Goal: Information Seeking & Learning: Learn about a topic

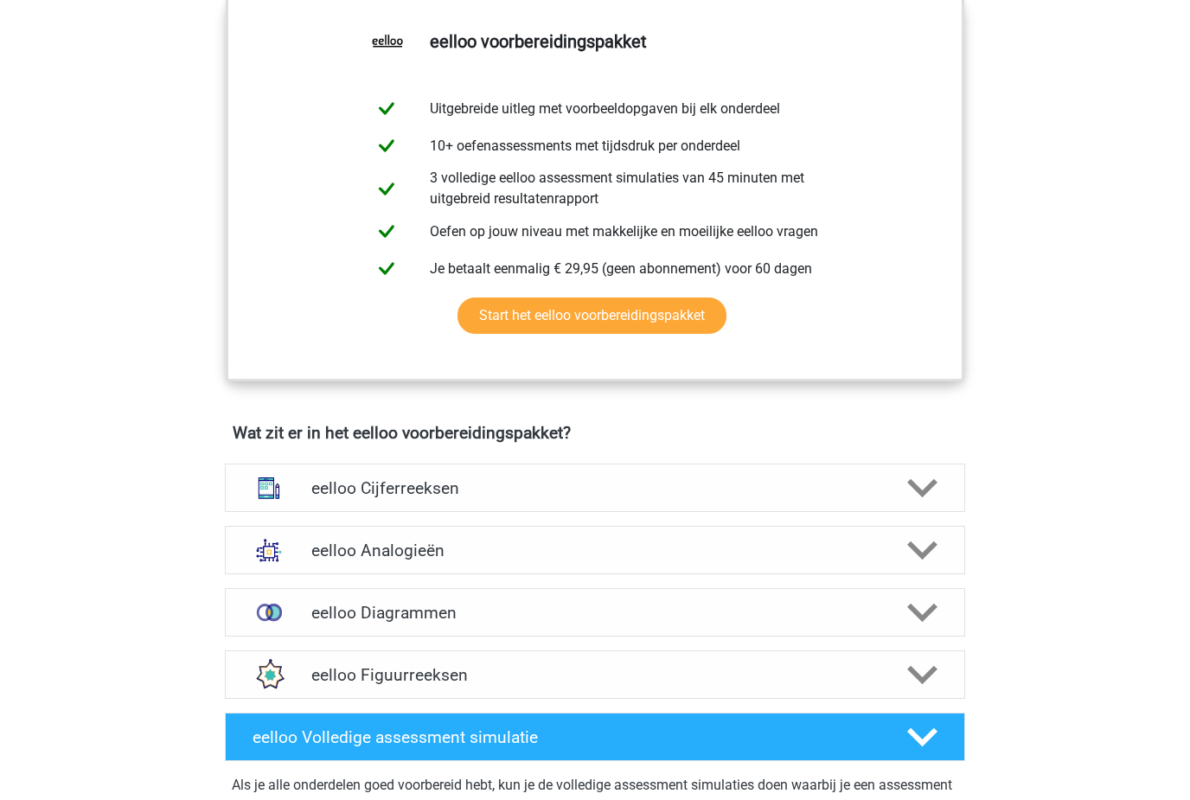
scroll to position [691, 0]
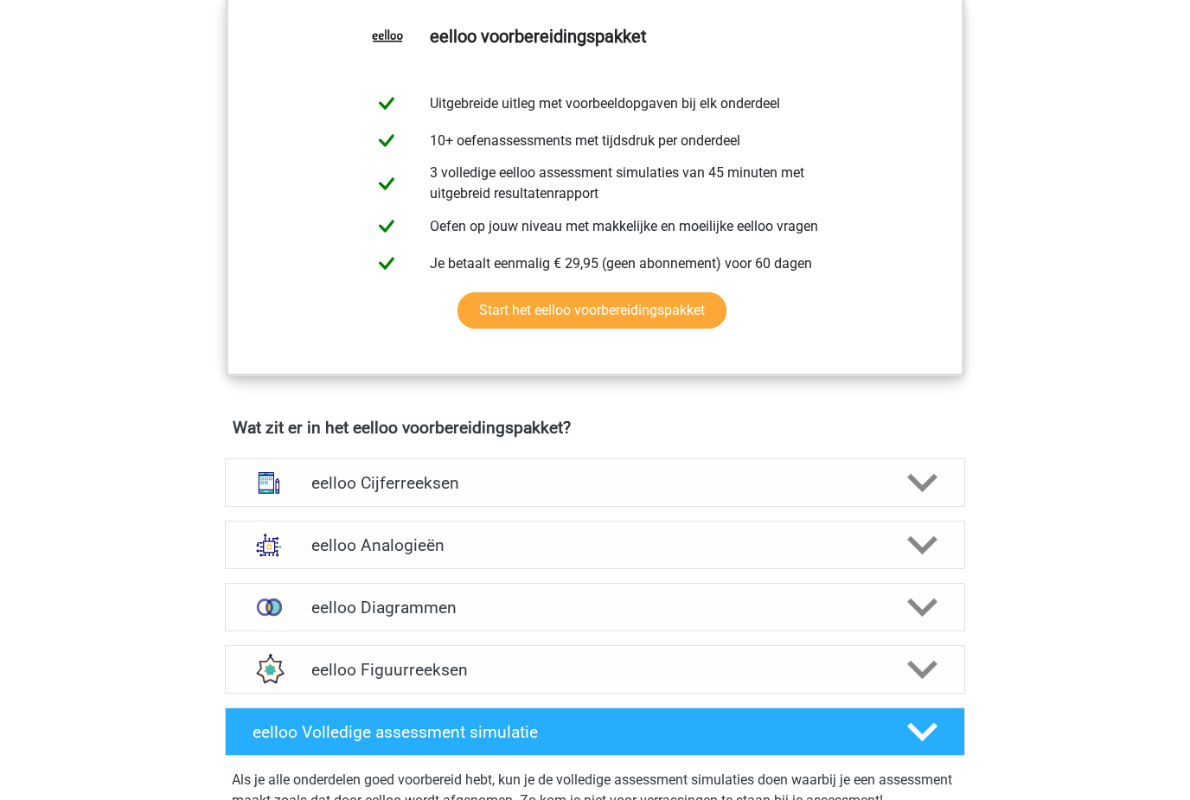
click at [626, 493] on h4 "eelloo Cijferreeksen" at bounding box center [594, 483] width 566 height 20
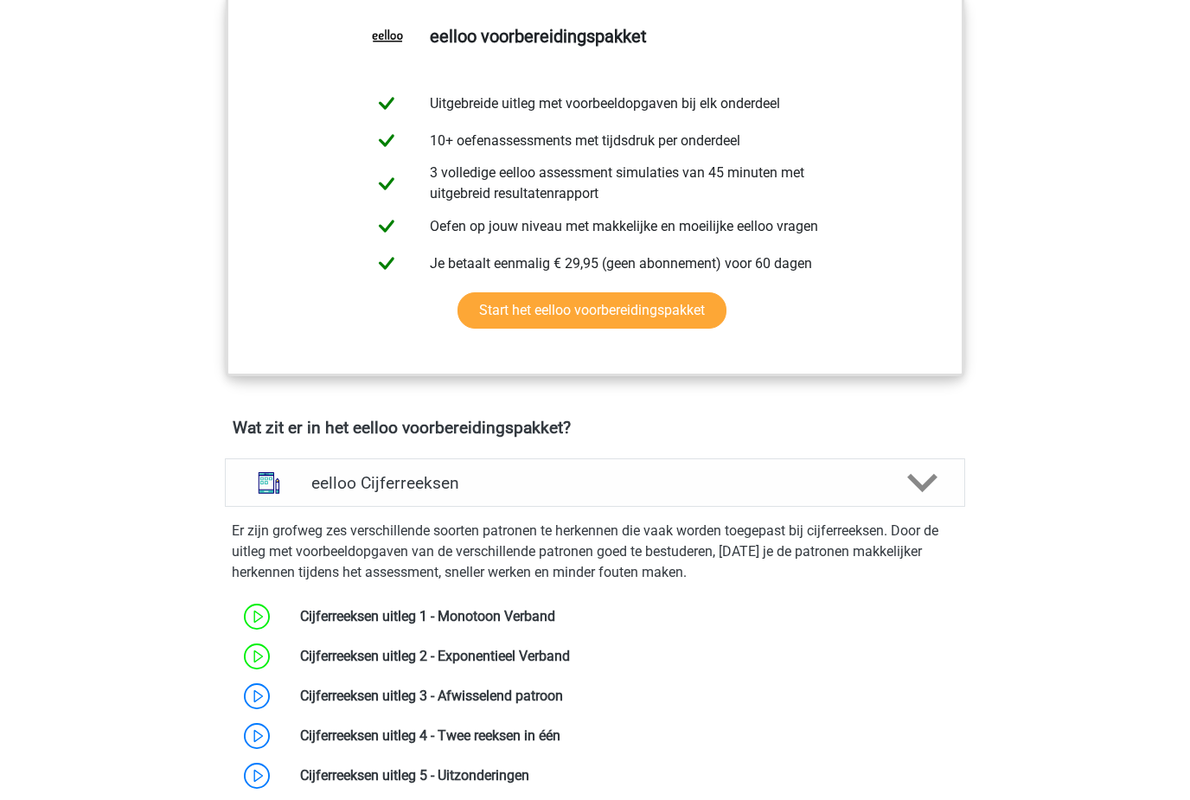
click at [563, 703] on link at bounding box center [563, 695] width 0 height 16
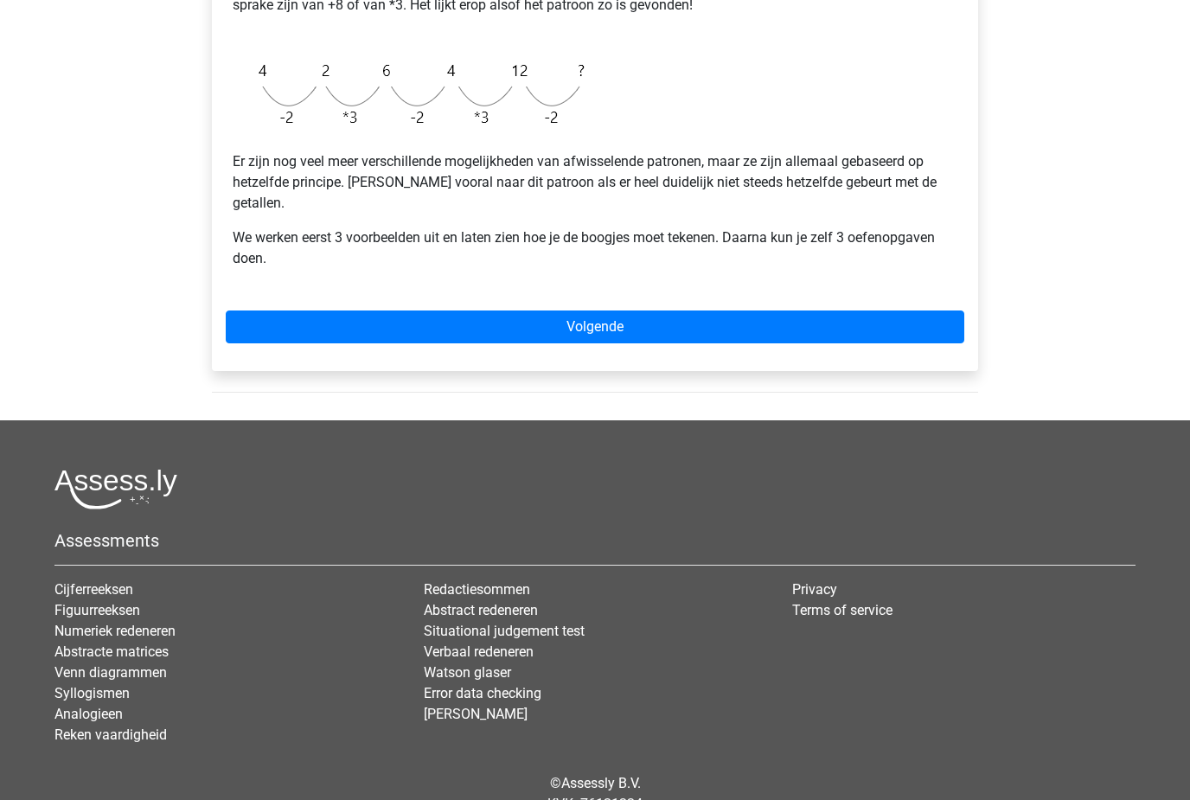
scroll to position [444, 0]
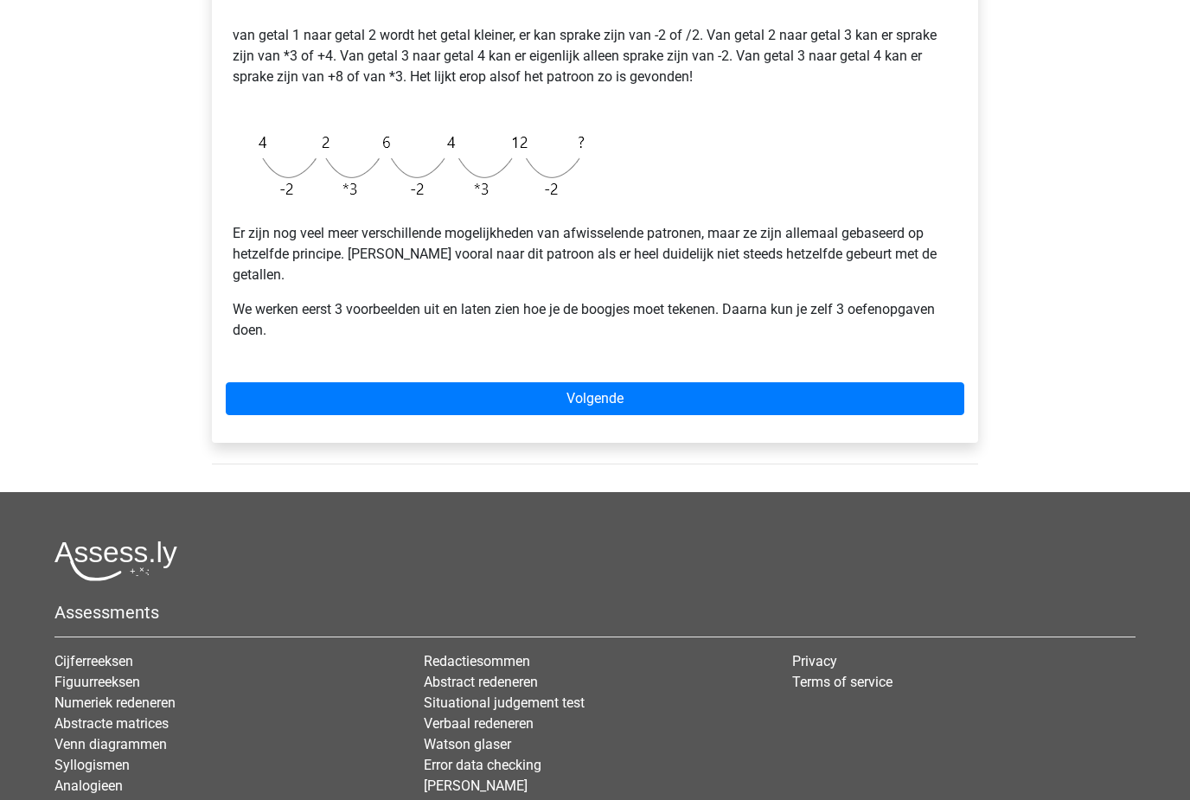
click at [957, 383] on link "Volgende" at bounding box center [595, 399] width 738 height 33
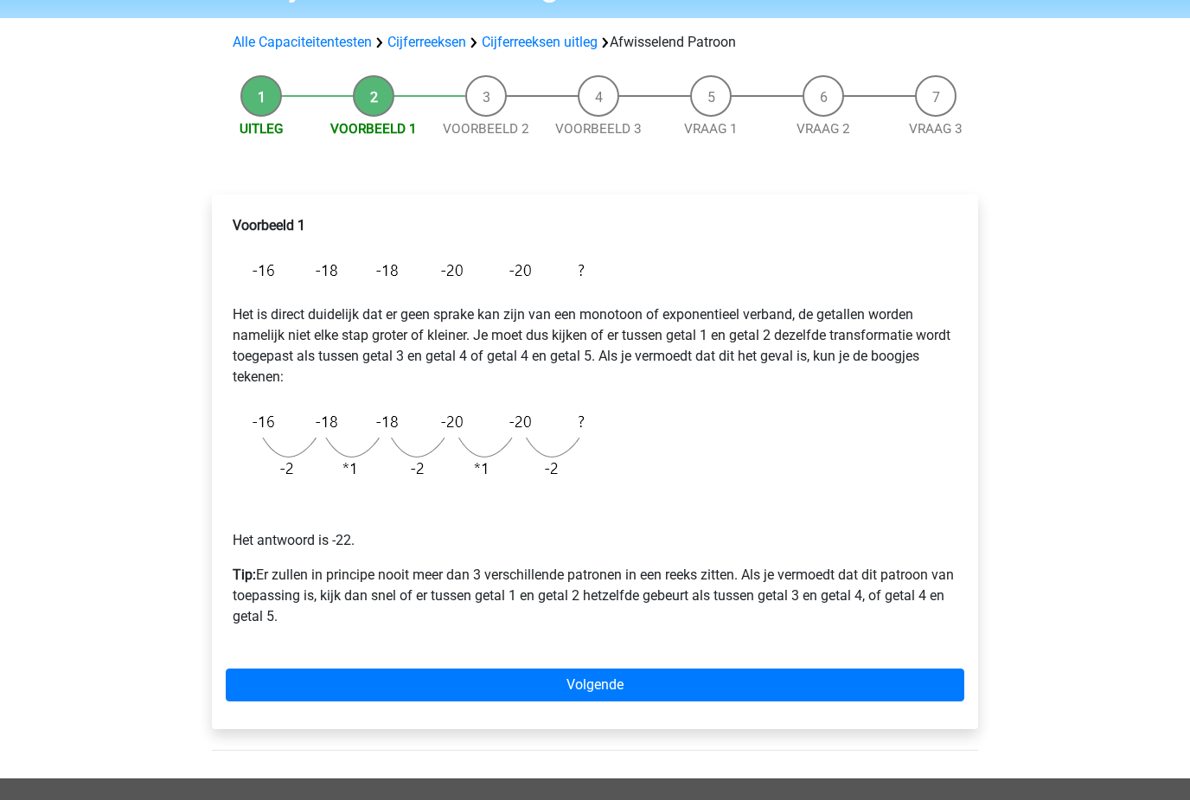
scroll to position [109, 0]
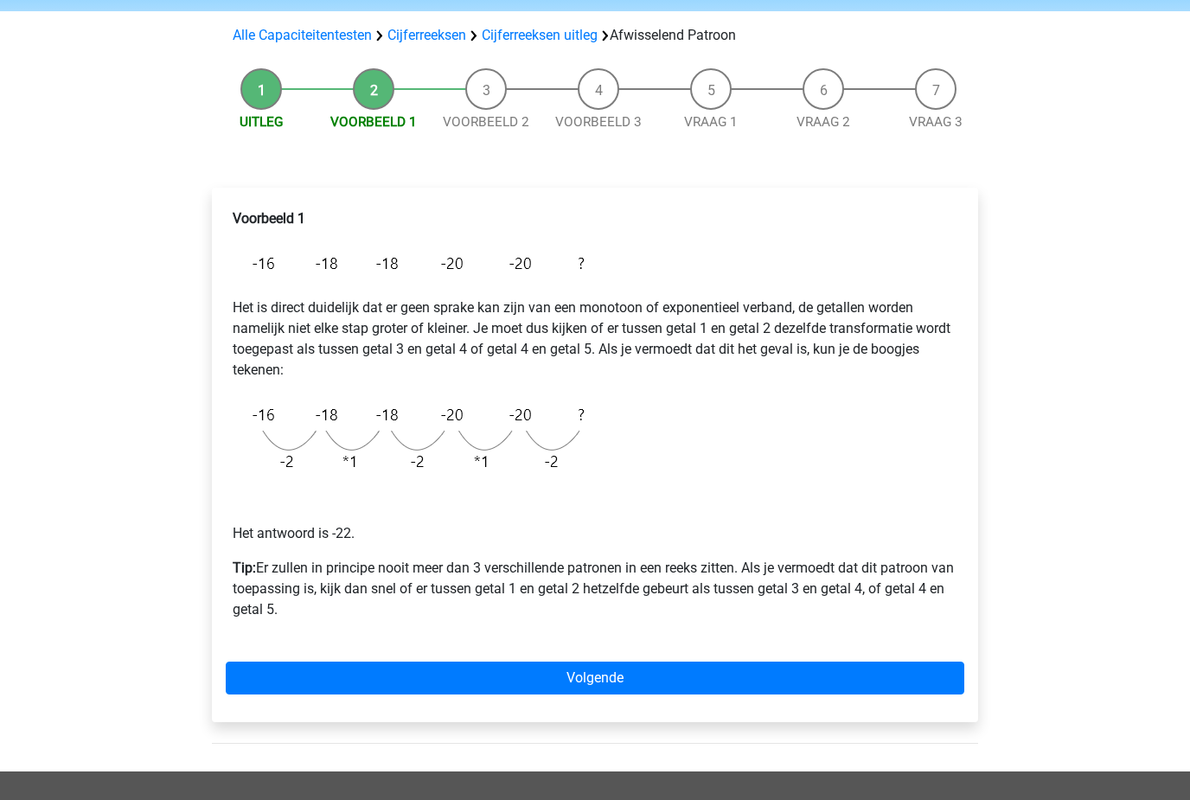
click at [847, 675] on link "Volgende" at bounding box center [595, 678] width 738 height 33
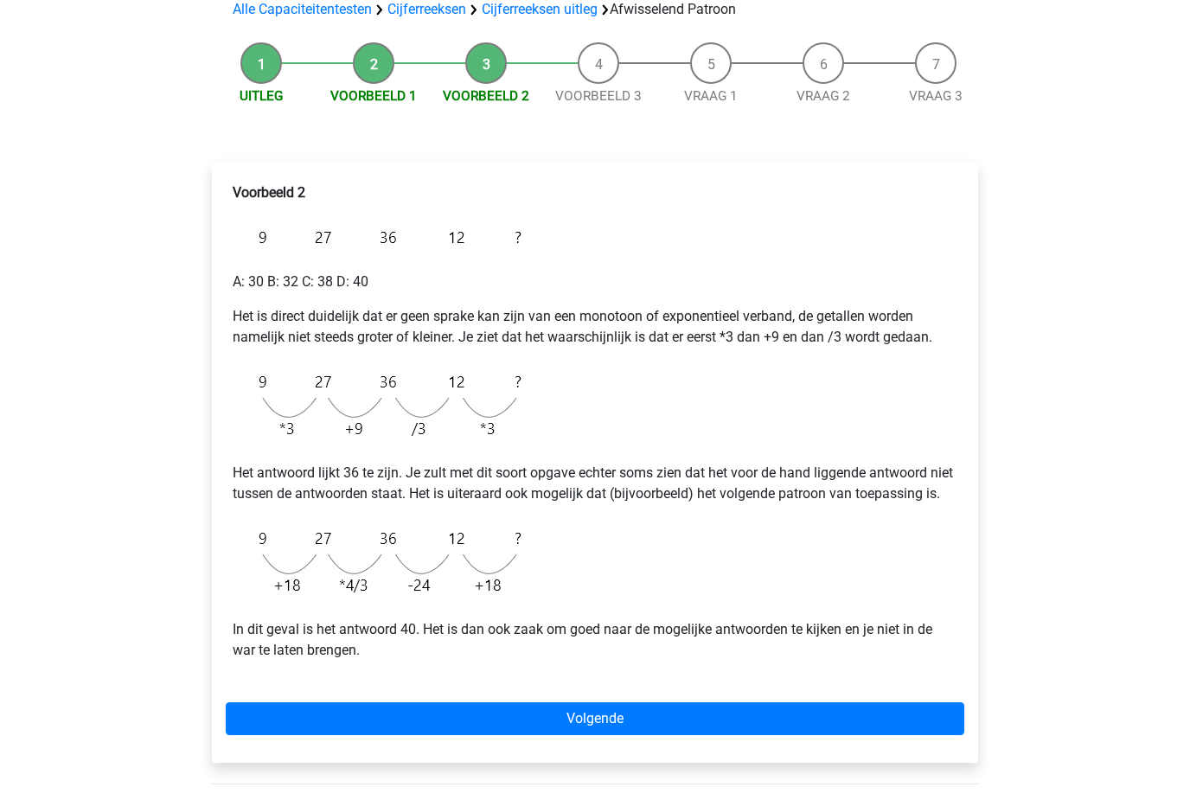
scroll to position [172, 0]
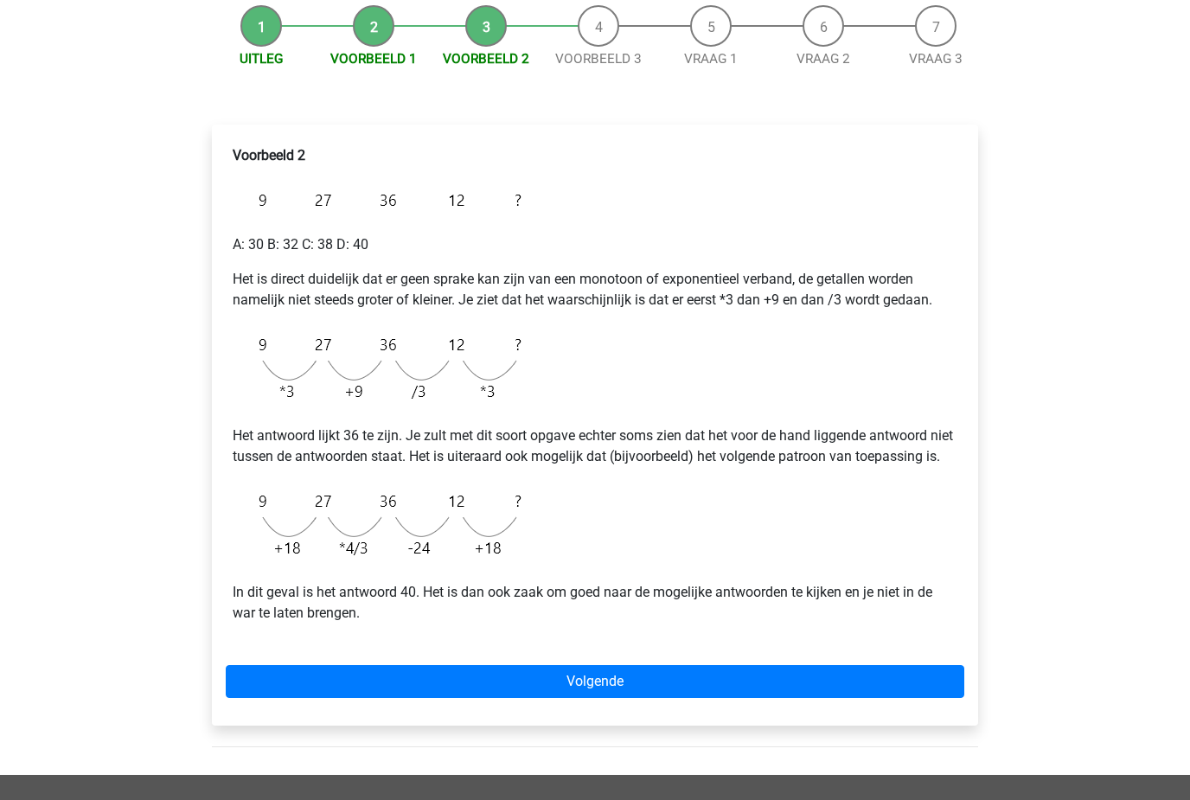
click at [832, 671] on div "Voorbeeld 2 A: 30 B: 32 C: 38 D: 40 Het is direct duidelijk dat er geen sprake …" at bounding box center [595, 425] width 766 height 601
click at [836, 697] on link "Volgende" at bounding box center [595, 682] width 738 height 33
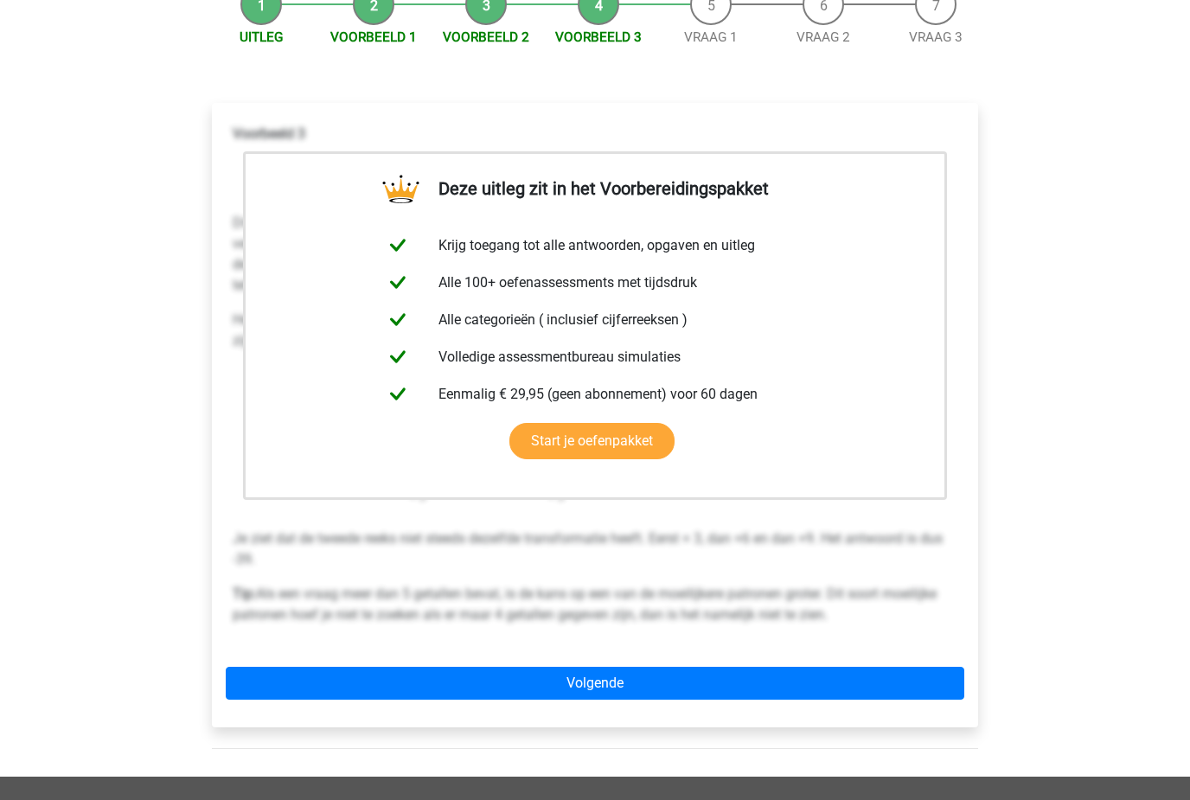
scroll to position [194, 0]
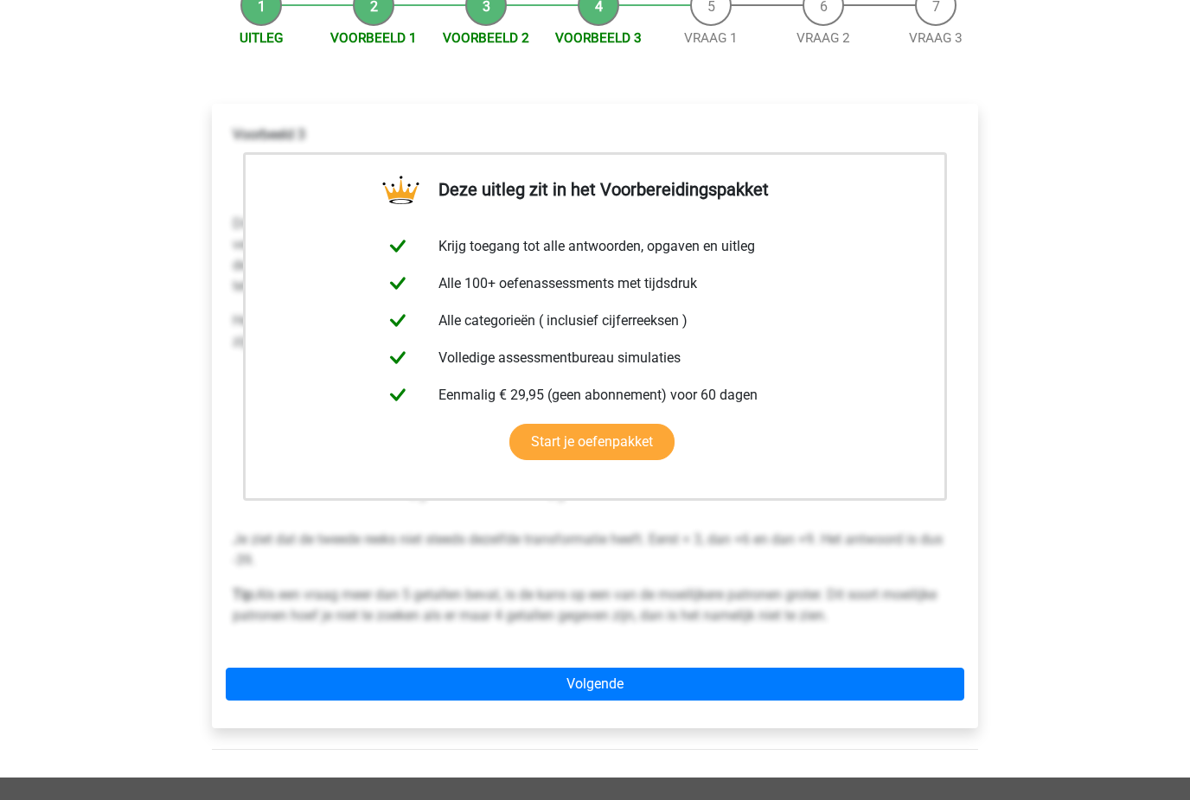
click at [813, 656] on div "Deze uitleg zit in het Voorbereidingspakket Krijg toegang tot alle antwoorden, …" at bounding box center [595, 416] width 766 height 624
click at [834, 681] on link "Volgende" at bounding box center [595, 684] width 738 height 33
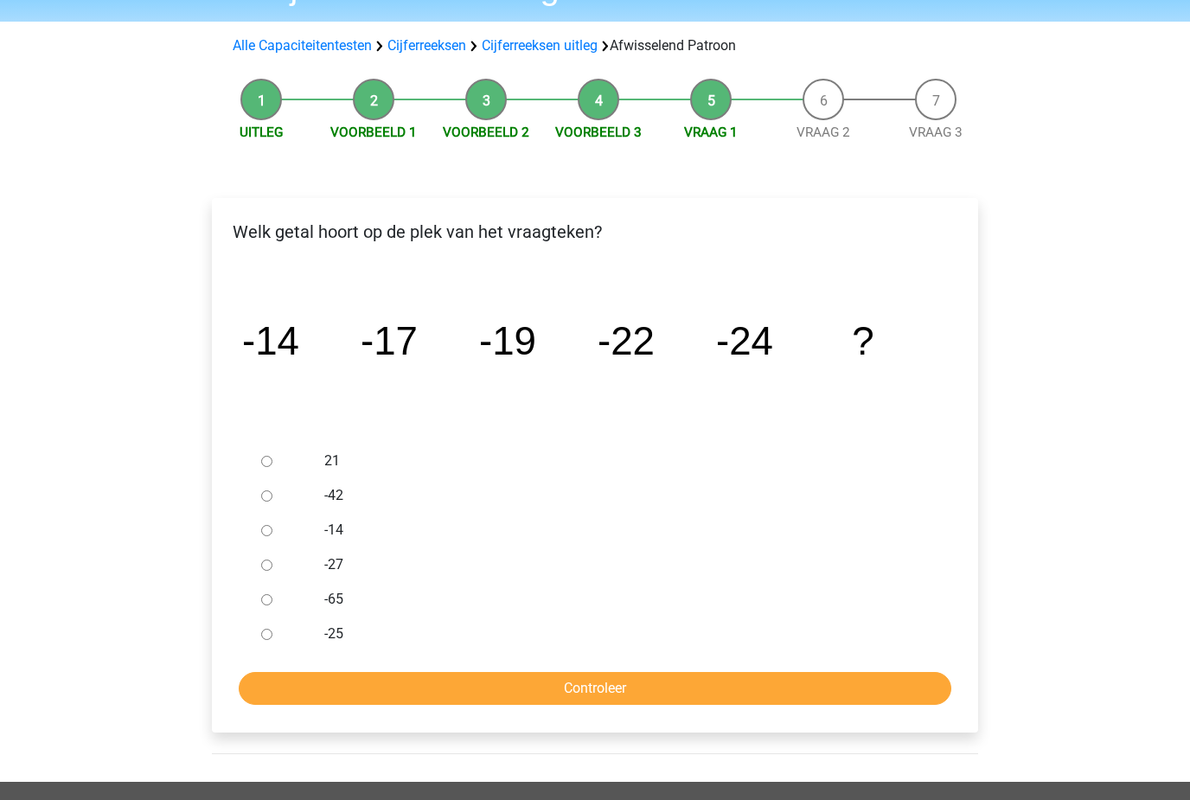
scroll to position [99, 0]
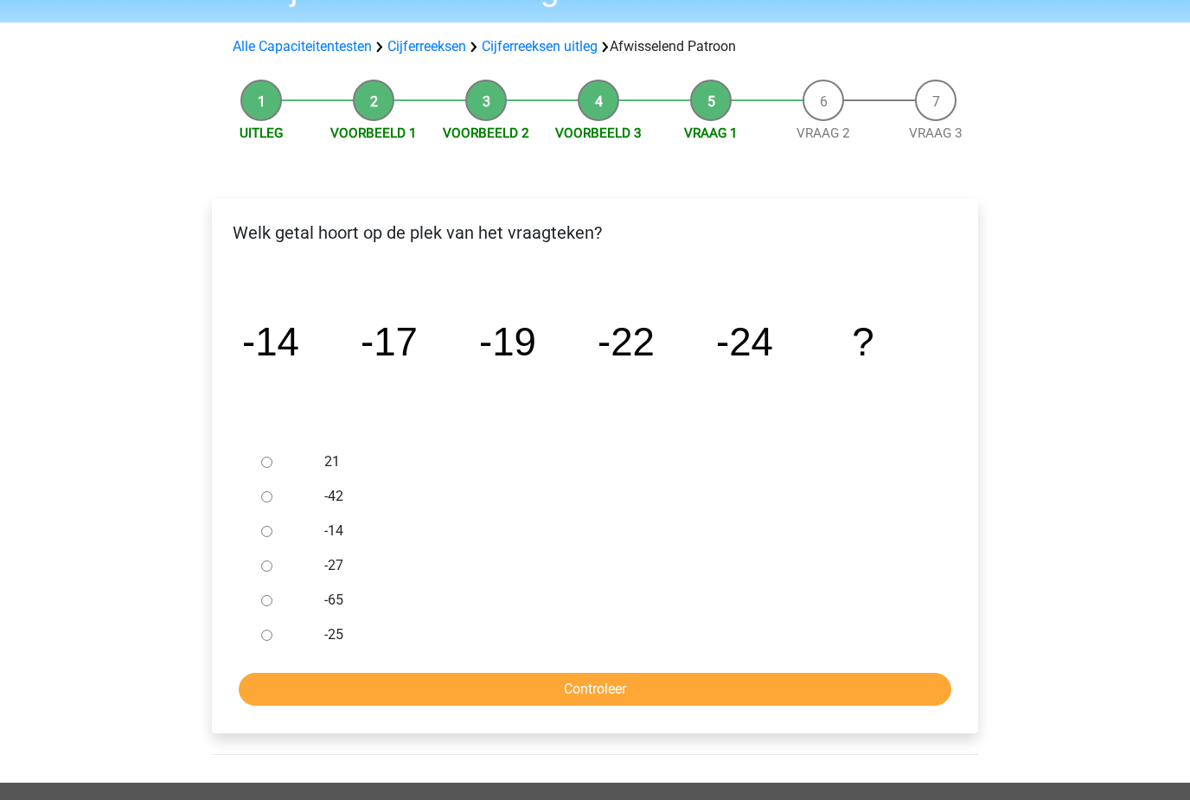
click at [270, 554] on div at bounding box center [282, 565] width 57 height 35
click at [256, 553] on div at bounding box center [282, 565] width 57 height 35
click at [259, 570] on div at bounding box center [282, 565] width 57 height 35
click at [266, 568] on input "-27" at bounding box center [266, 565] width 11 height 11
radio input "true"
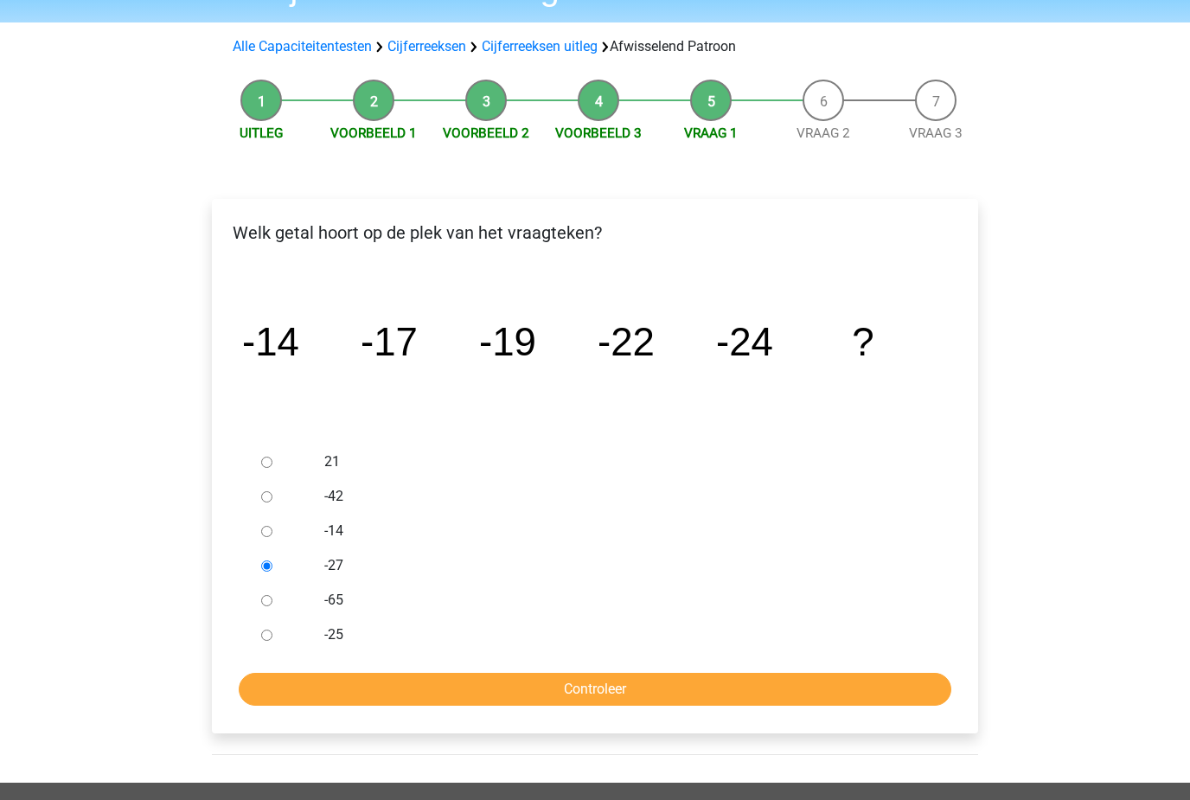
click at [442, 675] on input "Controleer" at bounding box center [595, 689] width 713 height 33
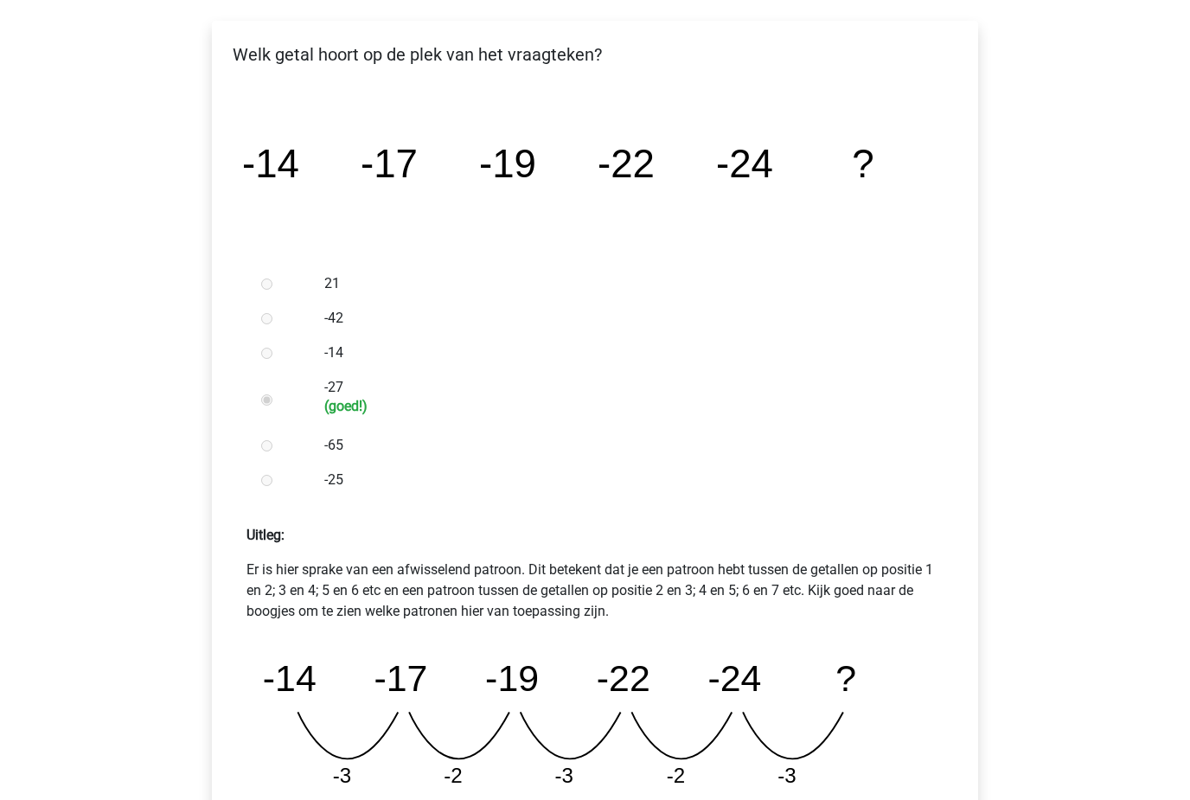
scroll to position [444, 0]
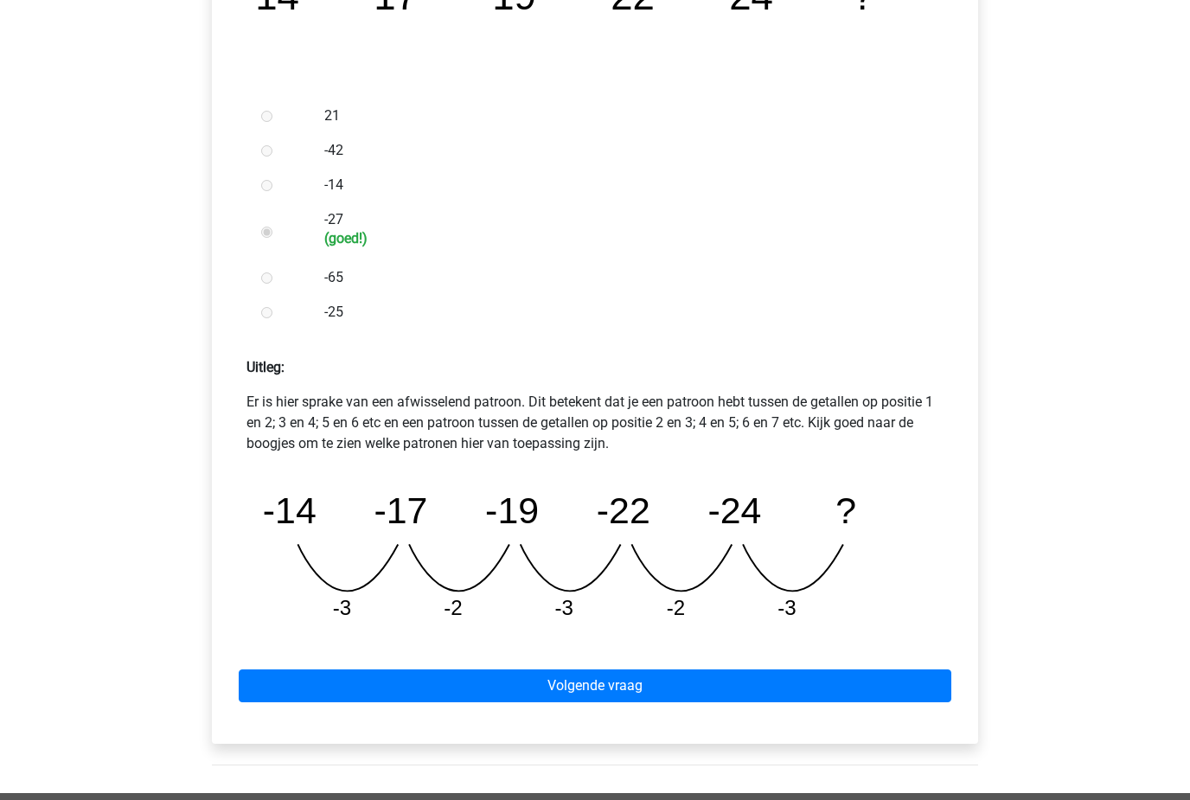
click at [751, 670] on link "Volgende vraag" at bounding box center [595, 686] width 713 height 33
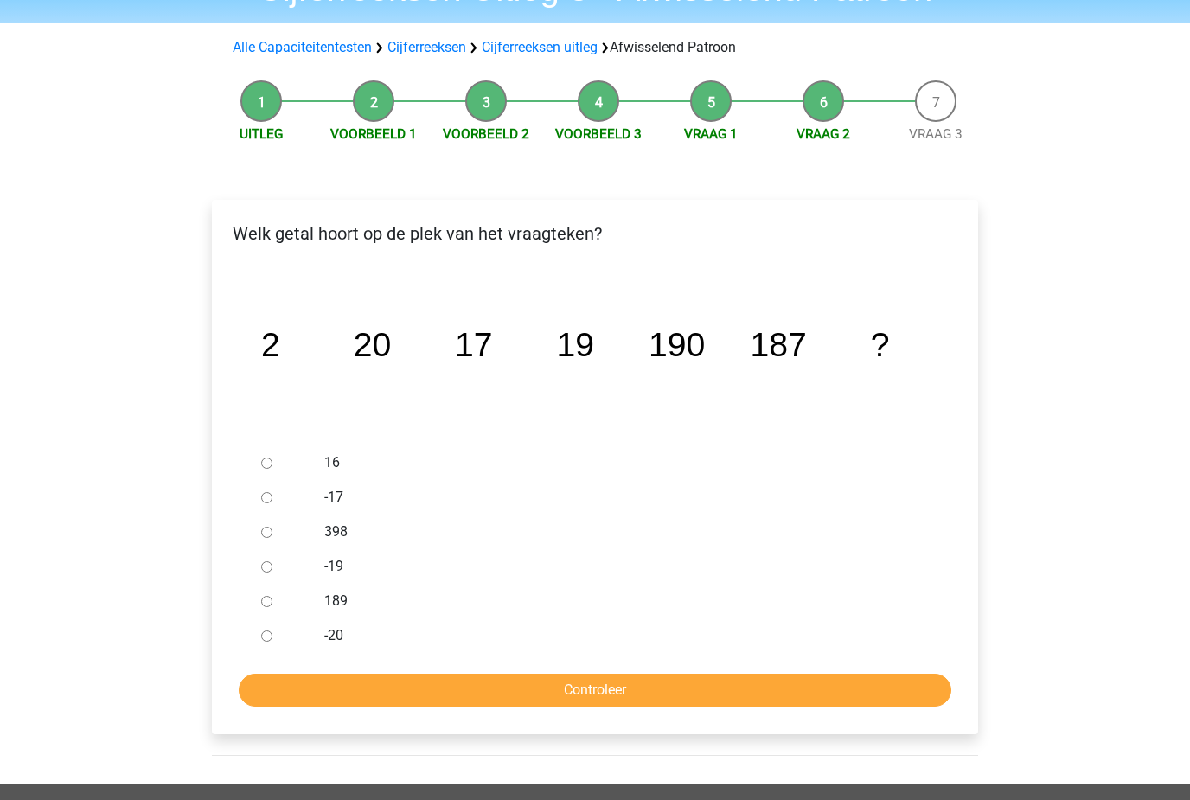
scroll to position [143, 0]
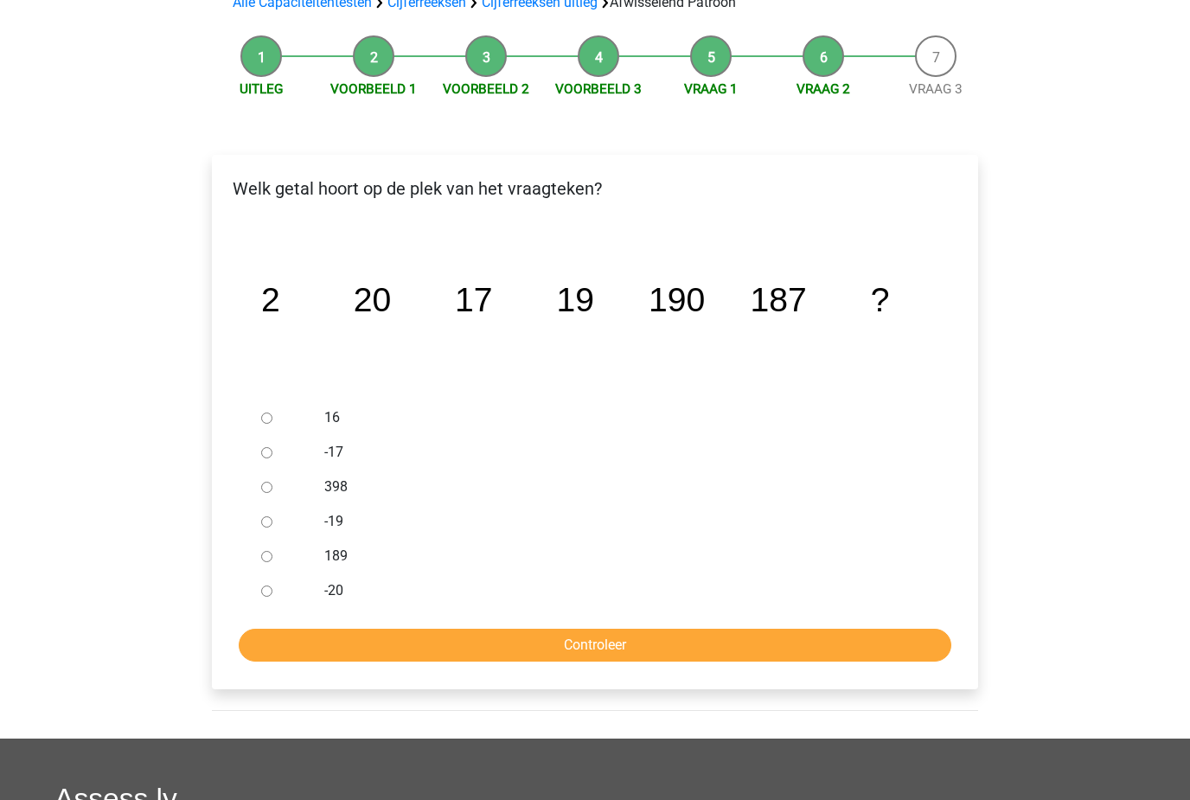
click at [291, 568] on div at bounding box center [282, 556] width 57 height 35
click at [287, 548] on div at bounding box center [282, 556] width 57 height 35
click at [257, 564] on div at bounding box center [282, 556] width 57 height 35
click at [265, 566] on div at bounding box center [282, 556] width 57 height 35
click at [264, 562] on input "189" at bounding box center [266, 556] width 11 height 11
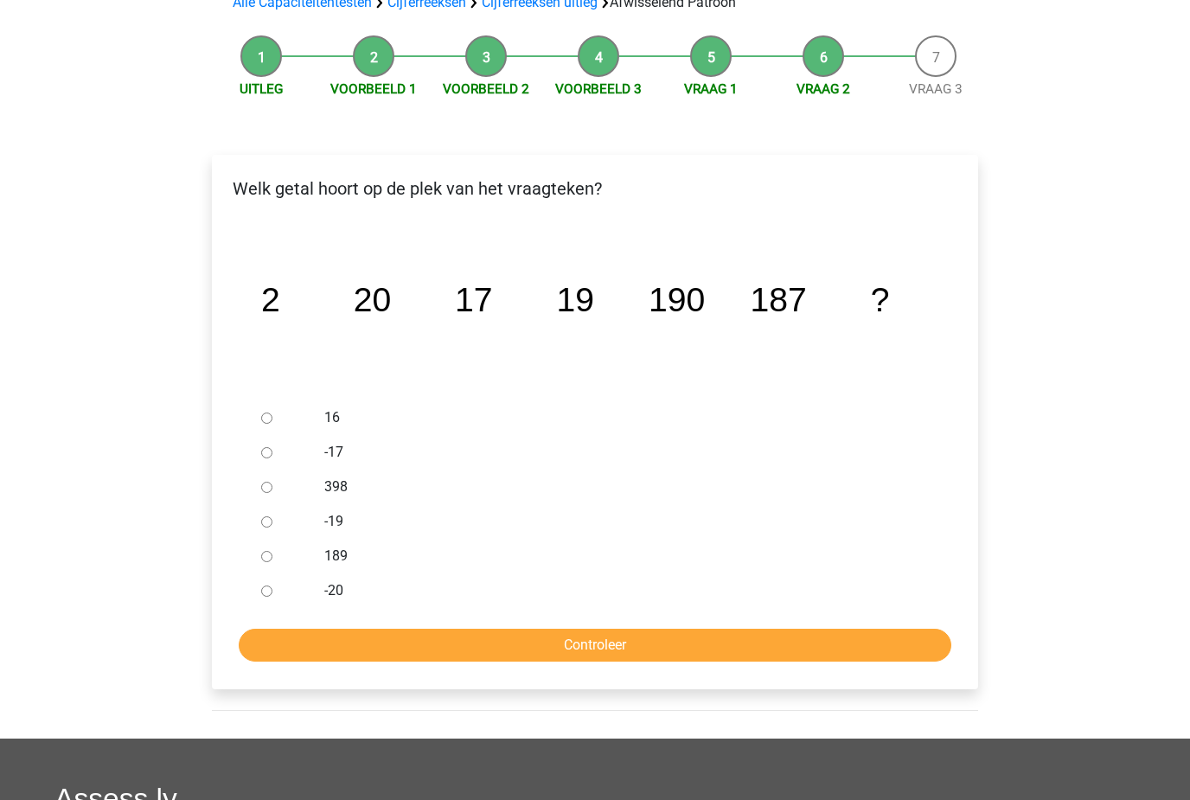
radio input "true"
click at [453, 633] on input "Controleer" at bounding box center [595, 645] width 713 height 33
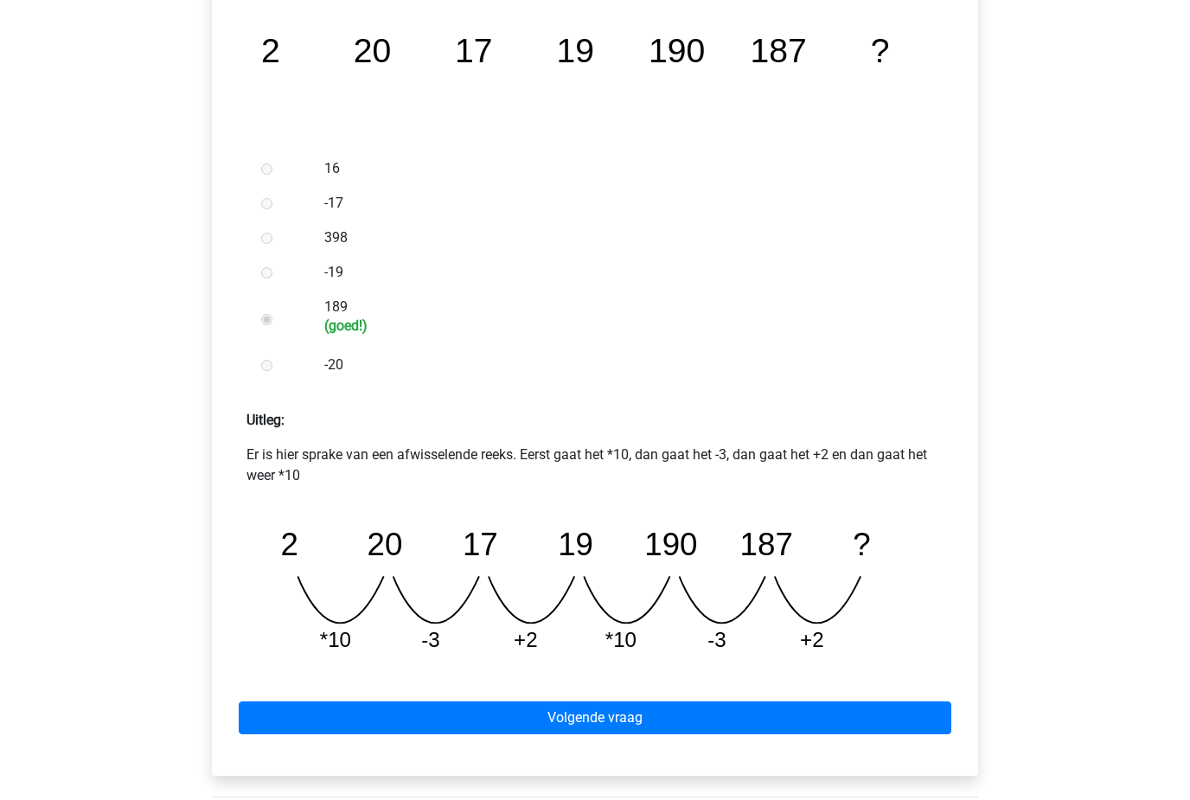
scroll to position [392, 0]
click at [801, 707] on link "Volgende vraag" at bounding box center [595, 717] width 713 height 33
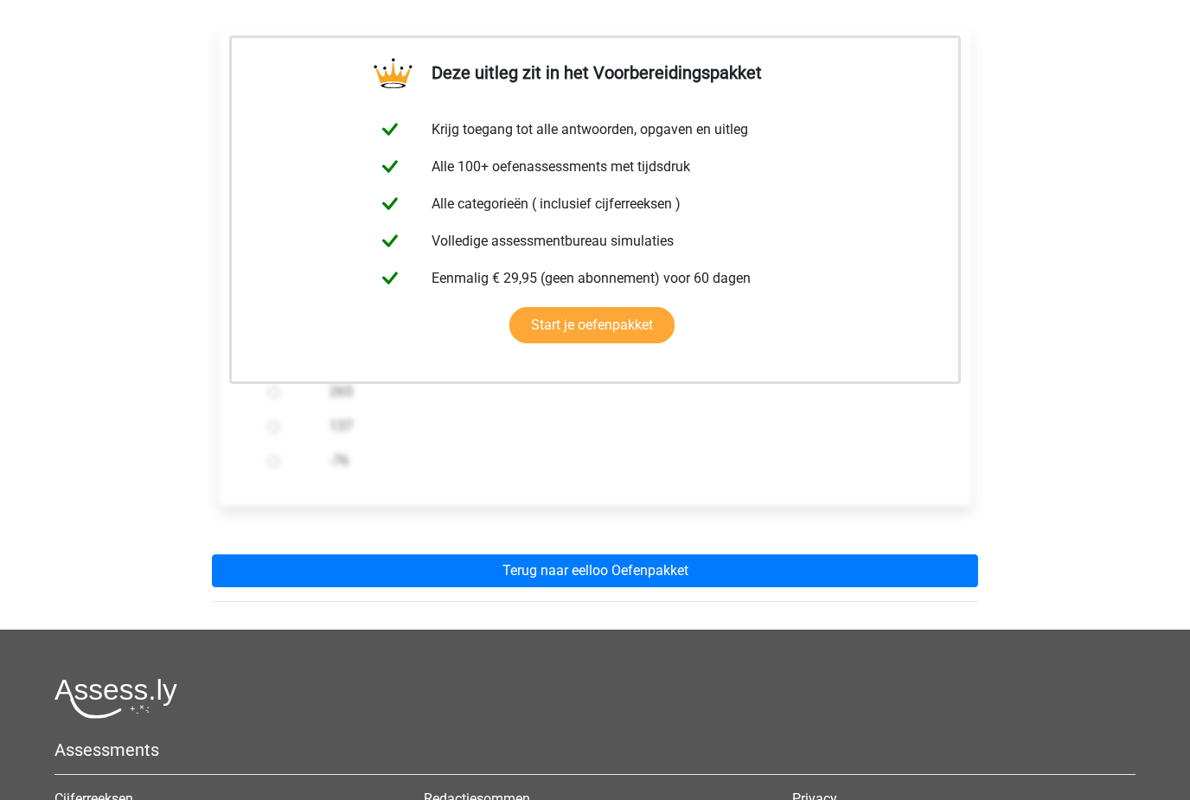
scroll to position [280, 0]
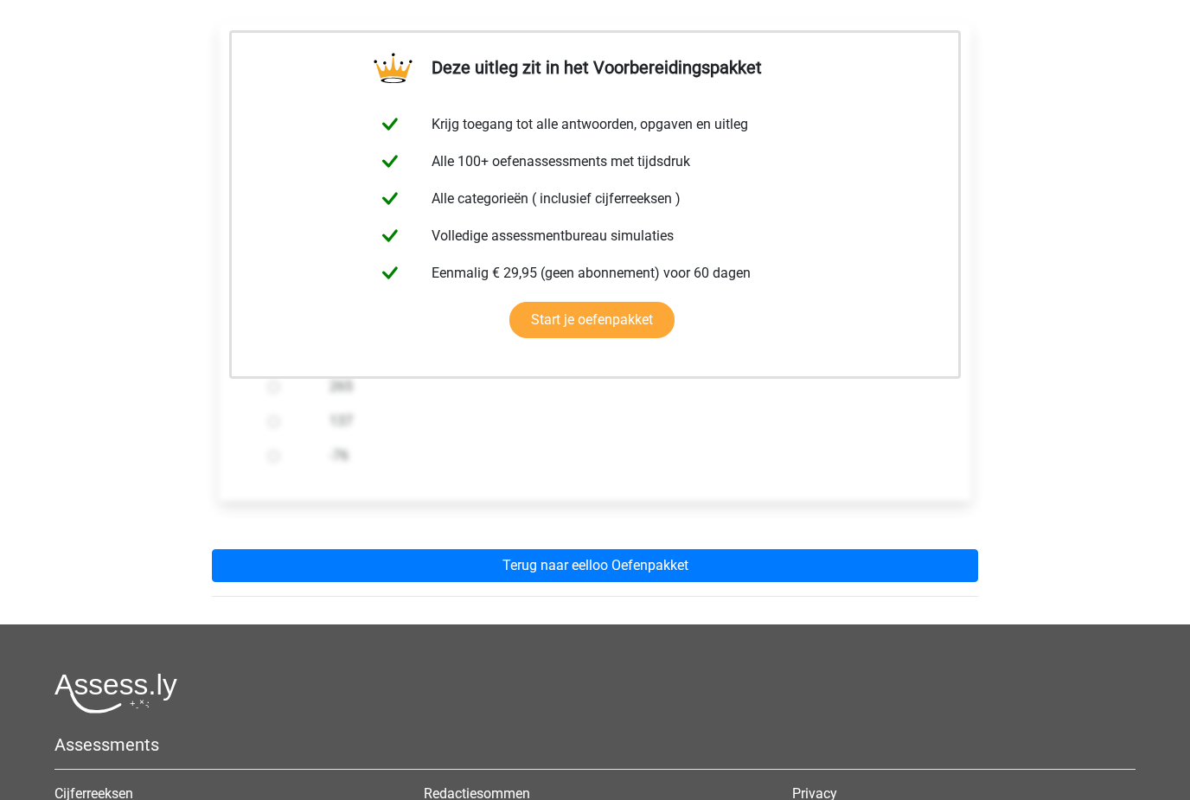
click at [905, 564] on link "Terug naar eelloo Oefenpakket" at bounding box center [595, 566] width 766 height 33
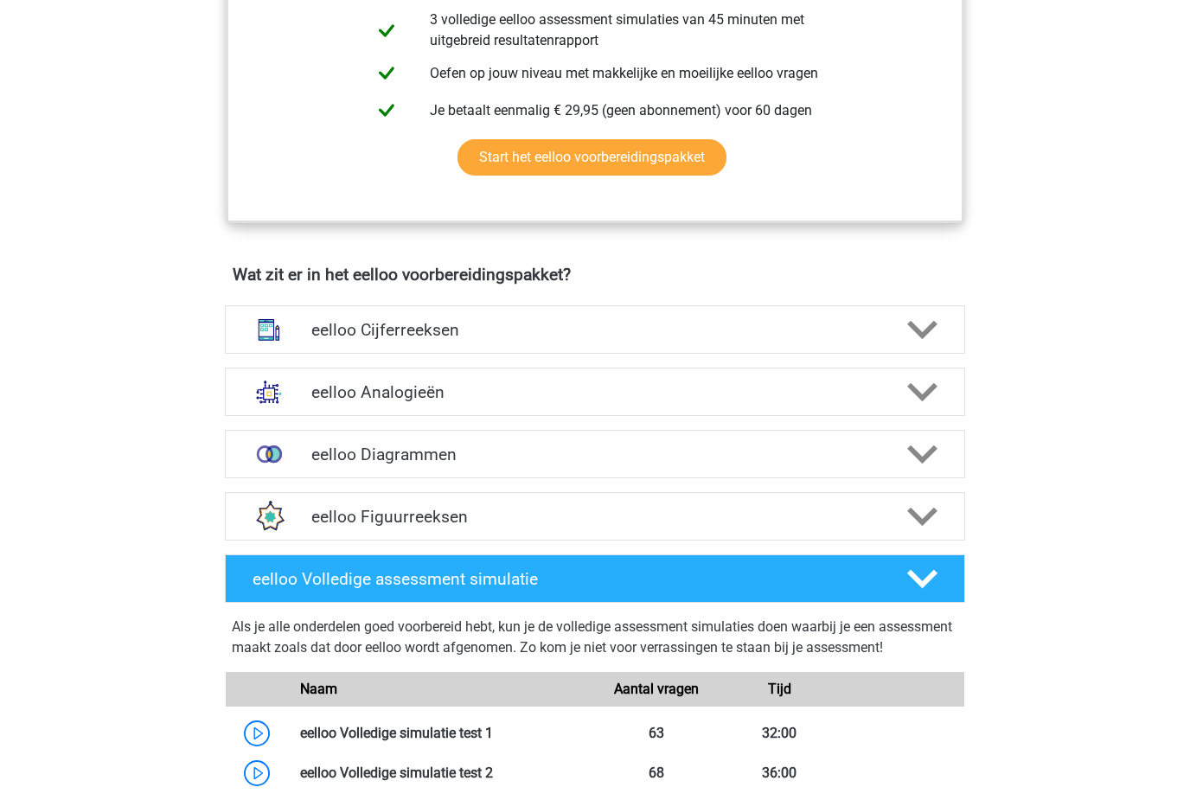
scroll to position [885, 0]
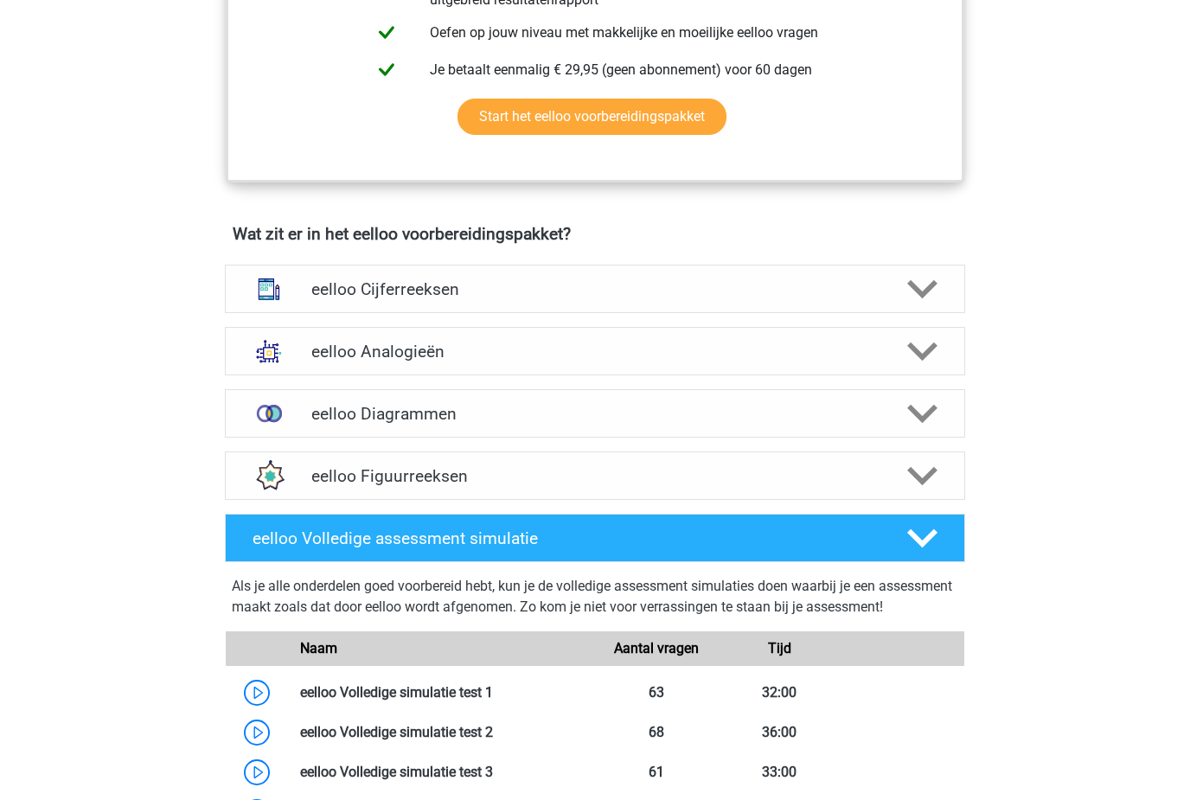
click at [935, 304] on icon at bounding box center [922, 289] width 30 height 30
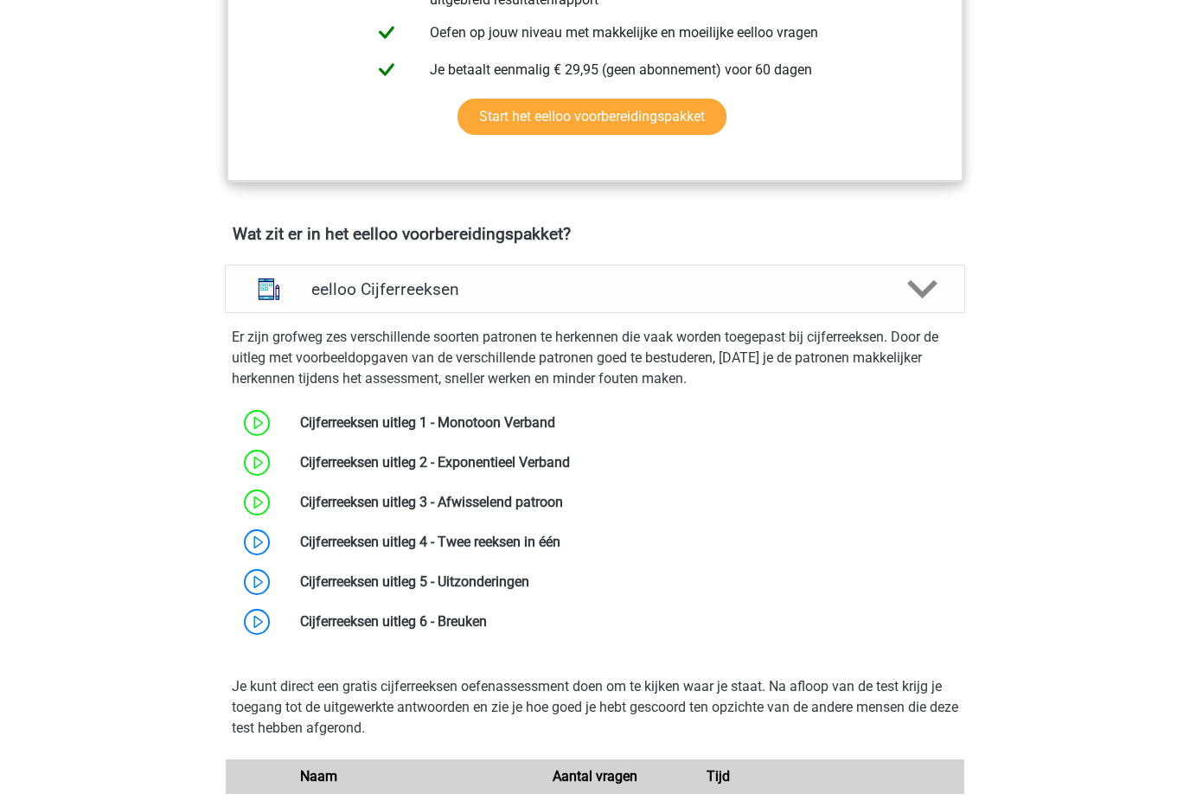
click at [560, 547] on link at bounding box center [560, 542] width 0 height 16
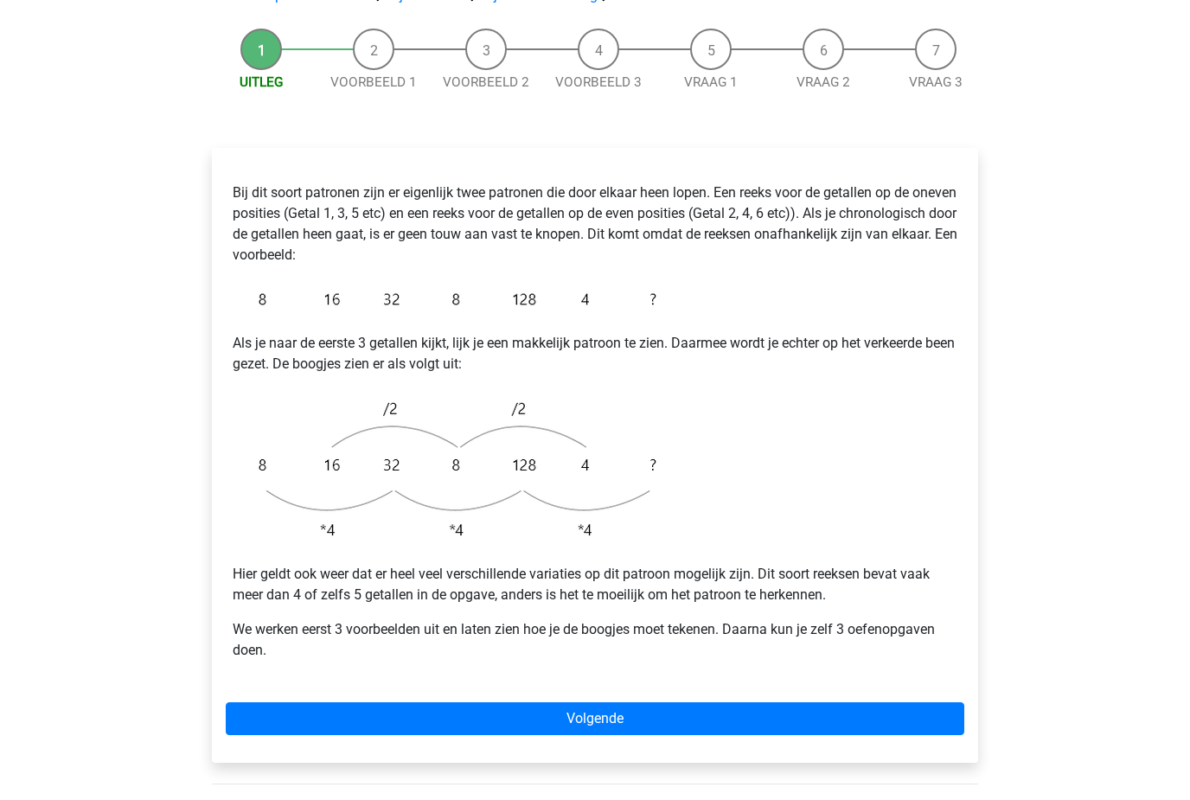
scroll to position [138, 0]
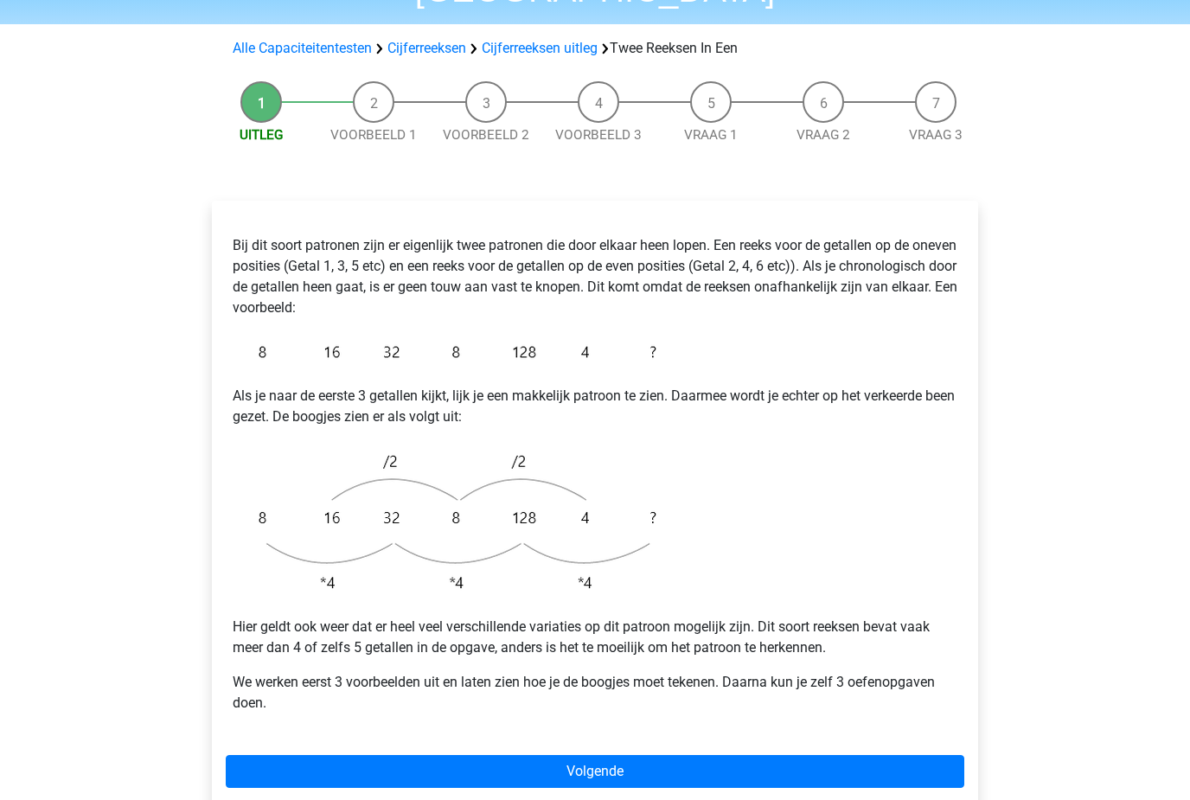
click at [841, 755] on link "Volgende" at bounding box center [595, 771] width 738 height 33
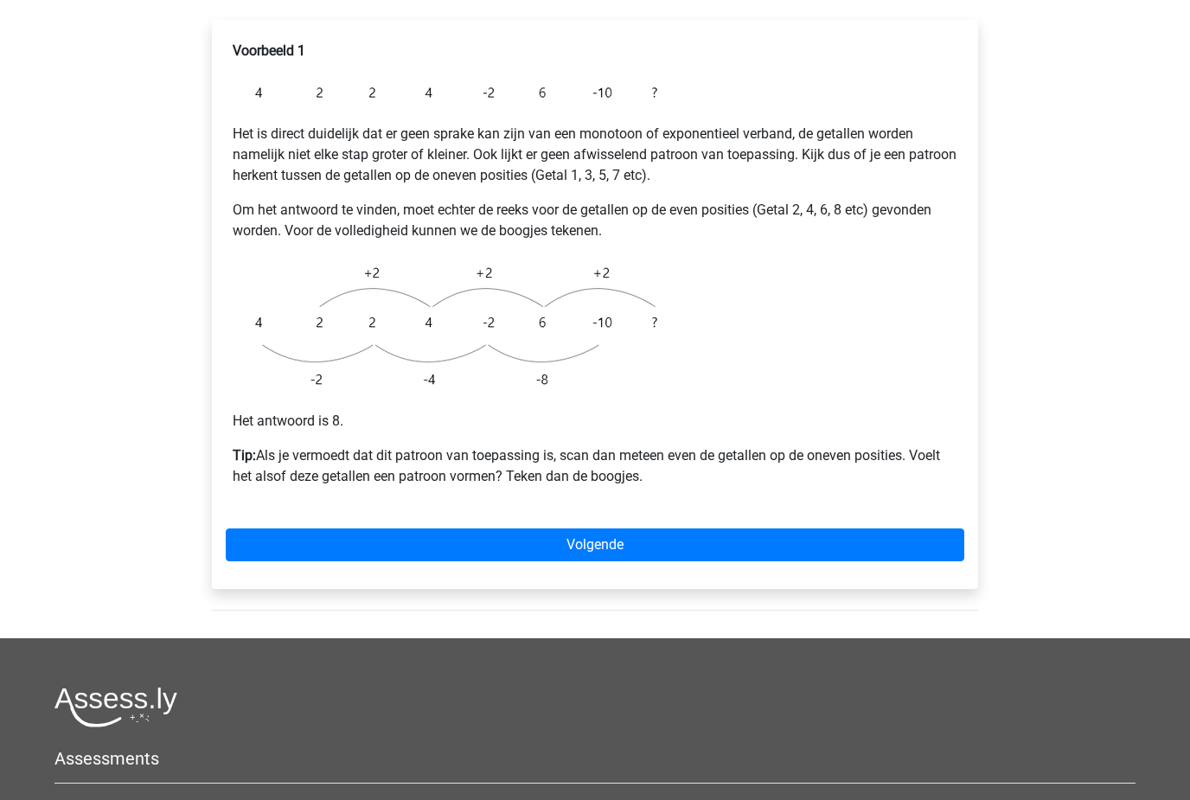
scroll to position [319, 0]
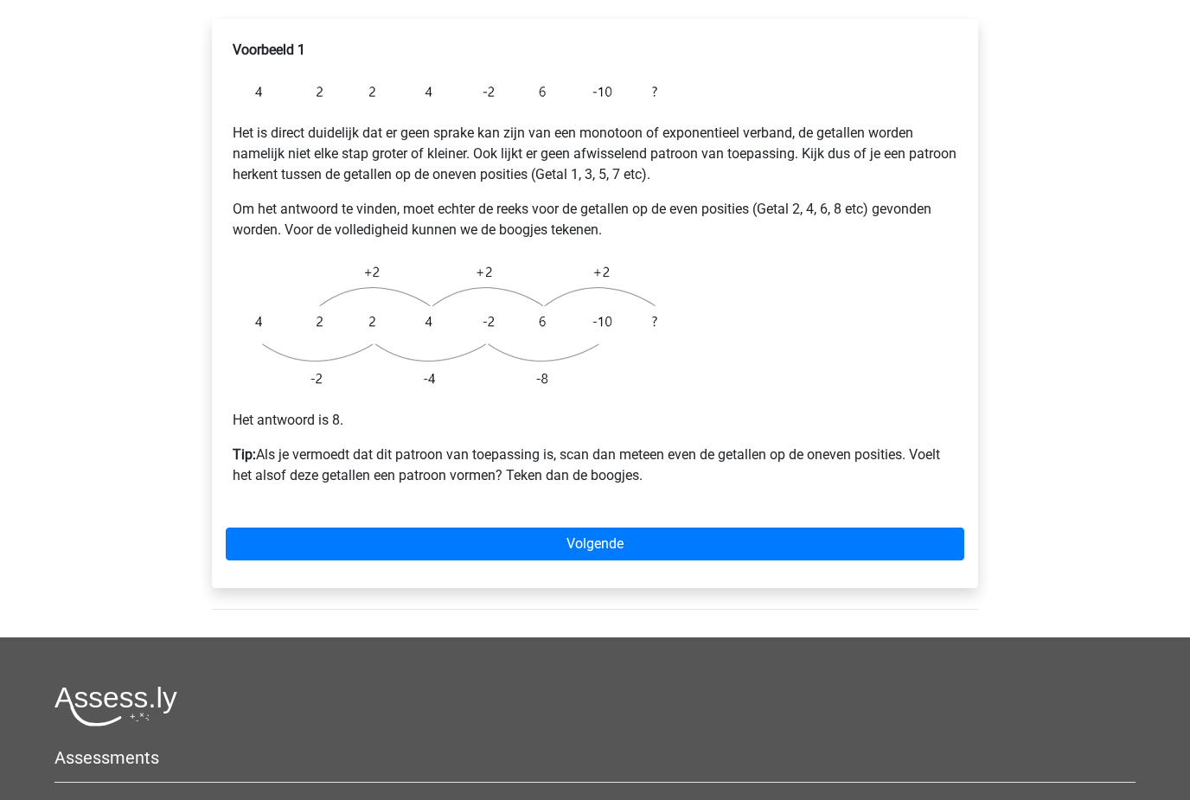
click at [876, 528] on link "Volgende" at bounding box center [595, 544] width 738 height 33
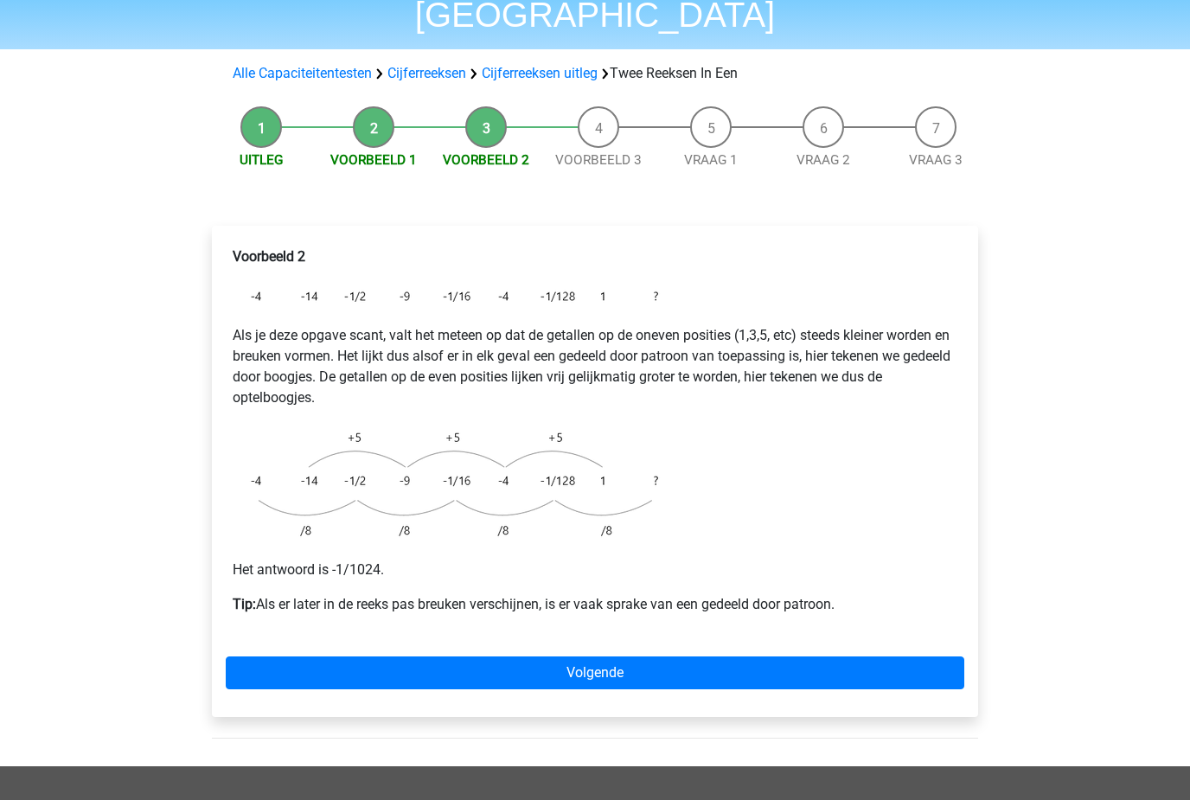
scroll to position [109, 0]
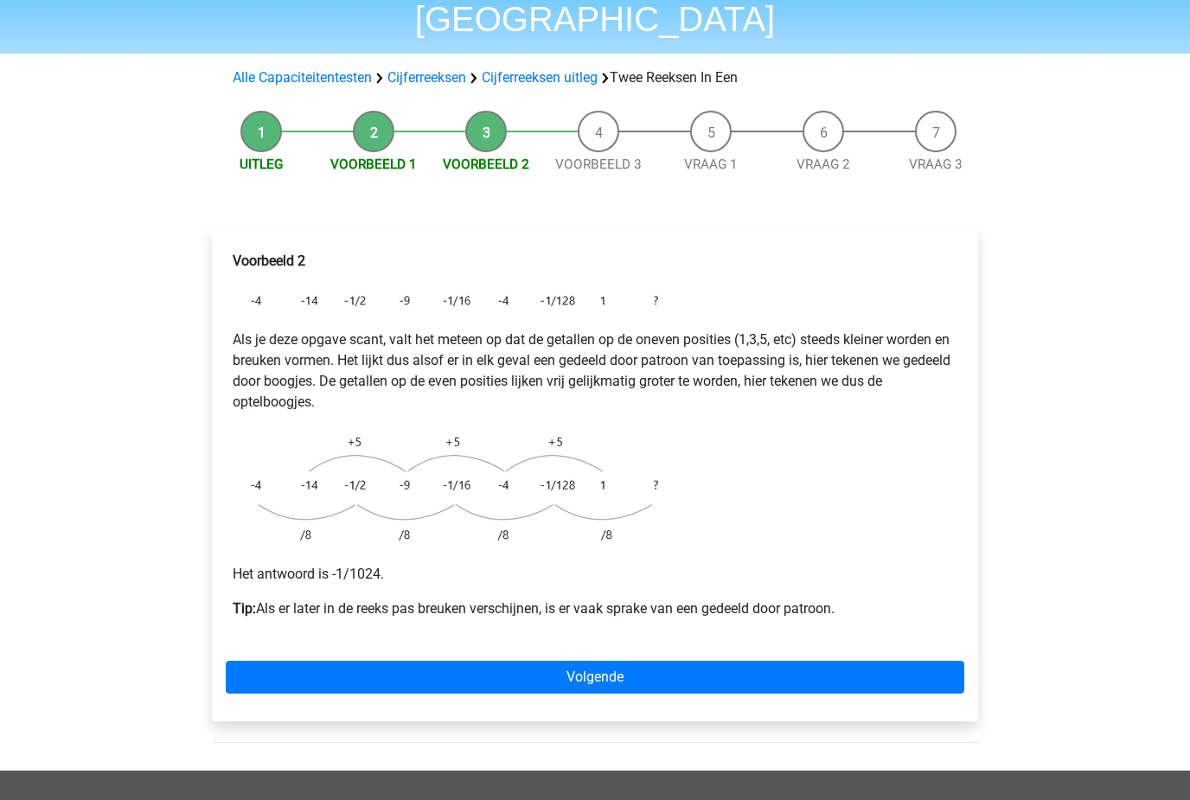
click at [888, 661] on link "Volgende" at bounding box center [595, 677] width 738 height 33
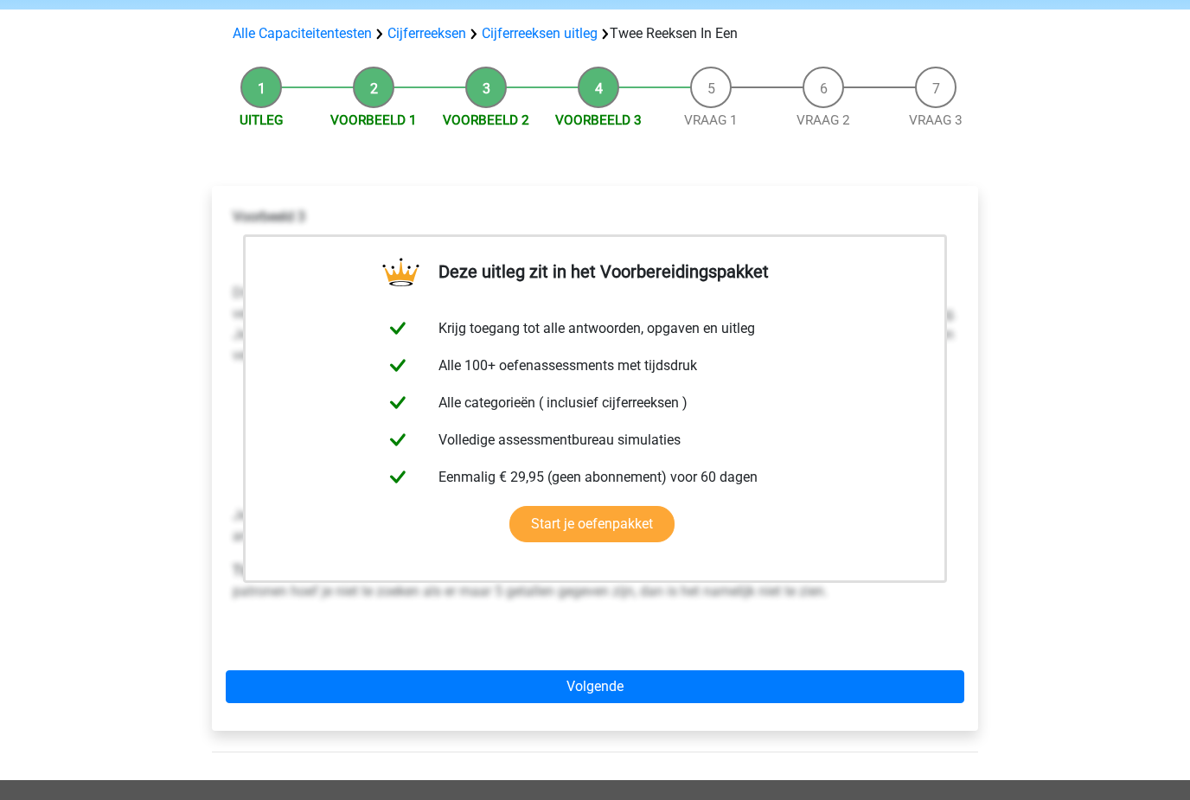
scroll to position [154, 0]
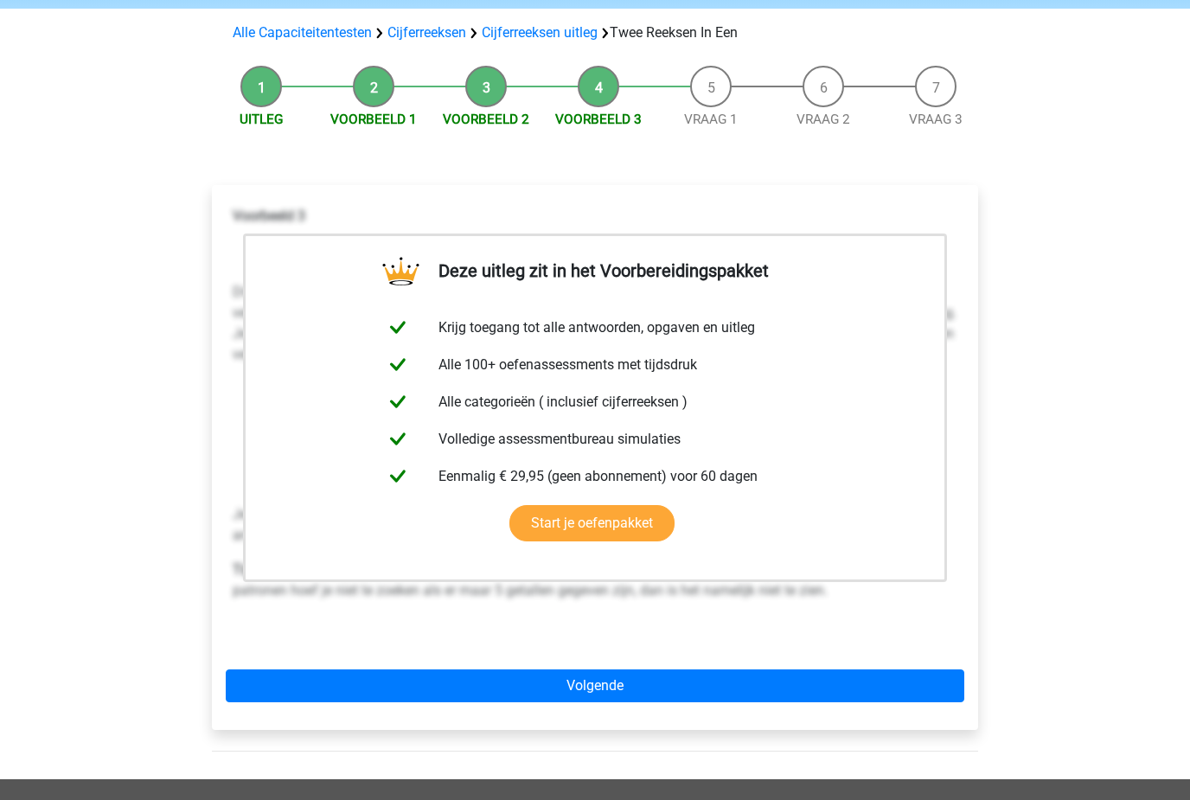
click at [863, 669] on link "Volgende" at bounding box center [595, 685] width 738 height 33
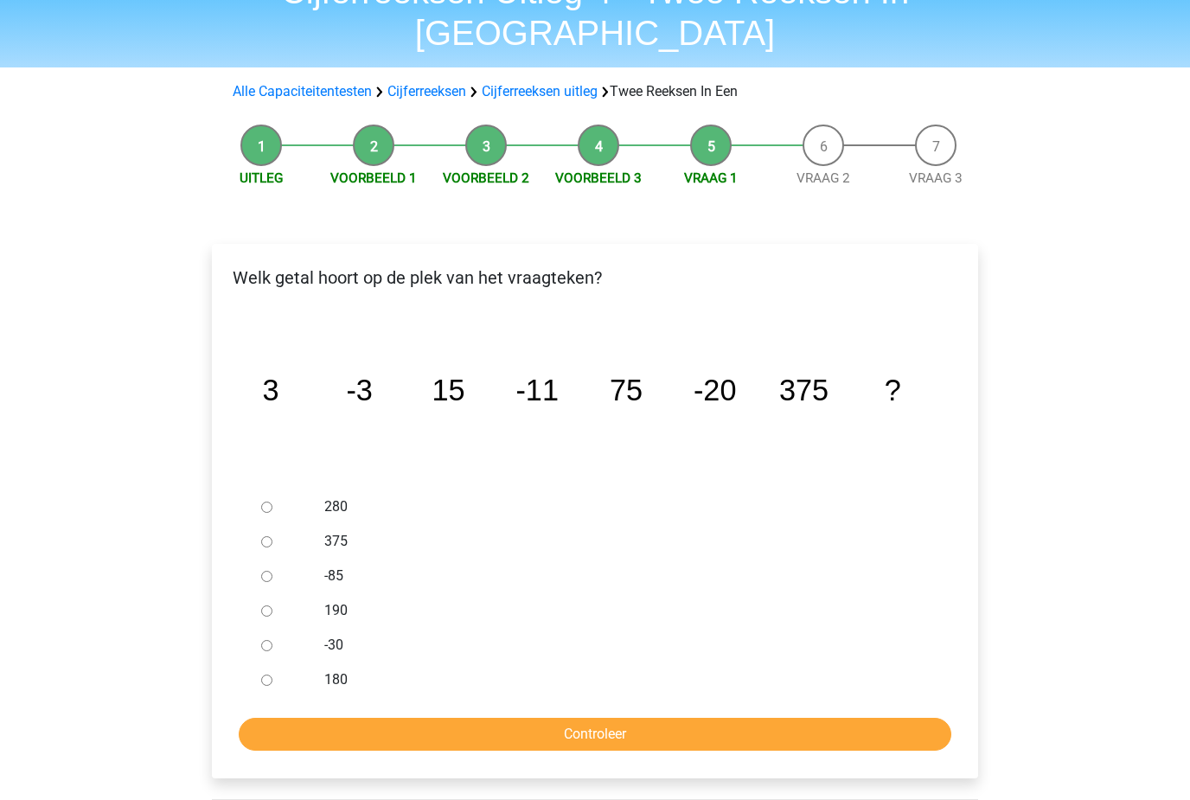
scroll to position [94, 0]
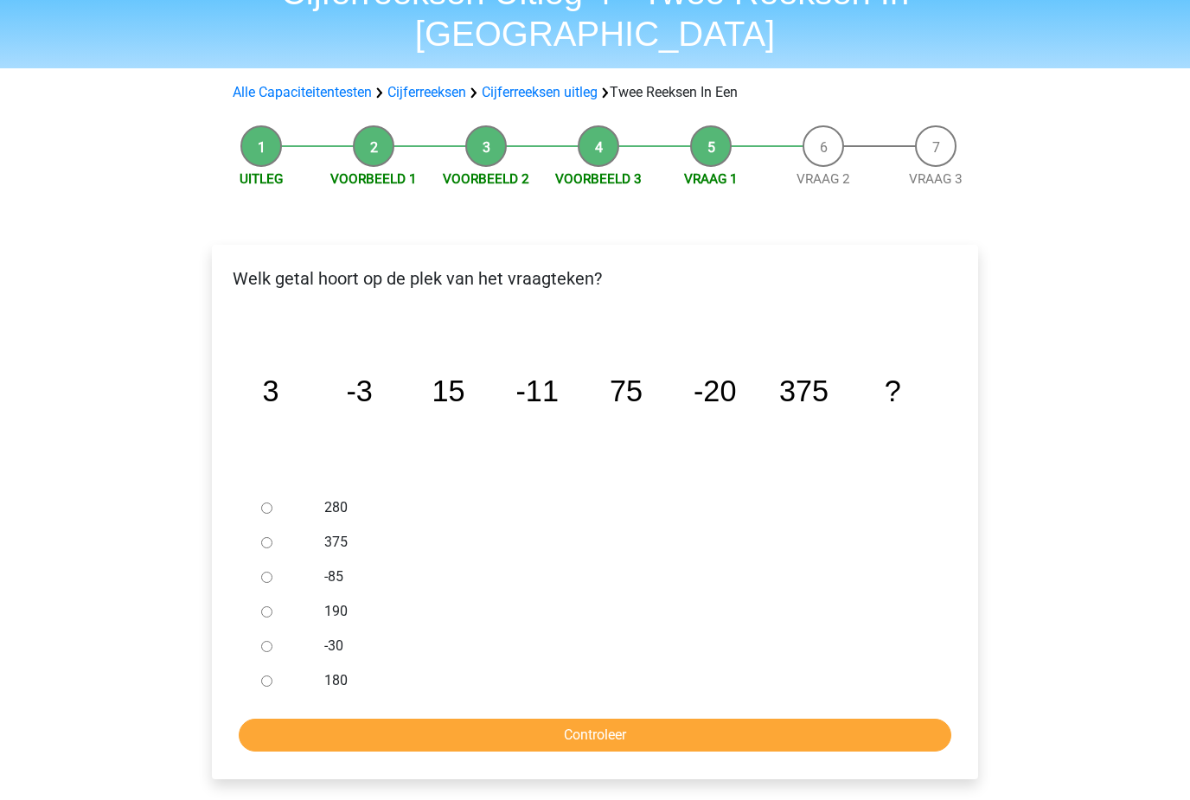
click at [278, 663] on div at bounding box center [282, 680] width 57 height 35
click at [256, 629] on div at bounding box center [282, 646] width 57 height 35
click at [270, 641] on input "-30" at bounding box center [266, 646] width 11 height 11
radio input "true"
click at [323, 719] on input "Controleer" at bounding box center [595, 735] width 713 height 33
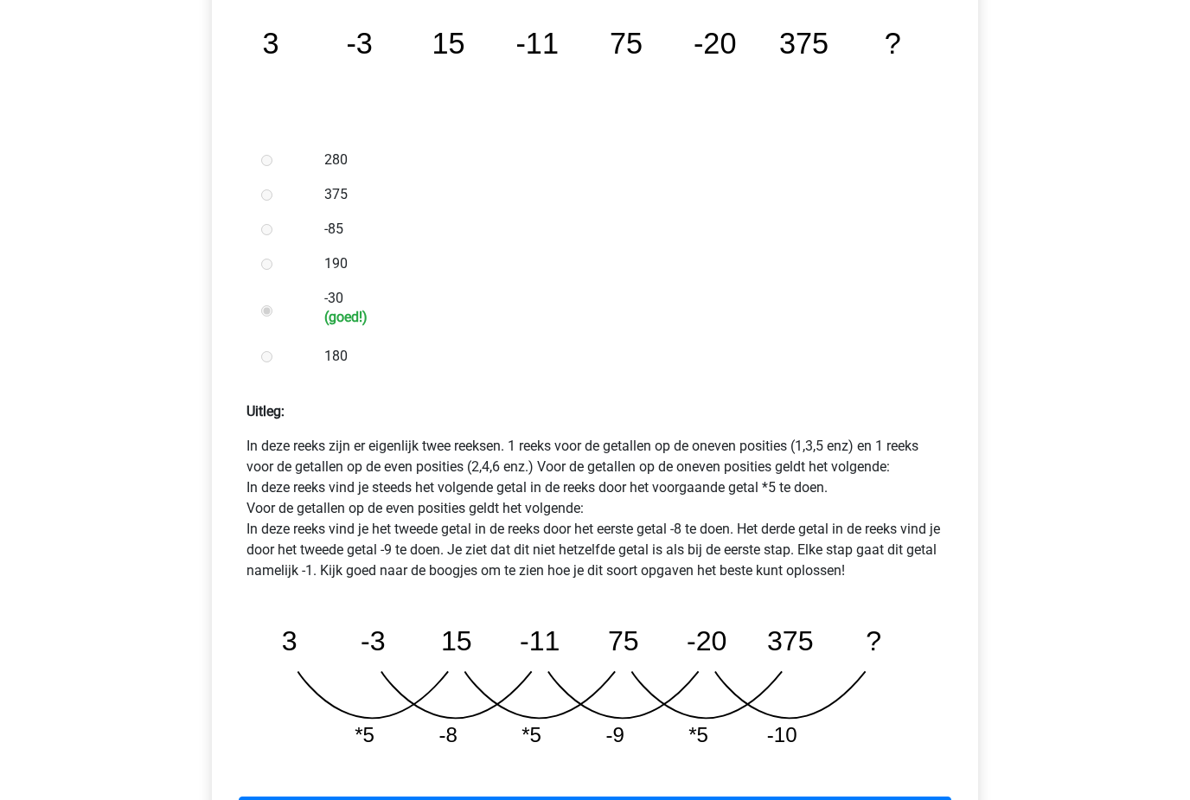
scroll to position [443, 0]
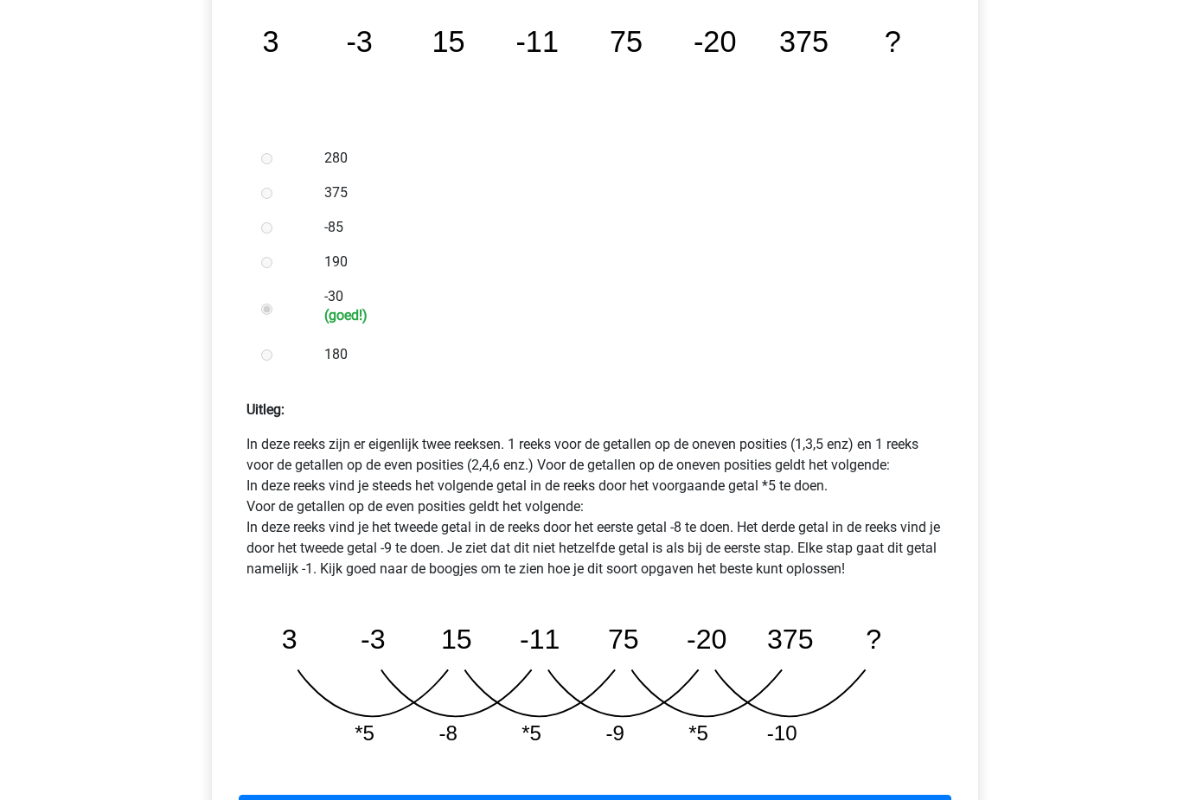
click at [383, 796] on link "Volgende vraag" at bounding box center [595, 812] width 713 height 33
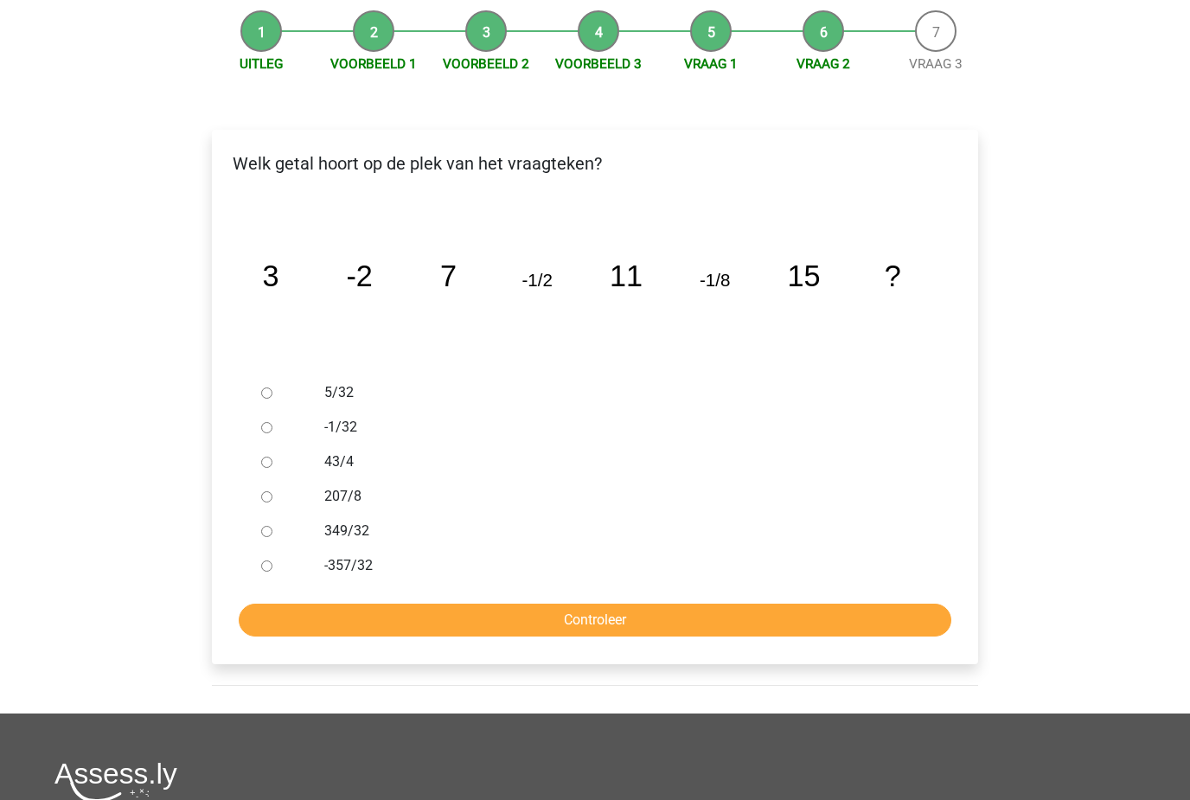
scroll to position [211, 0]
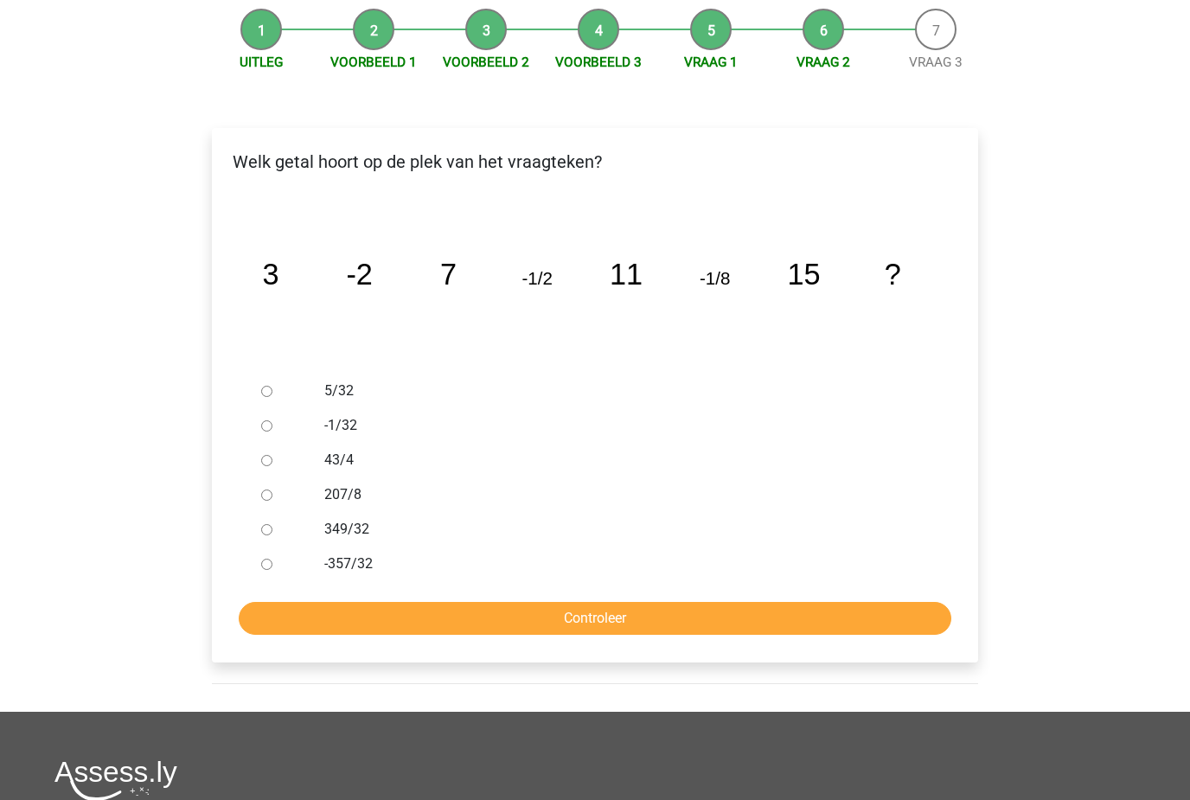
click at [272, 408] on div at bounding box center [282, 425] width 57 height 35
click at [265, 420] on input "-1/32" at bounding box center [266, 425] width 11 height 11
radio input "true"
click at [279, 602] on input "Controleer" at bounding box center [595, 618] width 713 height 33
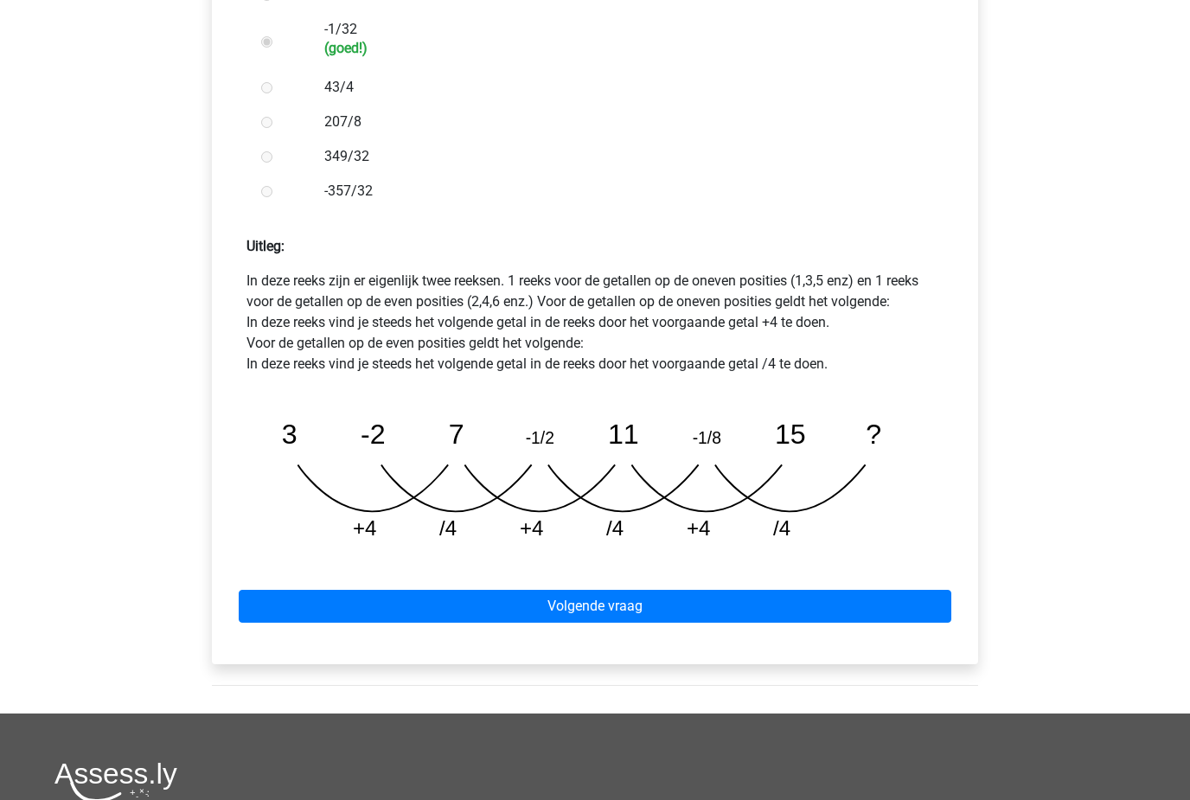
scroll to position [618, 0]
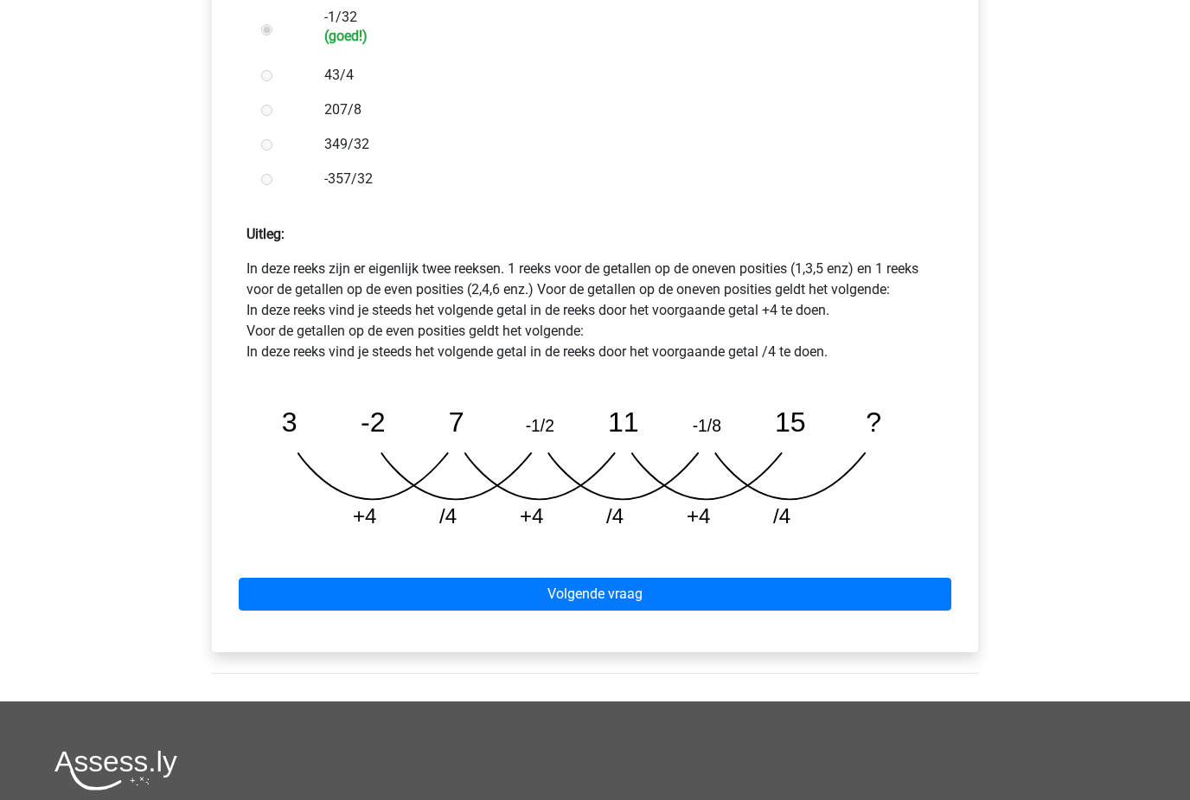
click at [315, 579] on link "Volgende vraag" at bounding box center [595, 595] width 713 height 33
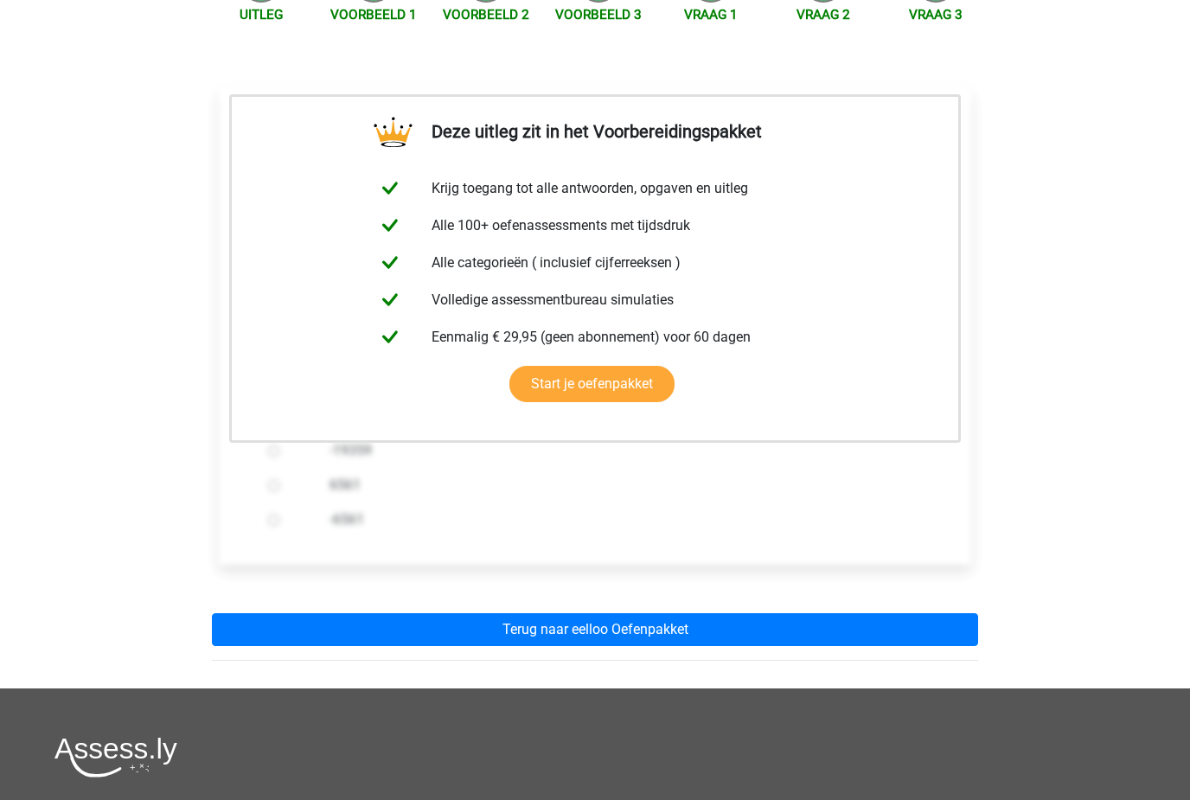
scroll to position [302, 0]
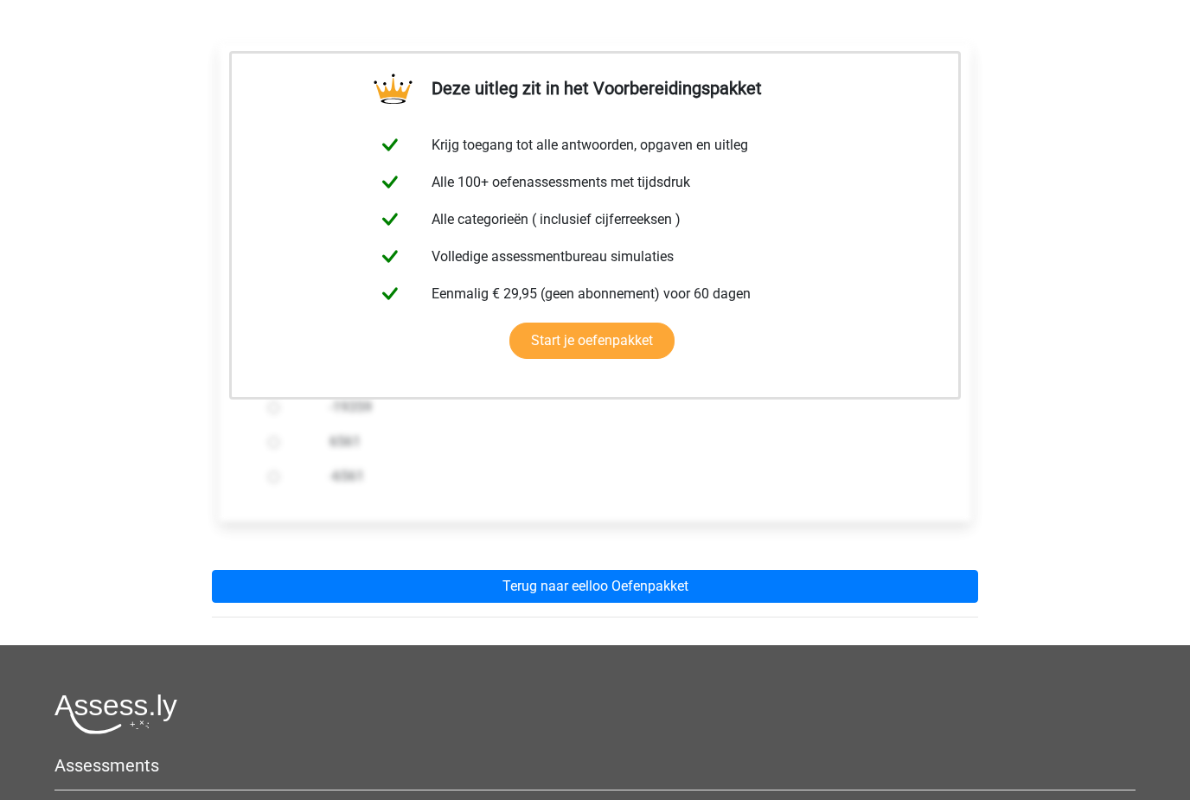
click at [278, 570] on link "Terug naar eelloo Oefenpakket" at bounding box center [595, 586] width 766 height 33
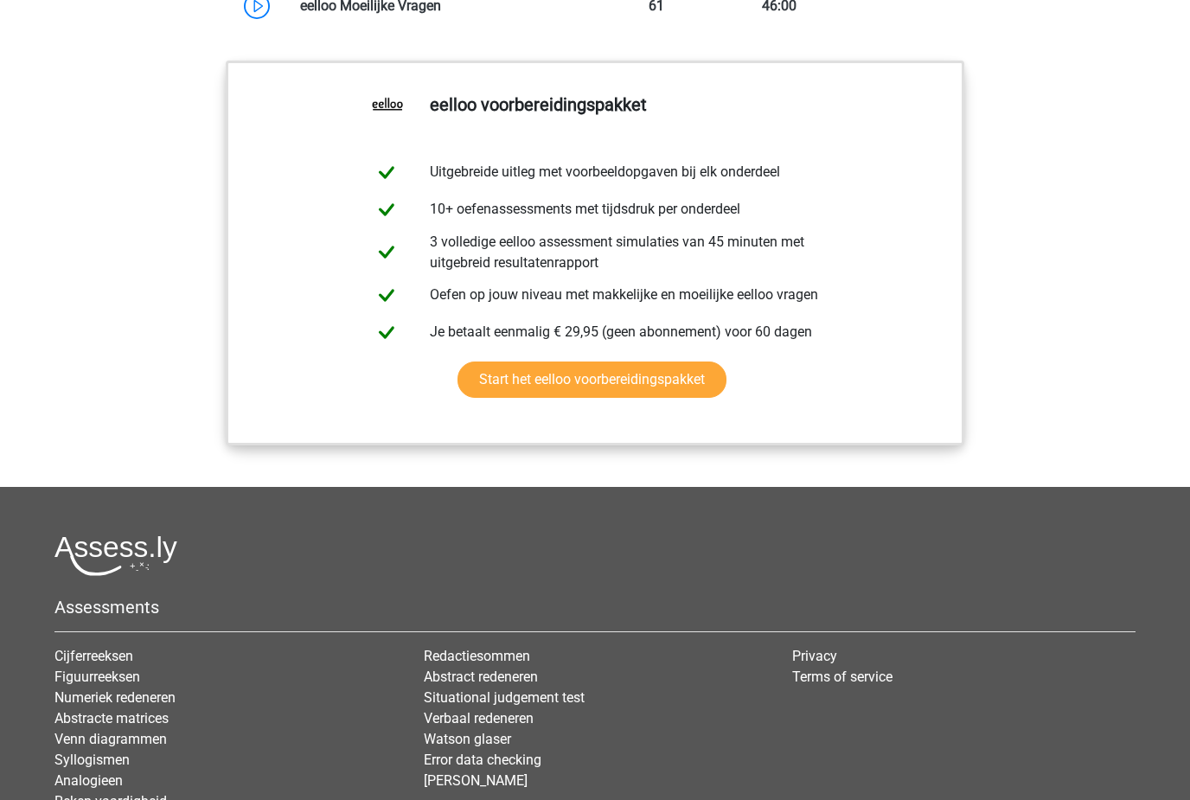
scroll to position [1861, 0]
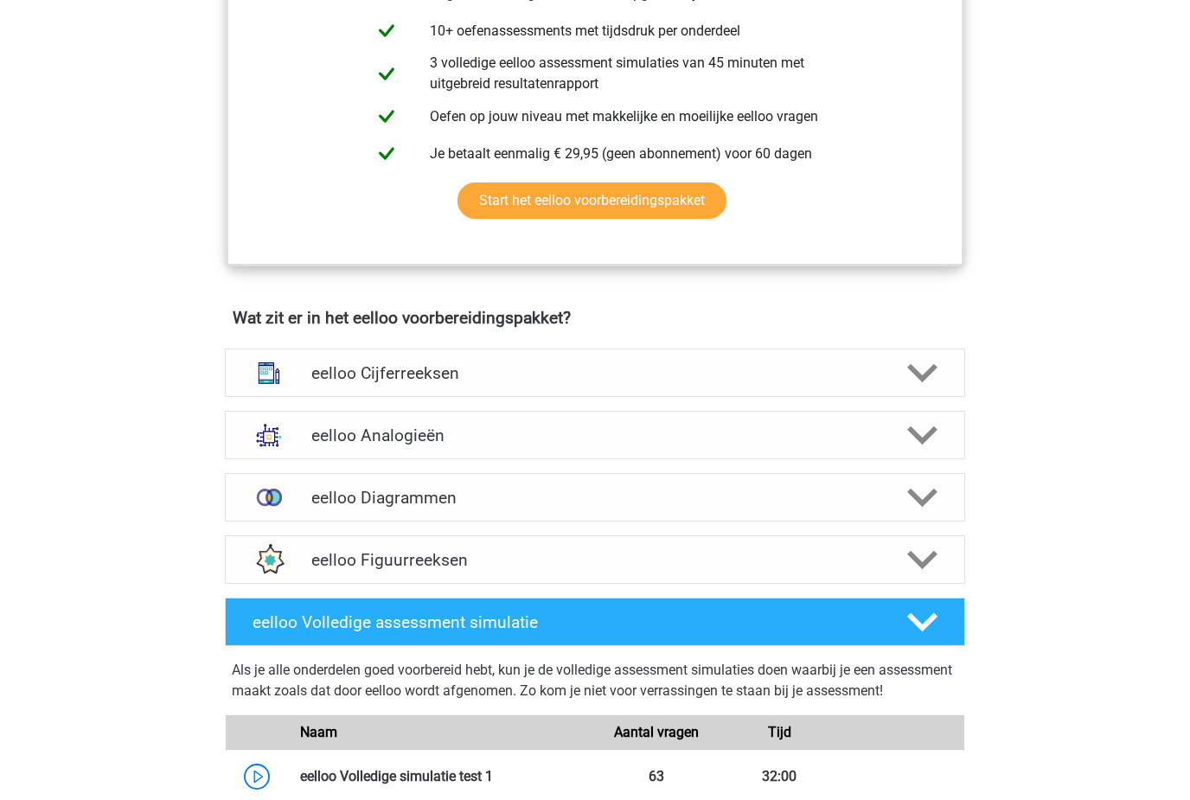
click at [304, 380] on div "eelloo Cijferreeksen" at bounding box center [594, 374] width 592 height 20
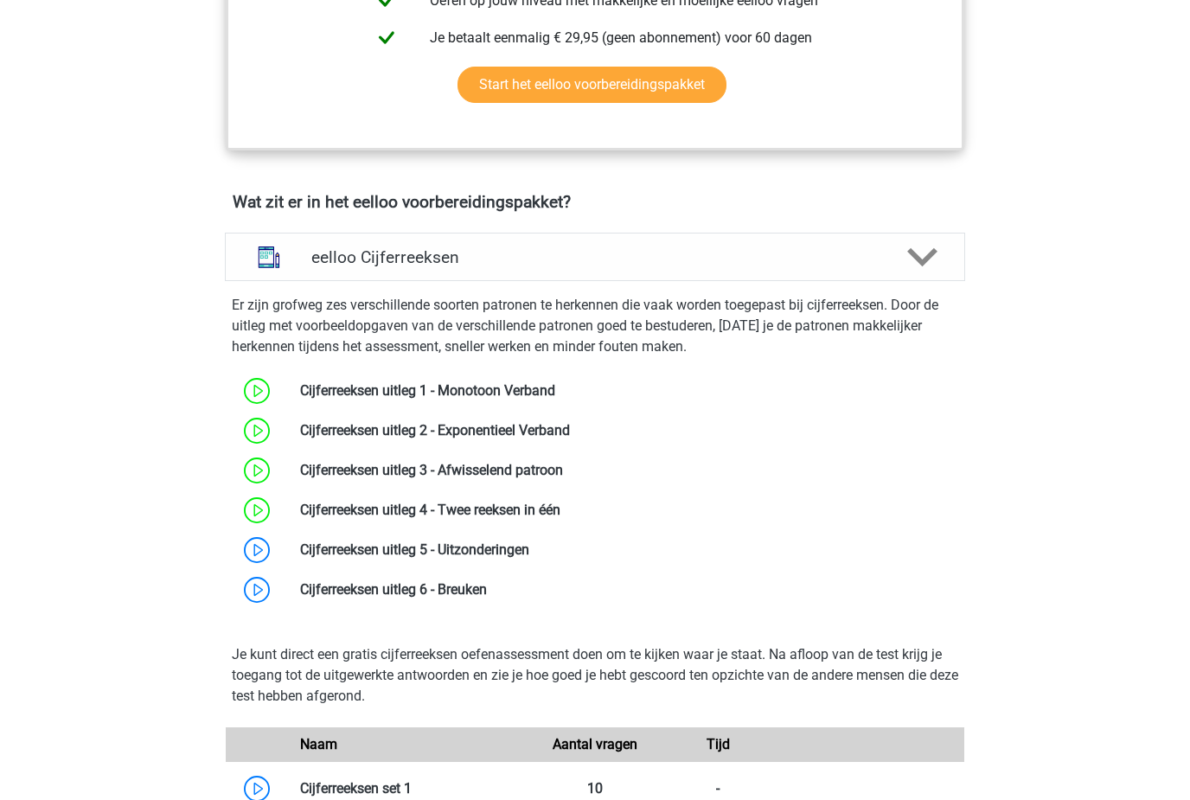
scroll to position [917, 0]
click at [529, 558] on link at bounding box center [529, 549] width 0 height 16
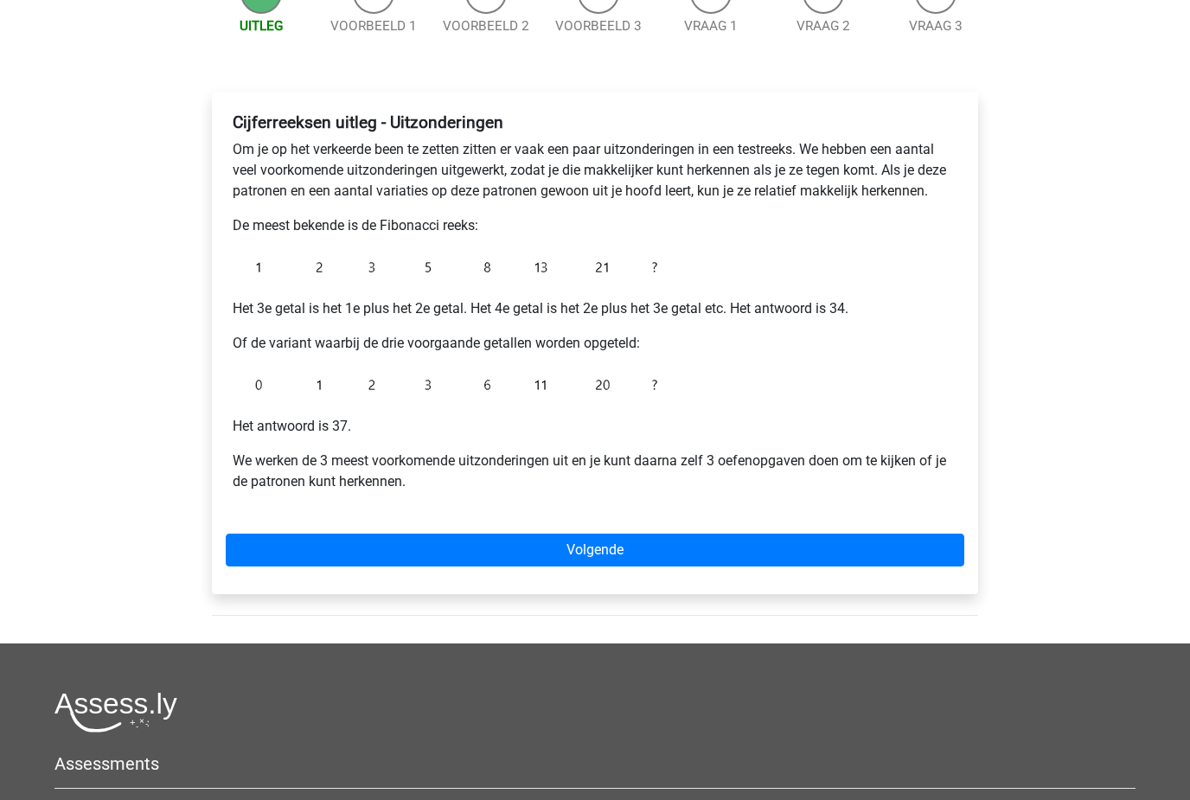
scroll to position [249, 0]
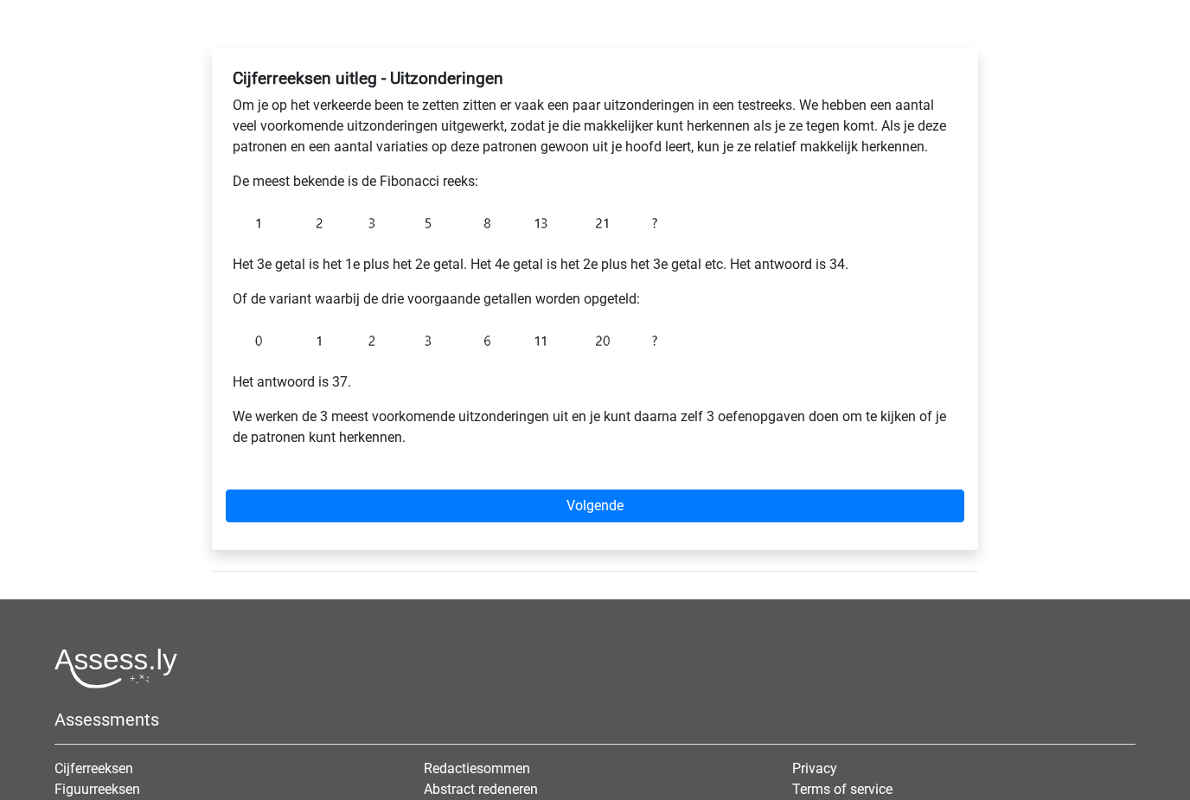
click at [265, 517] on link "Volgende" at bounding box center [595, 506] width 738 height 33
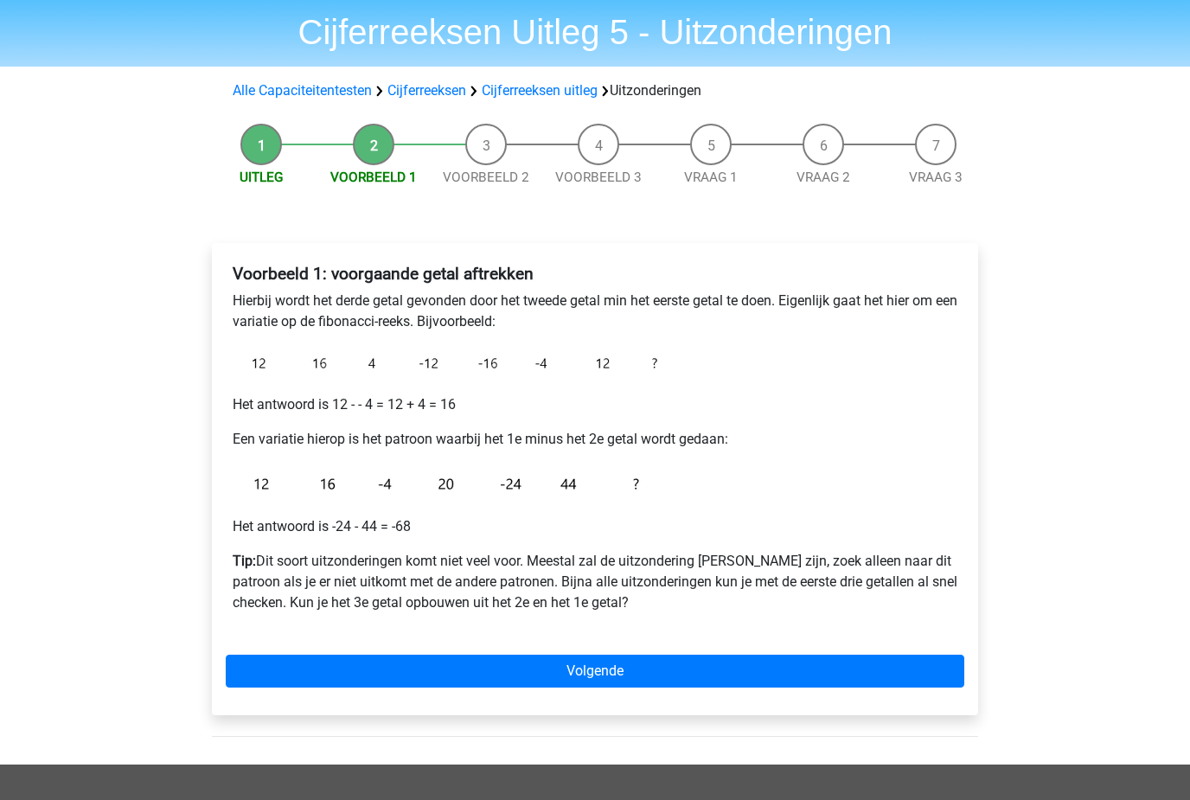
scroll to position [77, 0]
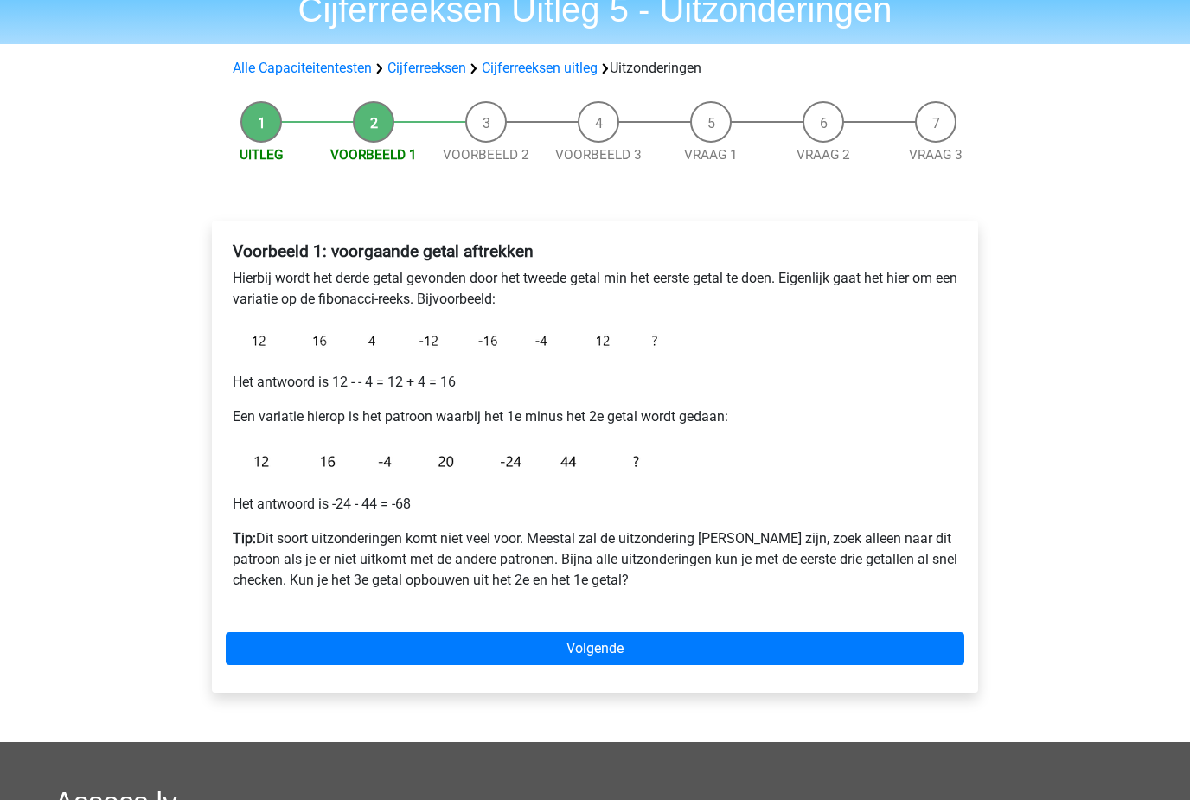
click at [351, 642] on link "Volgende" at bounding box center [595, 648] width 738 height 33
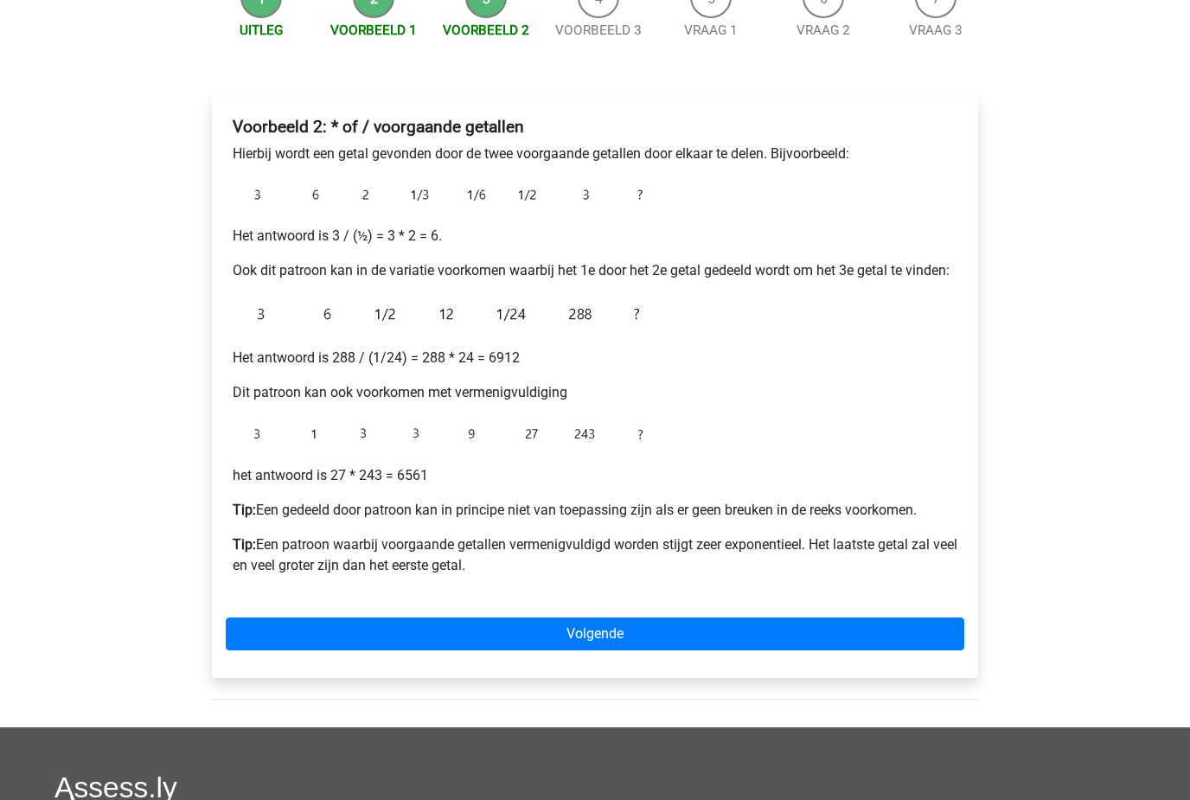
scroll to position [228, 0]
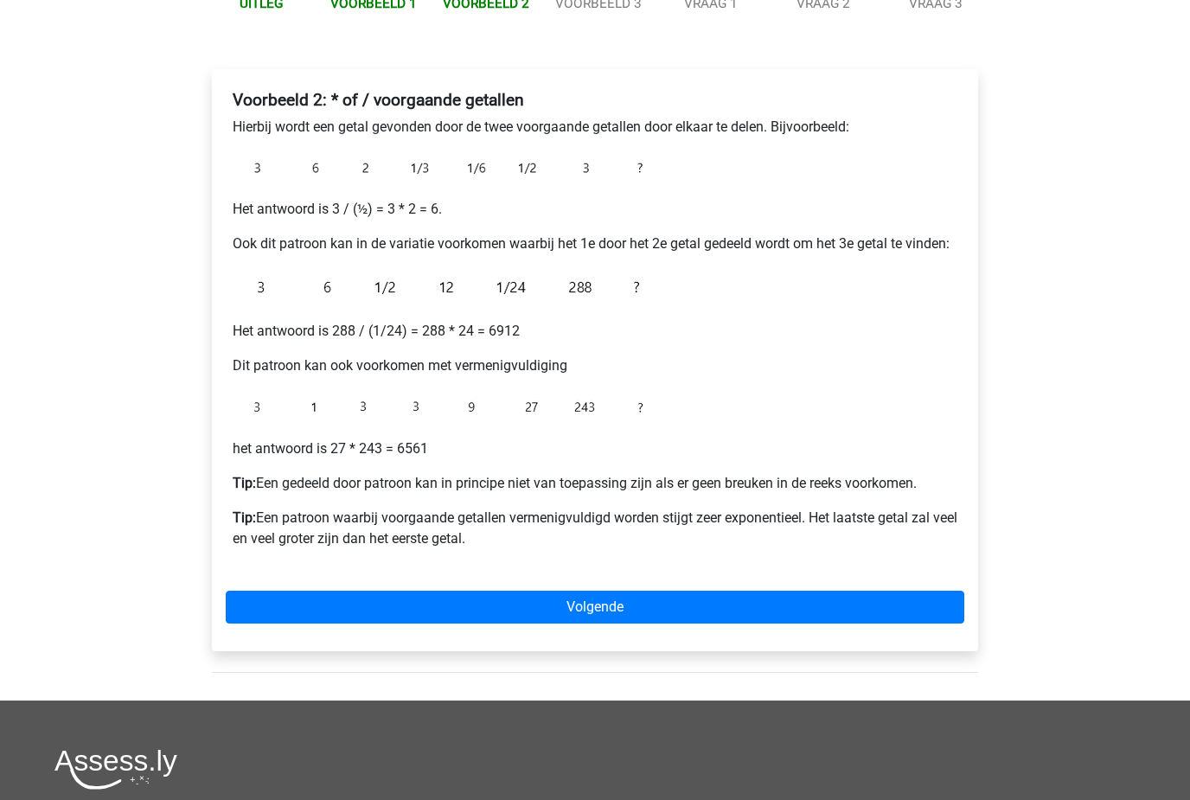
click at [325, 617] on link "Volgende" at bounding box center [595, 607] width 738 height 33
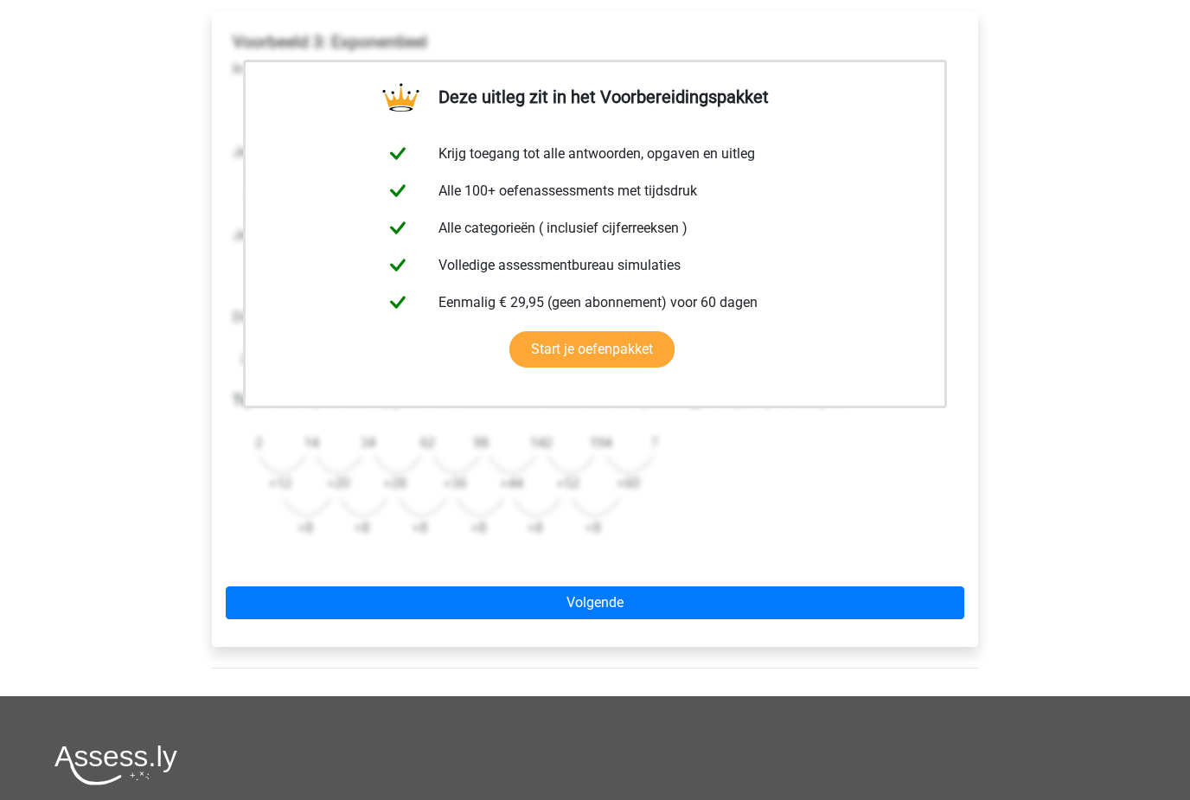
scroll to position [325, 0]
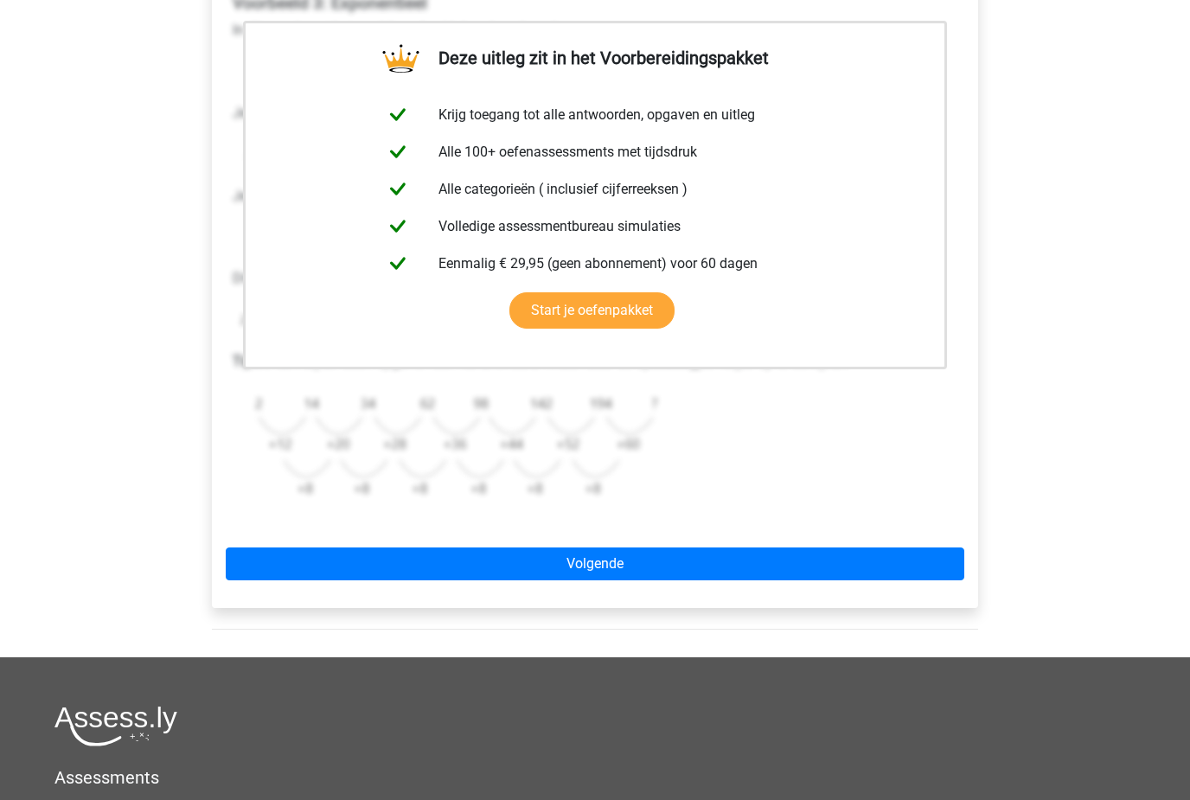
click at [354, 551] on link "Volgende" at bounding box center [595, 563] width 738 height 33
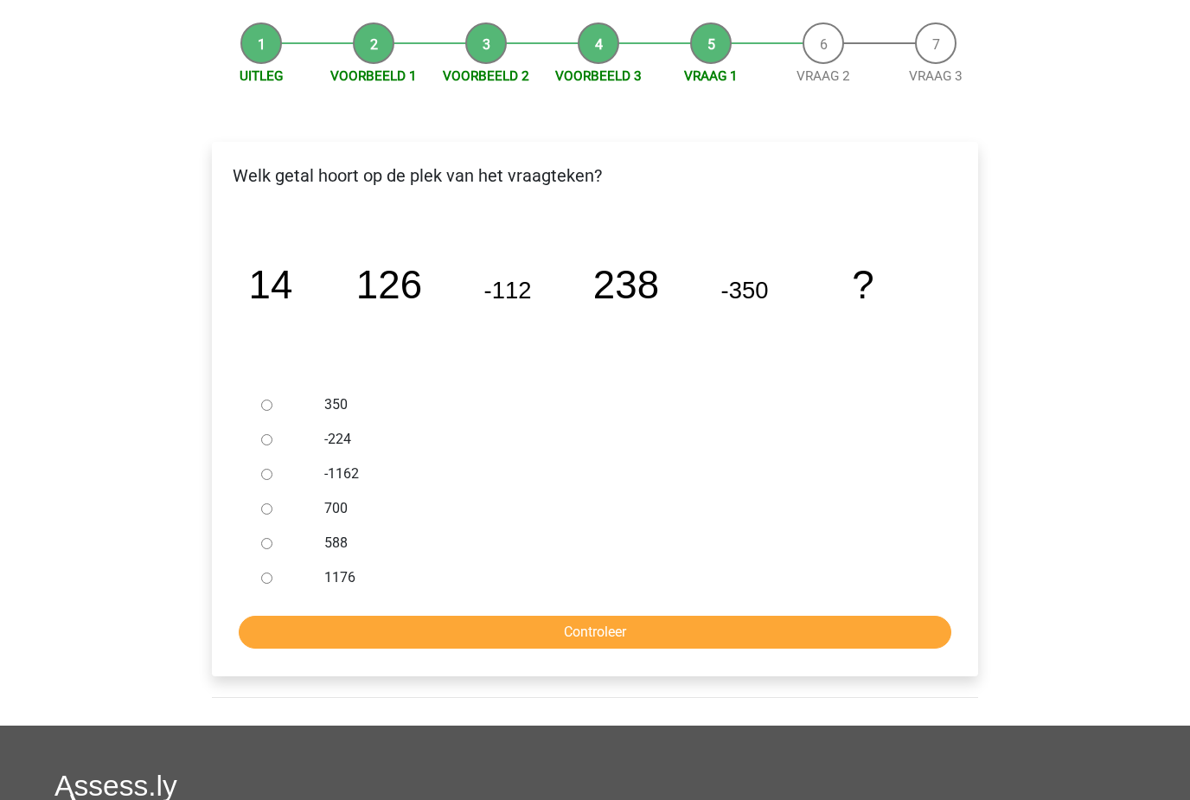
scroll to position [153, 0]
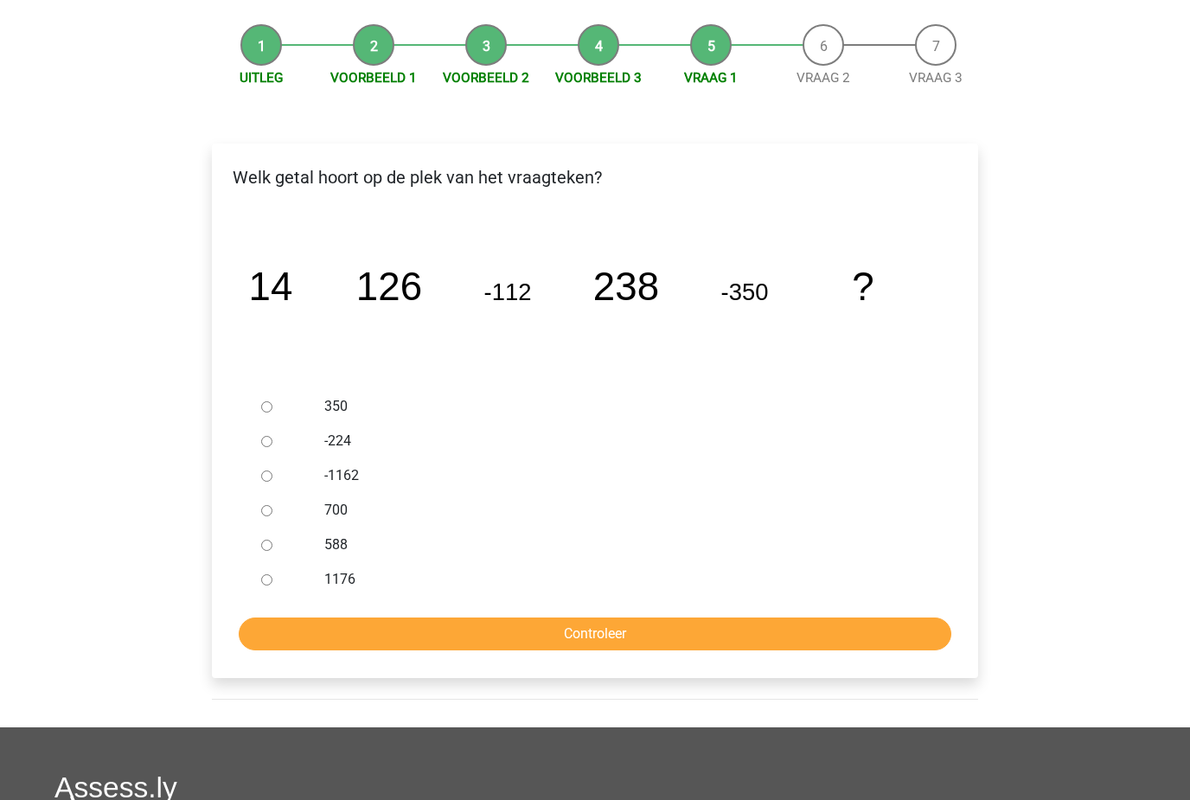
click at [256, 552] on div at bounding box center [282, 545] width 57 height 35
click at [272, 510] on input "700" at bounding box center [266, 511] width 11 height 11
radio input "true"
click at [272, 543] on input "588" at bounding box center [266, 545] width 11 height 11
radio input "true"
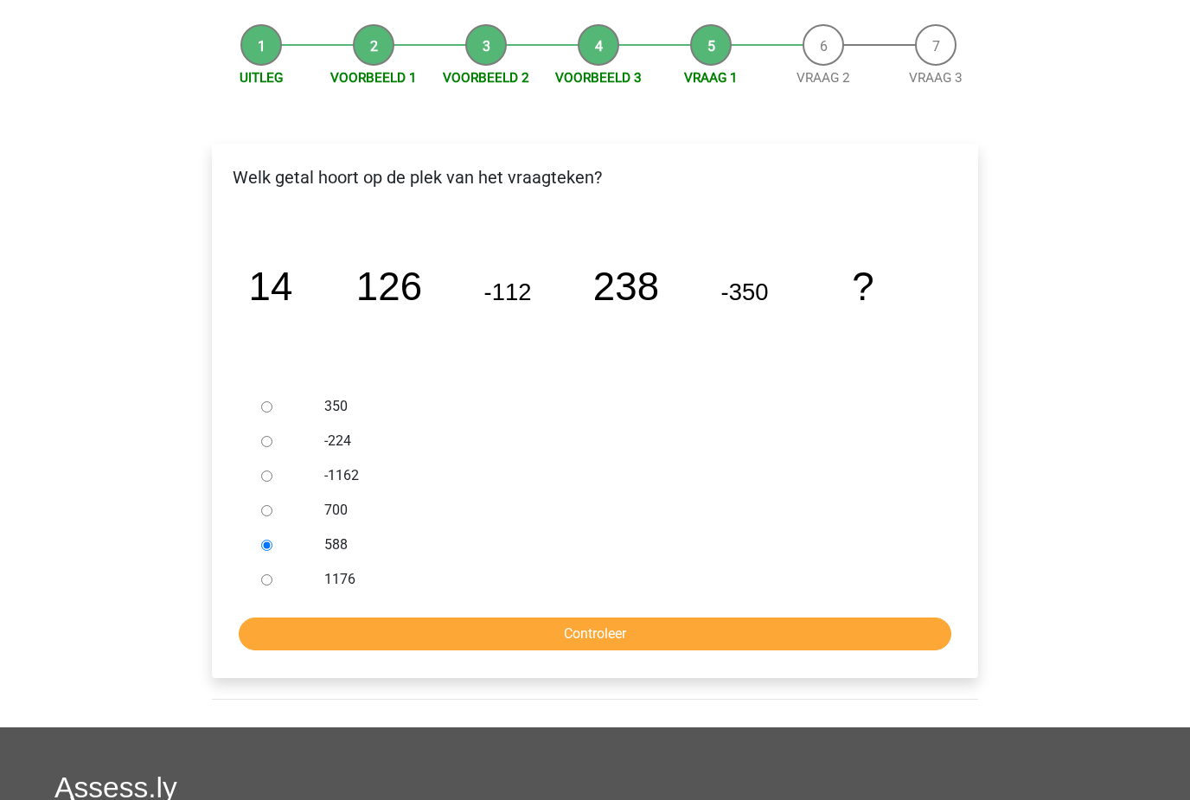
click at [476, 642] on input "Controleer" at bounding box center [595, 634] width 713 height 33
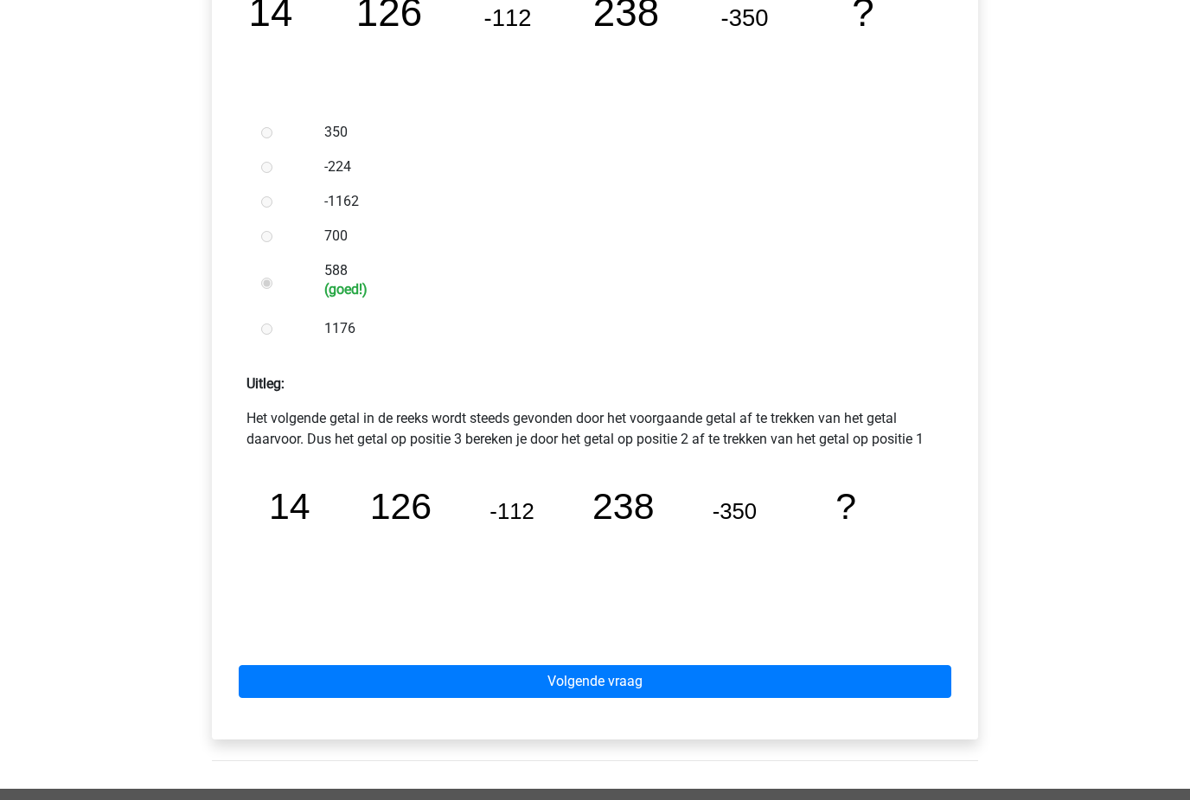
scroll to position [428, 0]
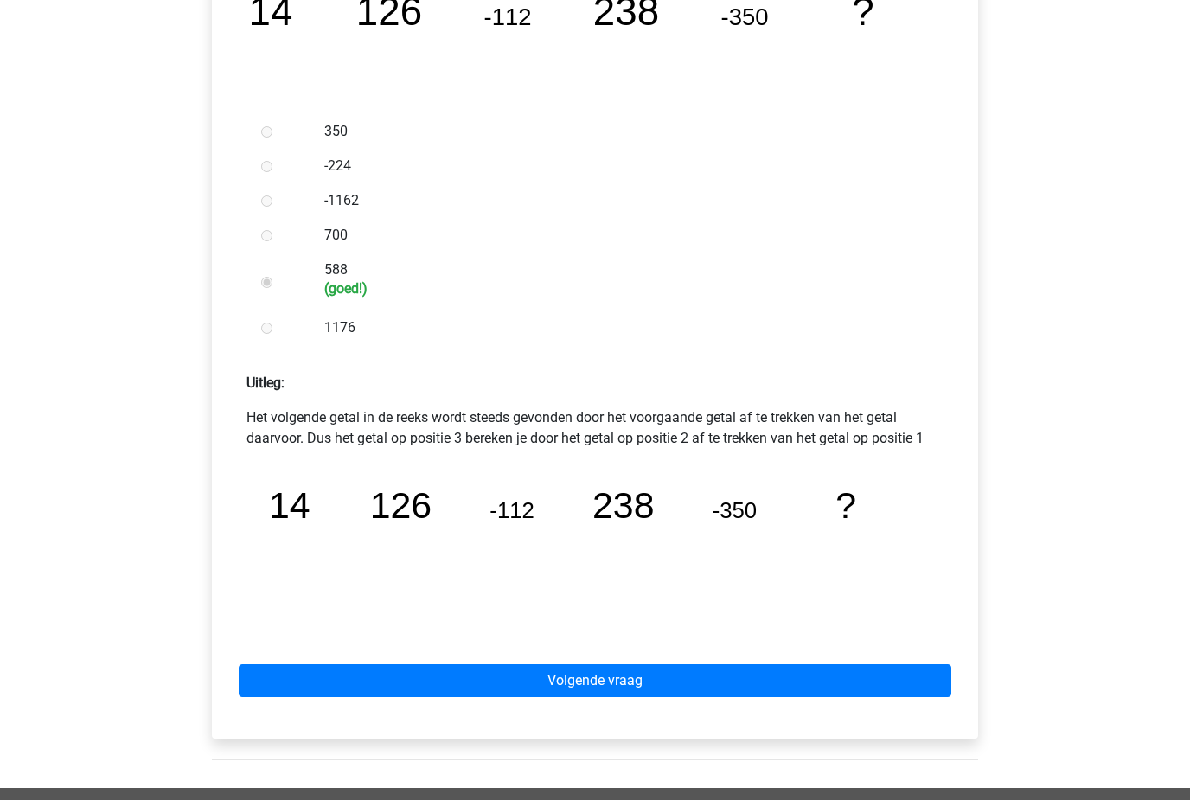
click at [900, 697] on link "Volgende vraag" at bounding box center [595, 681] width 713 height 33
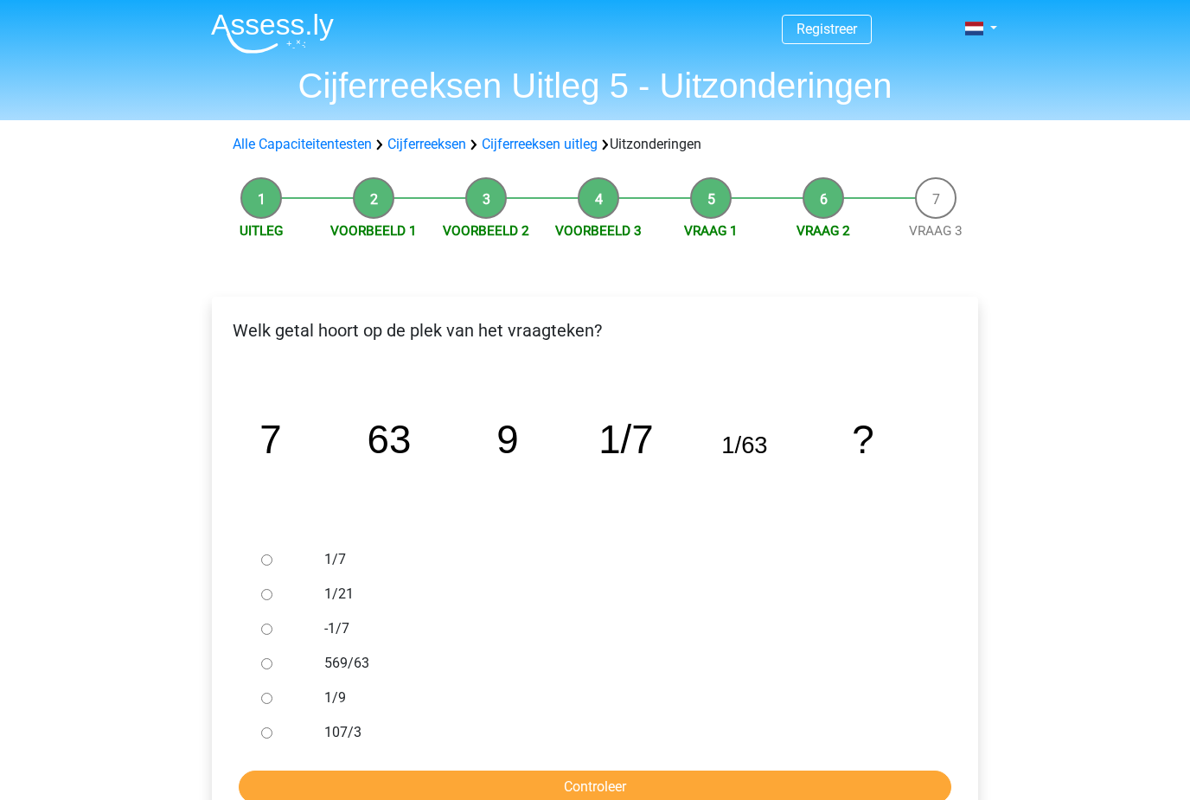
scroll to position [84, 0]
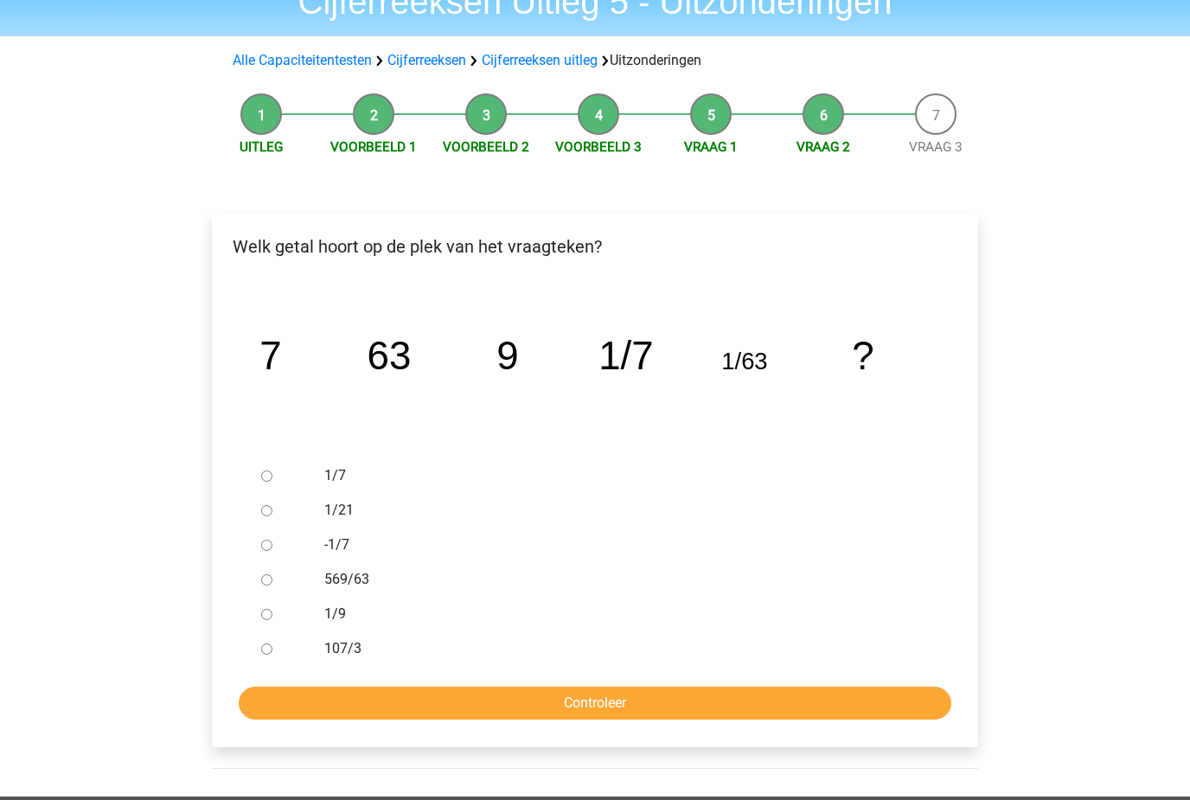
click at [303, 591] on div at bounding box center [282, 580] width 57 height 35
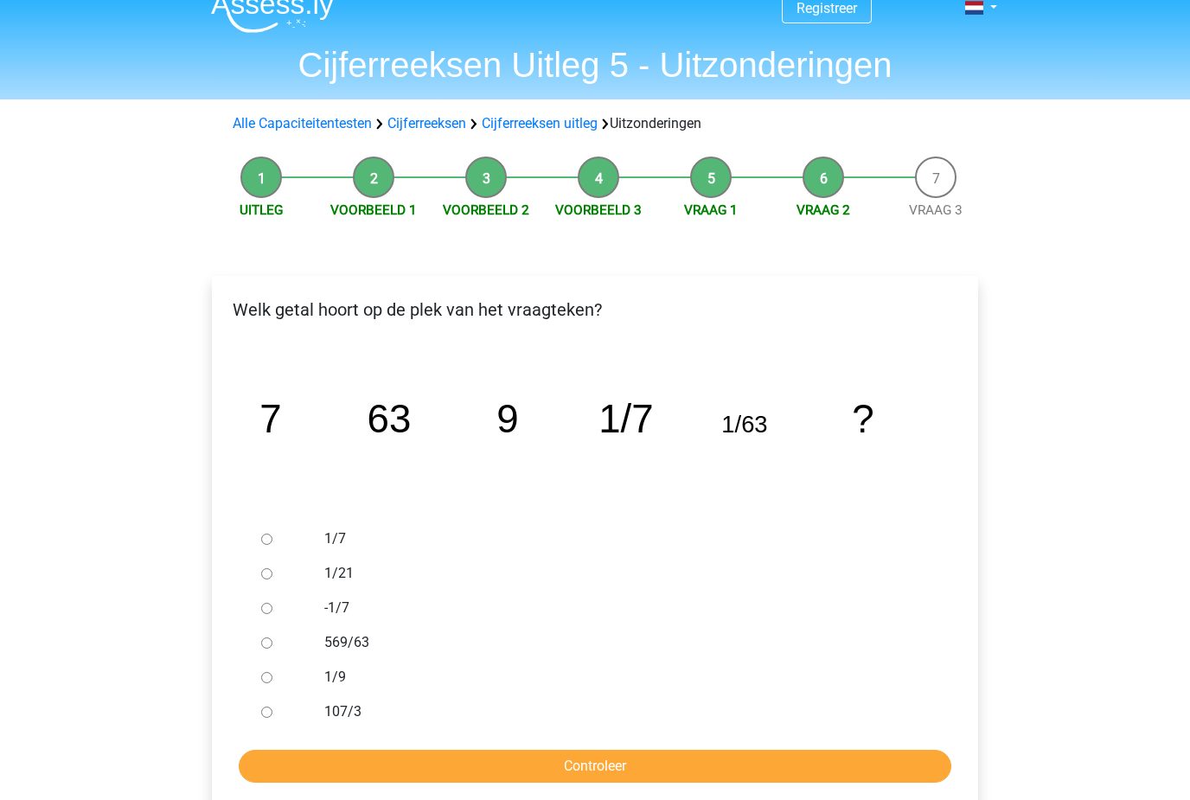
scroll to position [22, 0]
click at [263, 618] on div at bounding box center [282, 608] width 57 height 35
click at [272, 648] on input "569/63" at bounding box center [266, 642] width 11 height 11
radio input "true"
click at [272, 672] on input "1/9" at bounding box center [266, 677] width 11 height 11
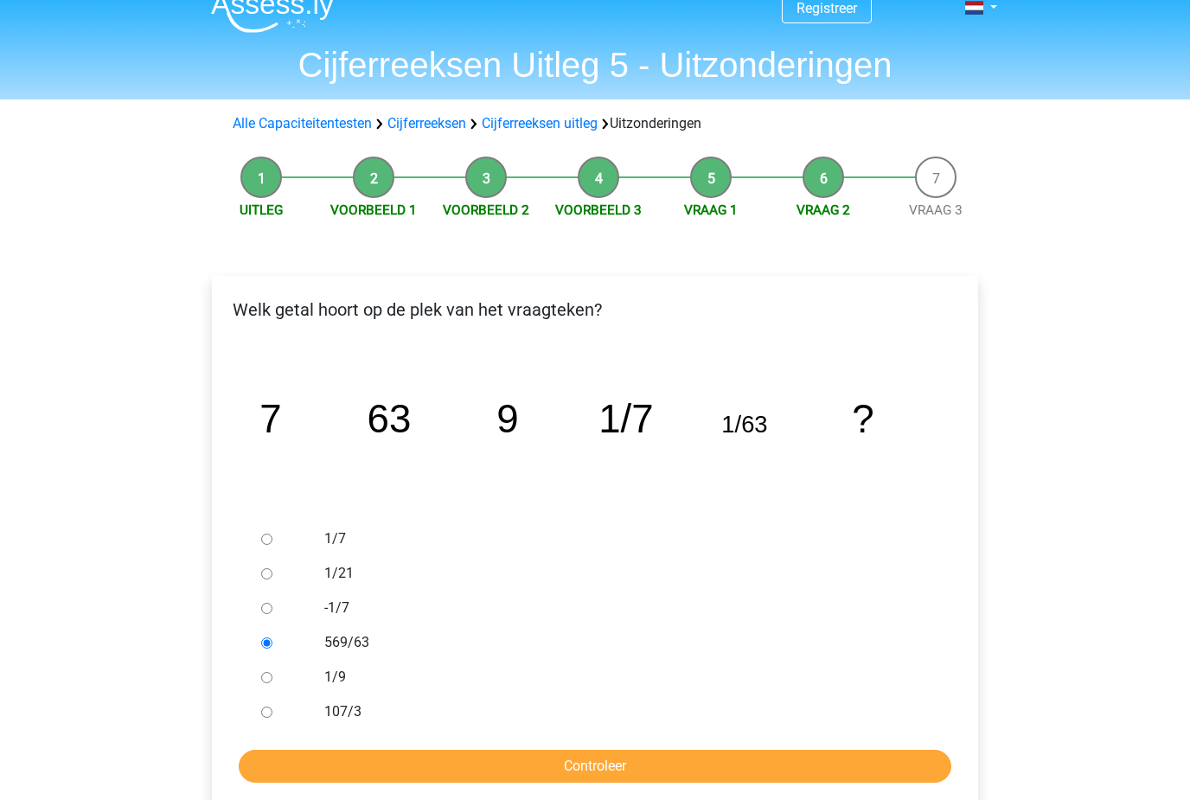
radio input "true"
click at [272, 708] on input "107/3" at bounding box center [266, 711] width 11 height 11
radio input "true"
click at [265, 681] on input "1/9" at bounding box center [266, 677] width 11 height 11
radio input "true"
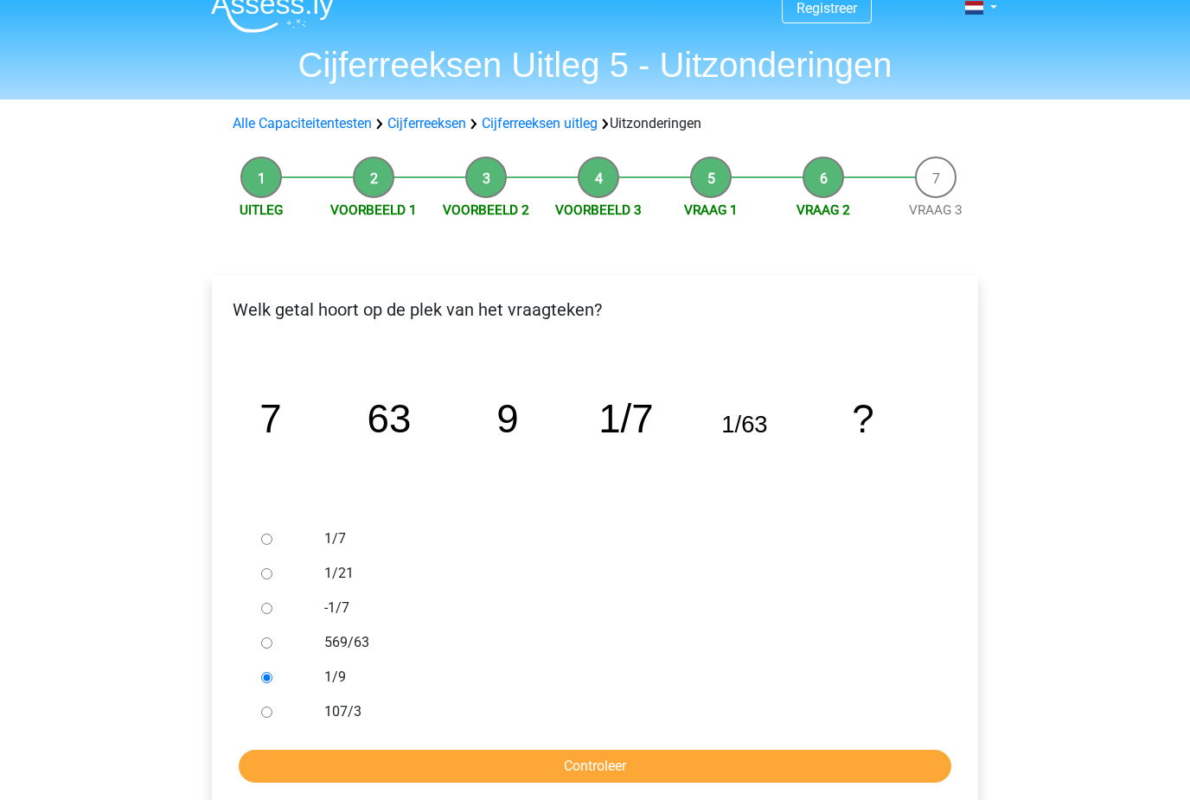
click at [259, 652] on div at bounding box center [282, 642] width 57 height 35
click at [281, 643] on div at bounding box center [282, 642] width 57 height 35
click at [272, 609] on input "-1/7" at bounding box center [266, 608] width 11 height 11
radio input "true"
click at [257, 597] on div at bounding box center [282, 608] width 57 height 35
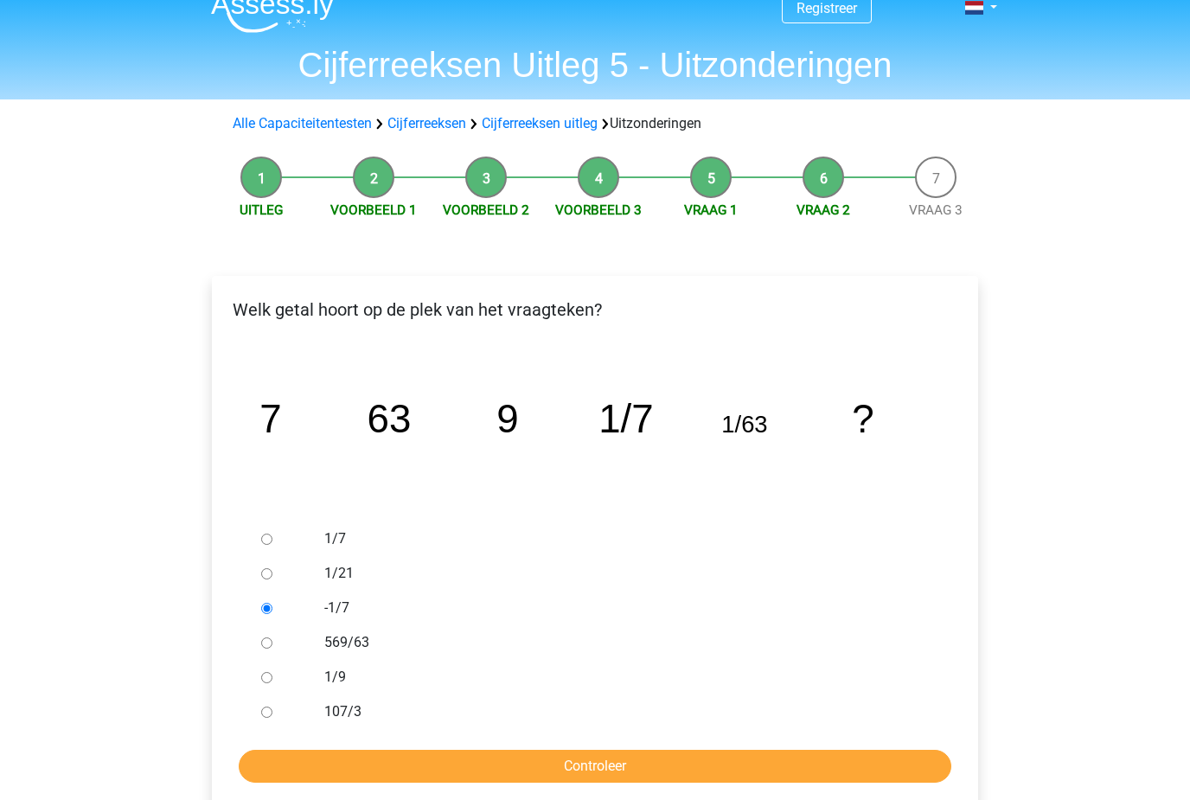
click at [275, 569] on div at bounding box center [282, 573] width 57 height 35
click at [264, 547] on div at bounding box center [282, 538] width 57 height 35
click at [291, 529] on div at bounding box center [282, 538] width 57 height 35
click at [278, 664] on div at bounding box center [282, 677] width 57 height 35
click at [269, 674] on input "1/9" at bounding box center [266, 677] width 11 height 11
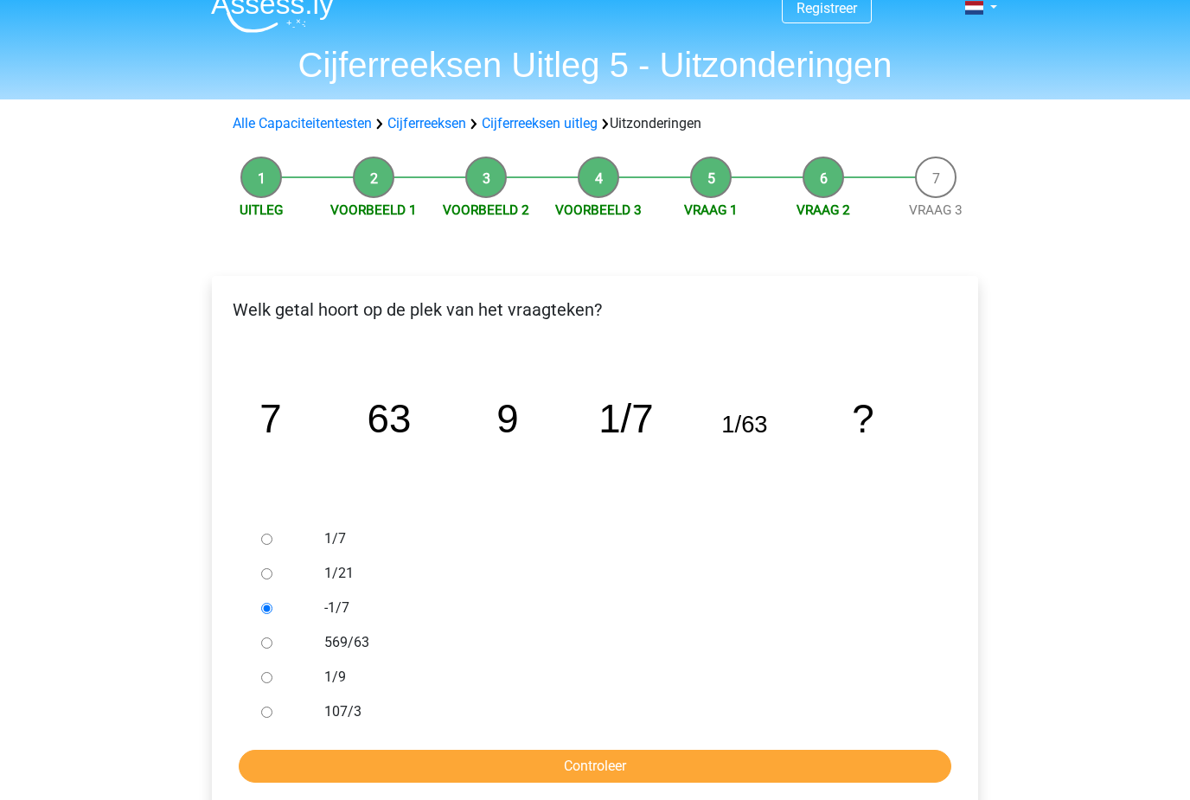
radio input "true"
click at [820, 775] on input "Controleer" at bounding box center [595, 766] width 713 height 33
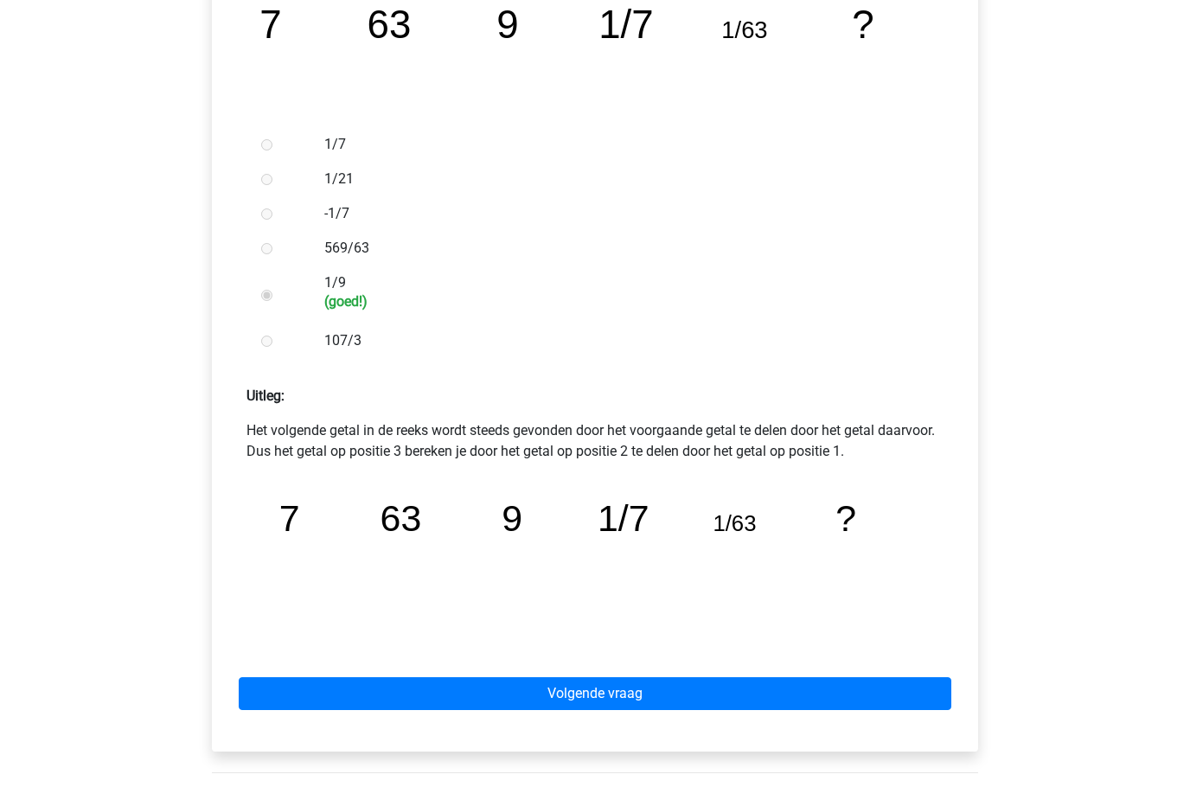
scroll to position [416, 0]
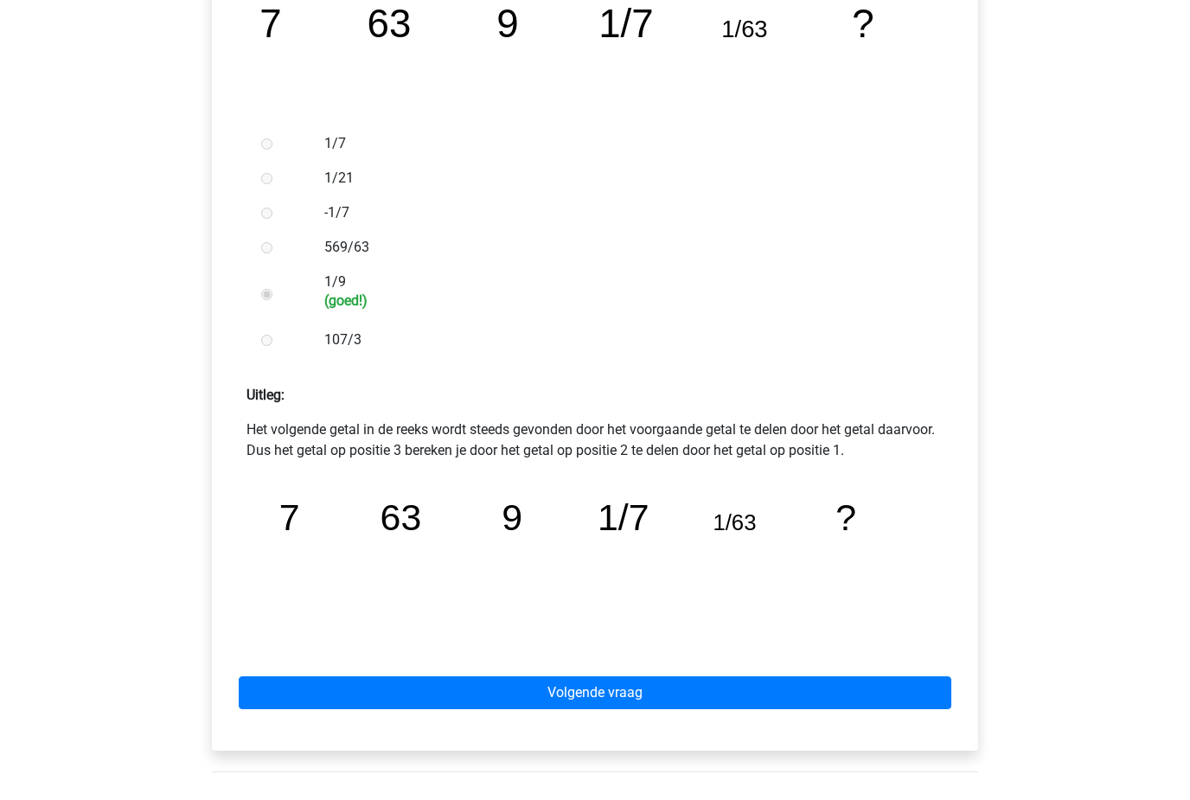
click at [865, 687] on link "Volgende vraag" at bounding box center [595, 693] width 713 height 33
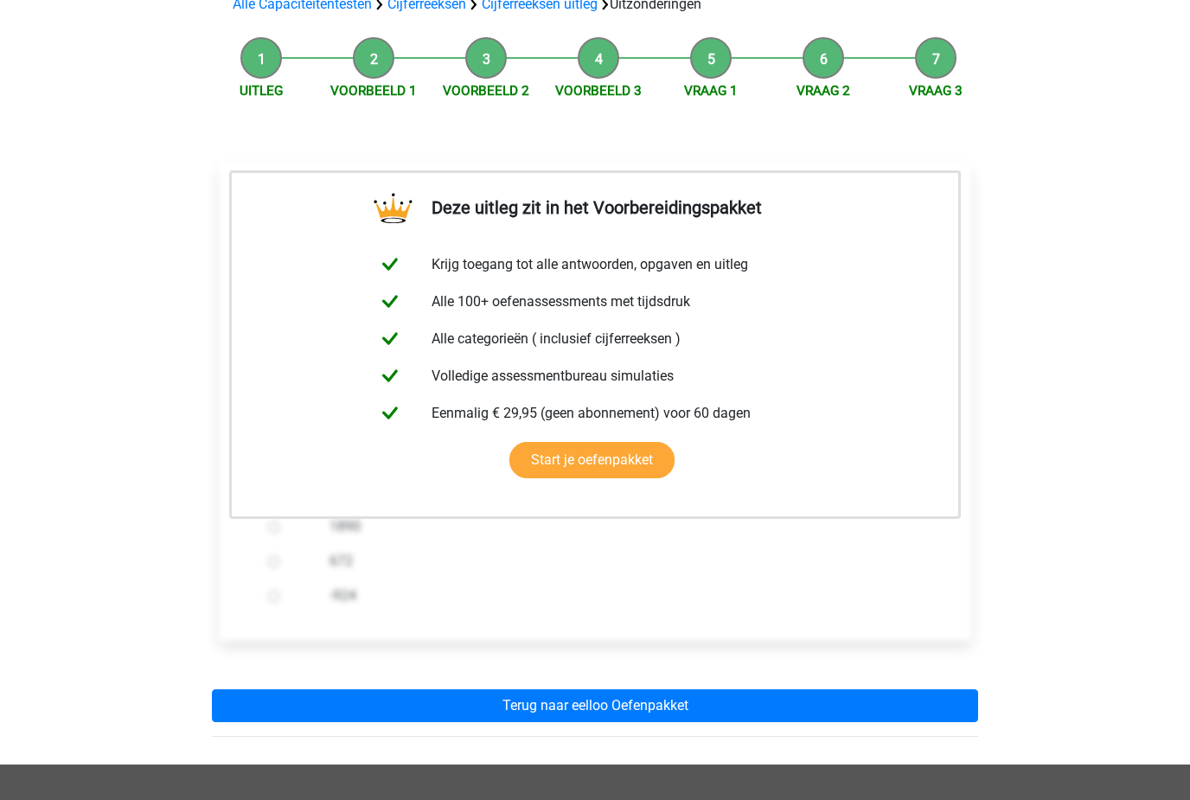
scroll to position [146, 0]
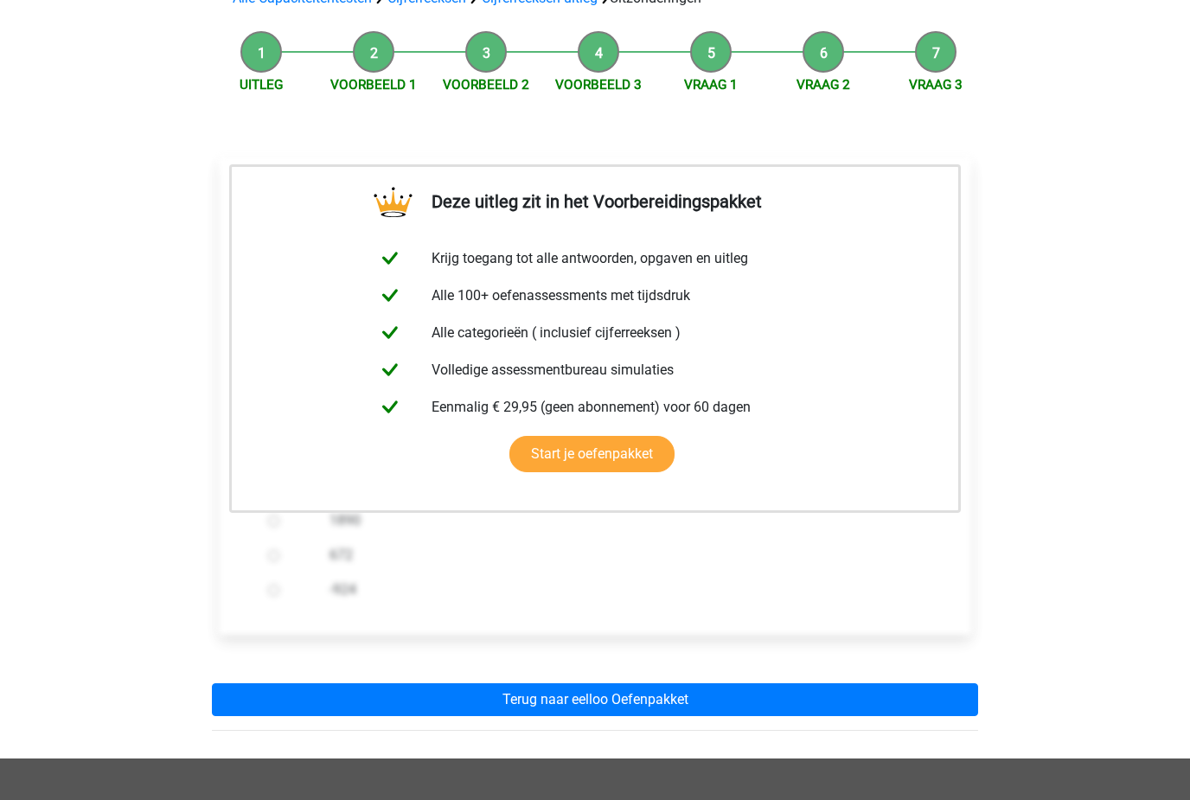
click at [847, 696] on link "Terug naar eelloo Oefenpakket" at bounding box center [595, 700] width 766 height 33
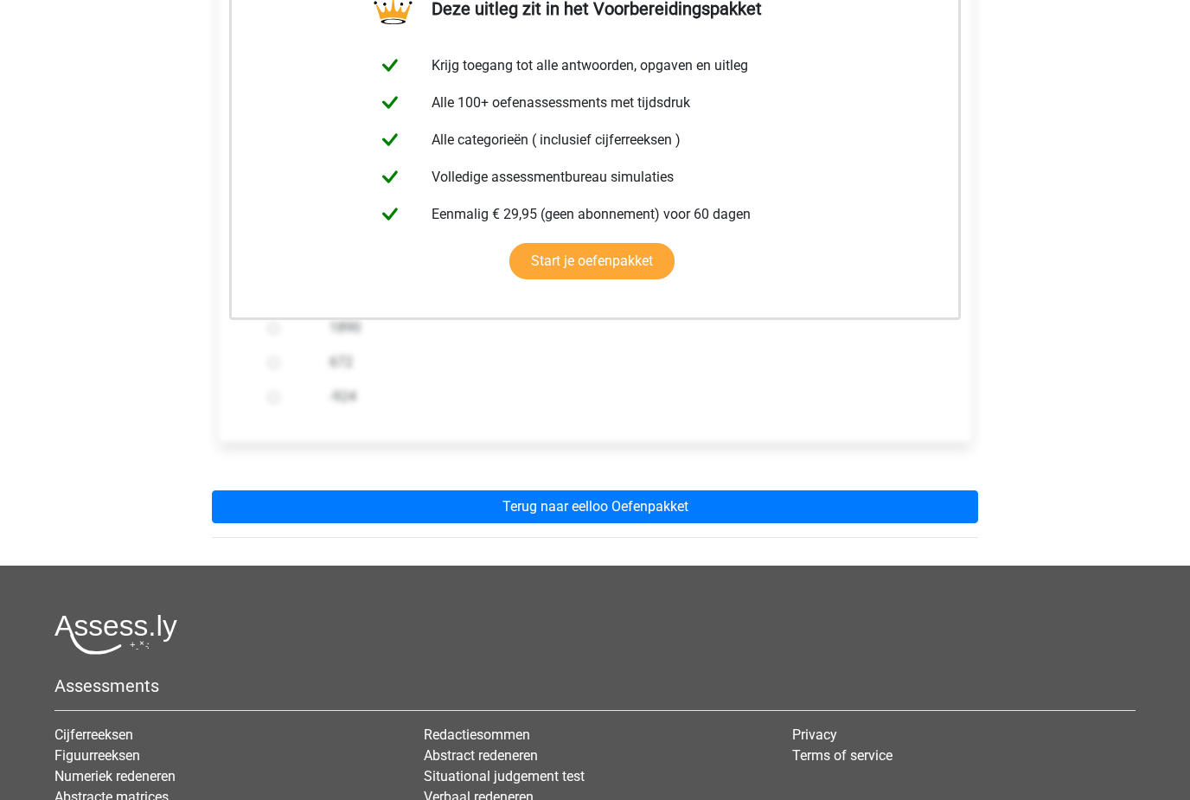
scroll to position [336, 0]
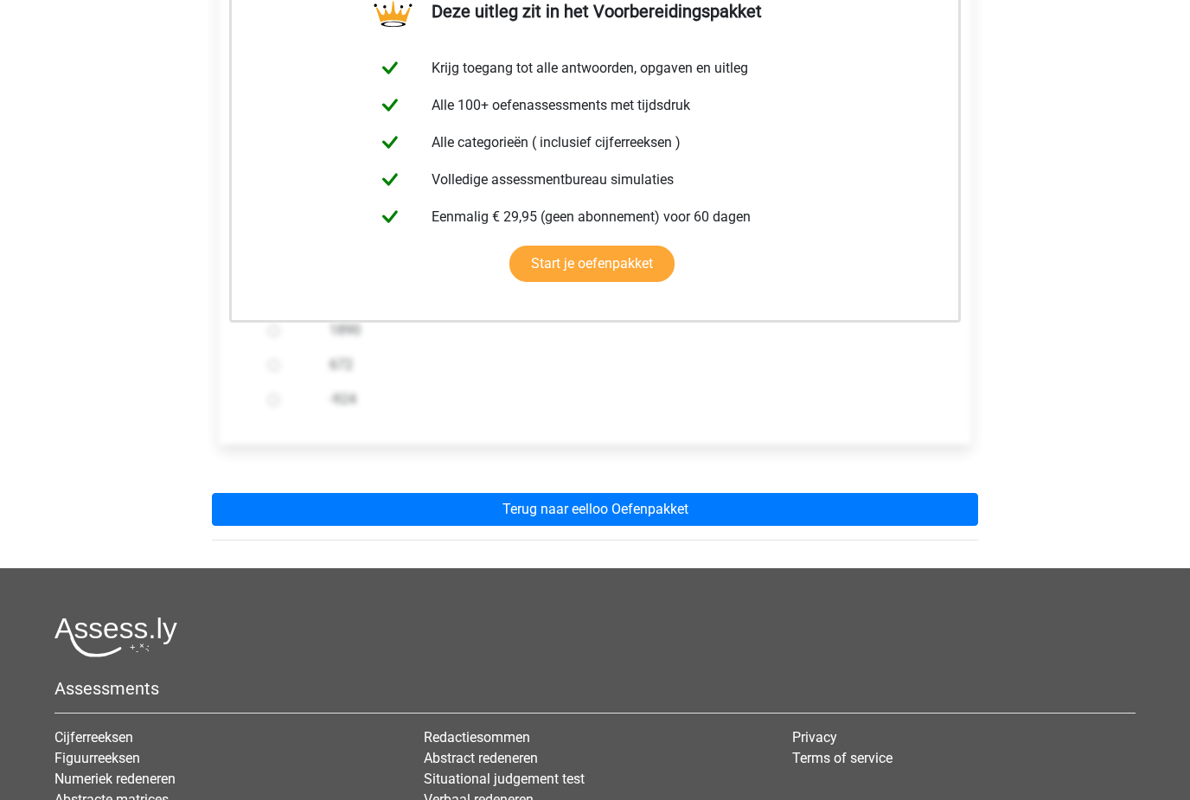
click at [948, 502] on link "Terug naar eelloo Oefenpakket" at bounding box center [595, 510] width 766 height 33
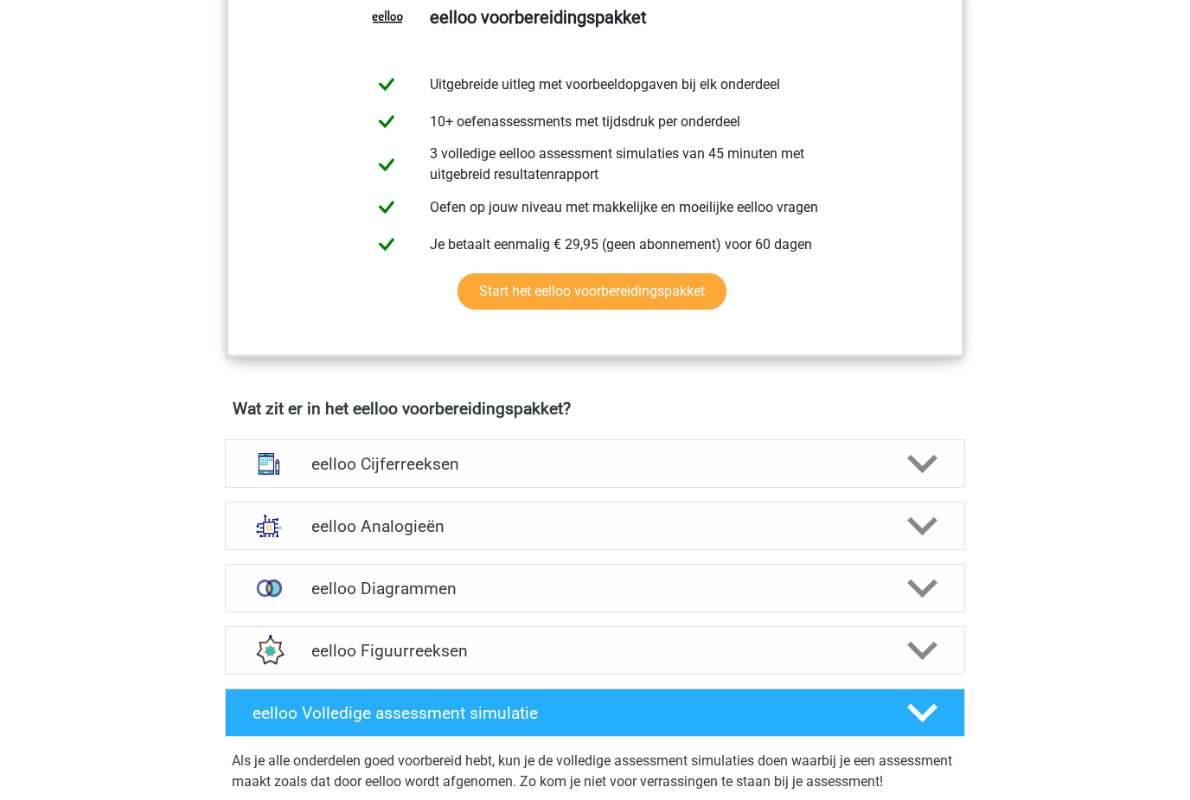
scroll to position [700, 0]
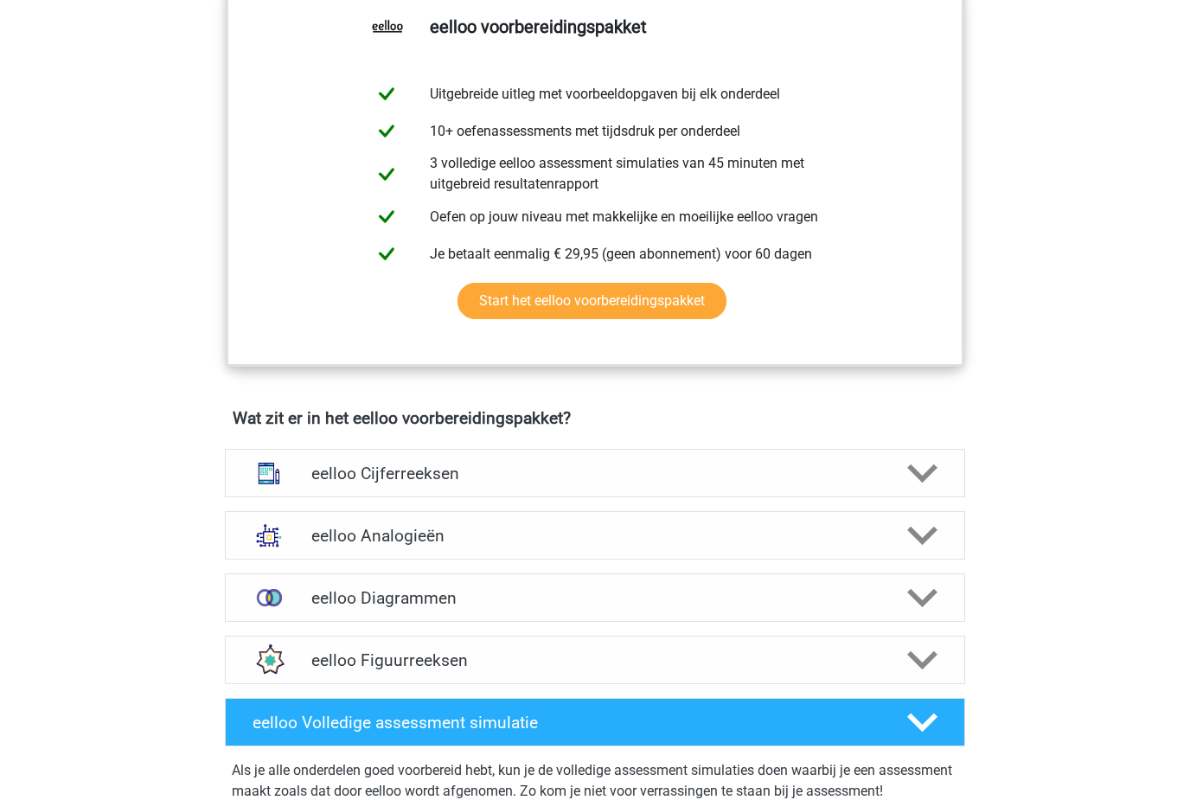
click at [933, 613] on icon at bounding box center [922, 598] width 30 height 30
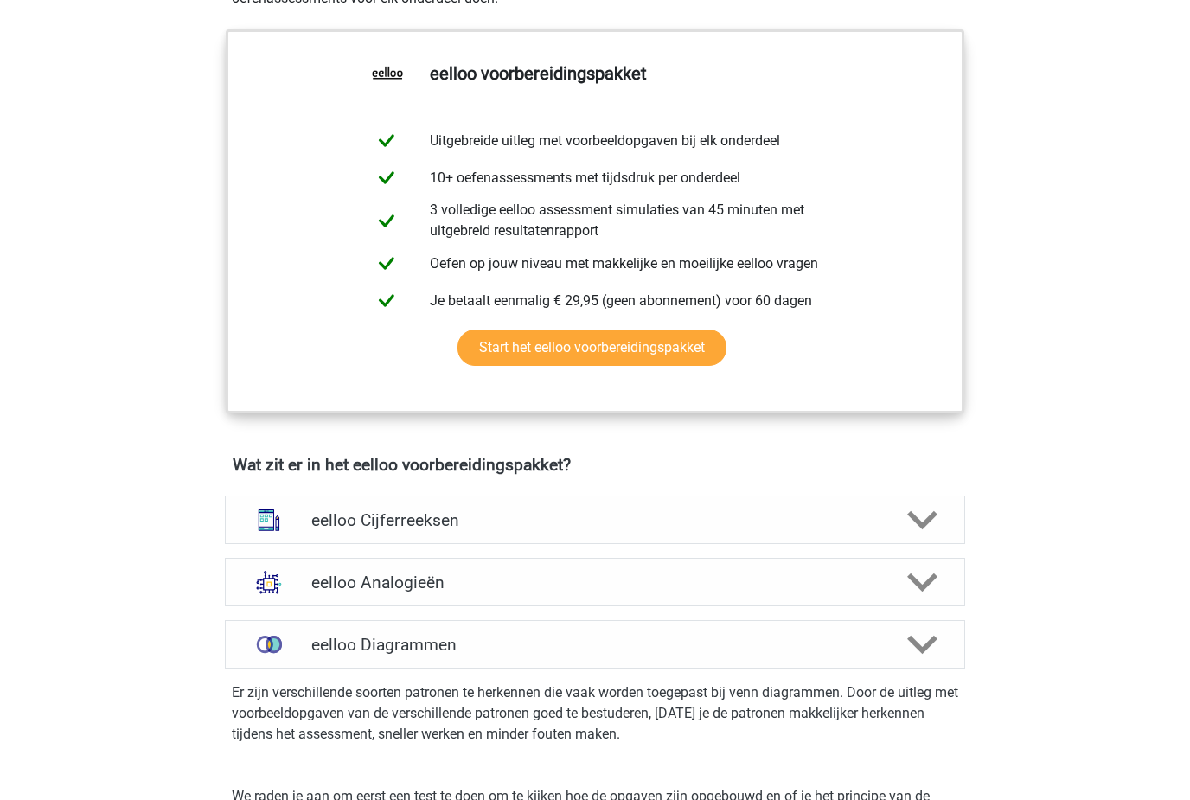
scroll to position [652, 0]
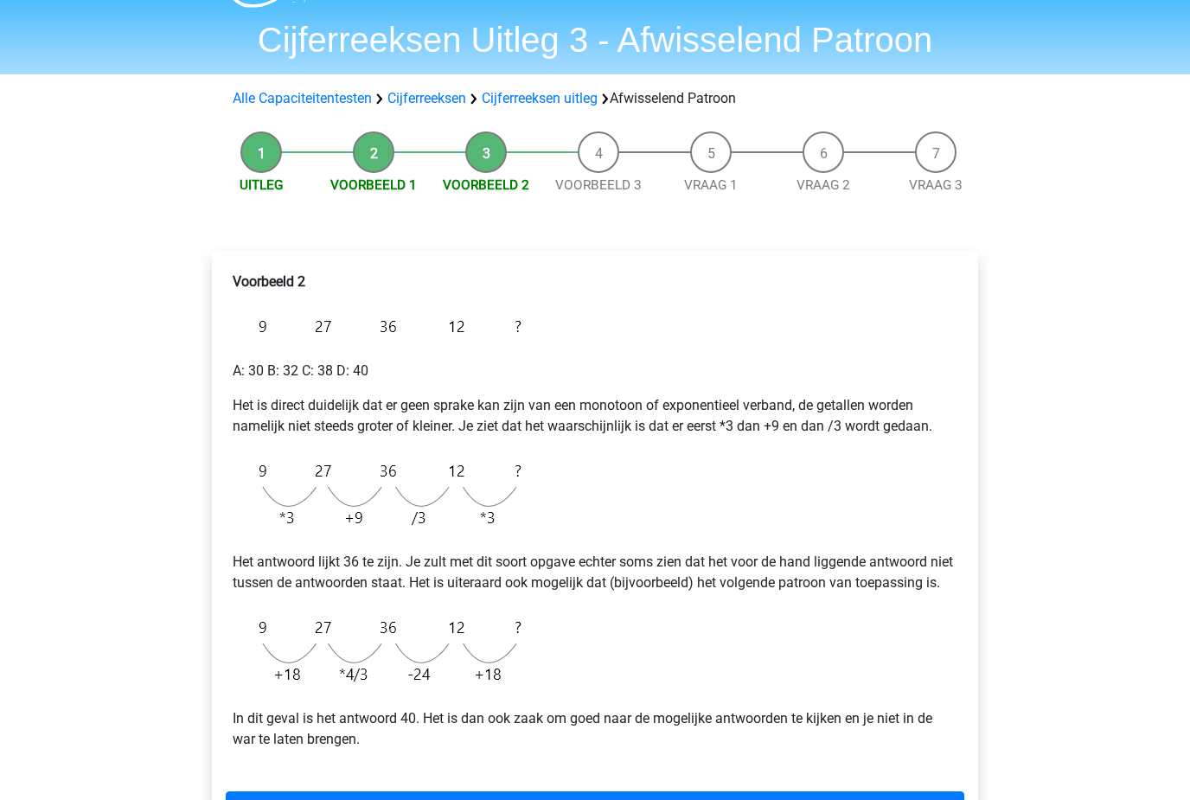
scroll to position [31, 0]
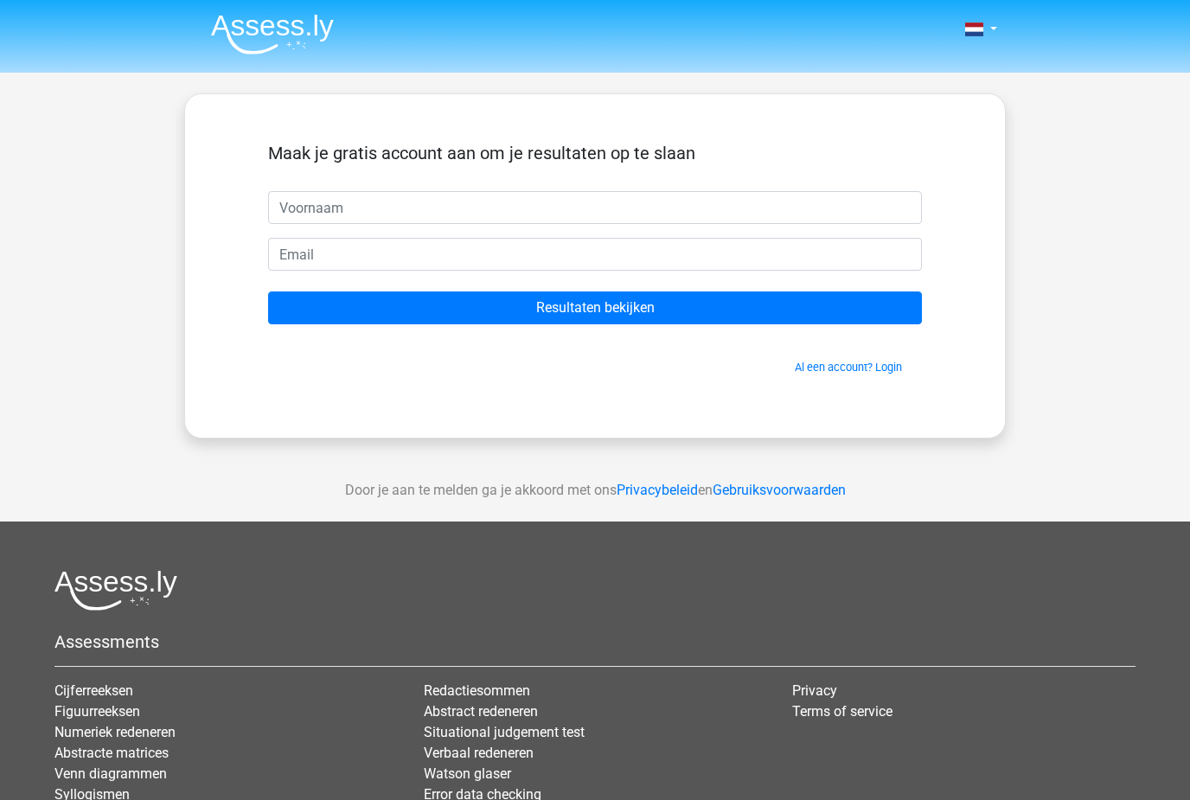
scroll to position [178, 0]
